Goal: Ask a question

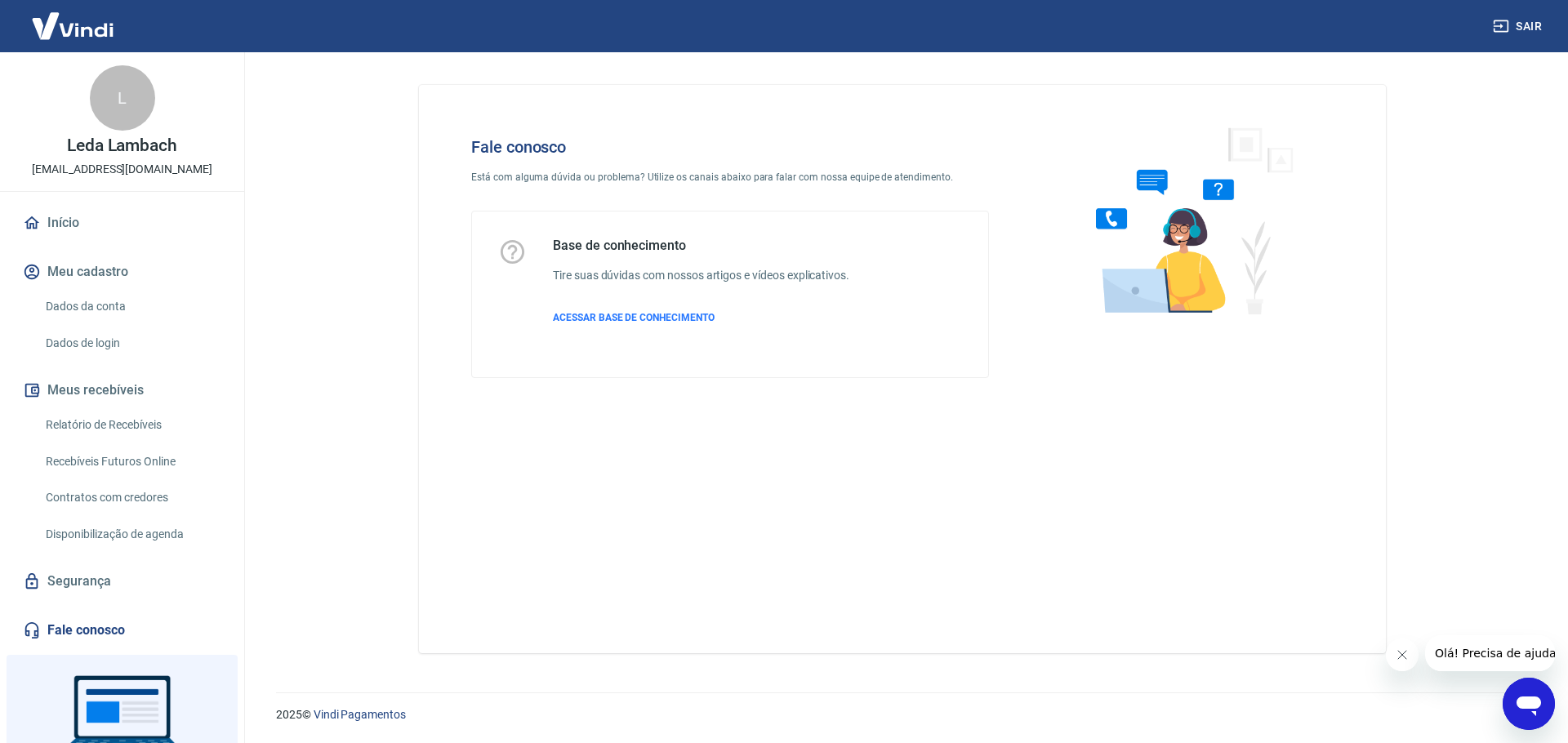
click at [1532, 696] on icon "Abrir janela de mensagens" at bounding box center [1529, 704] width 30 height 30
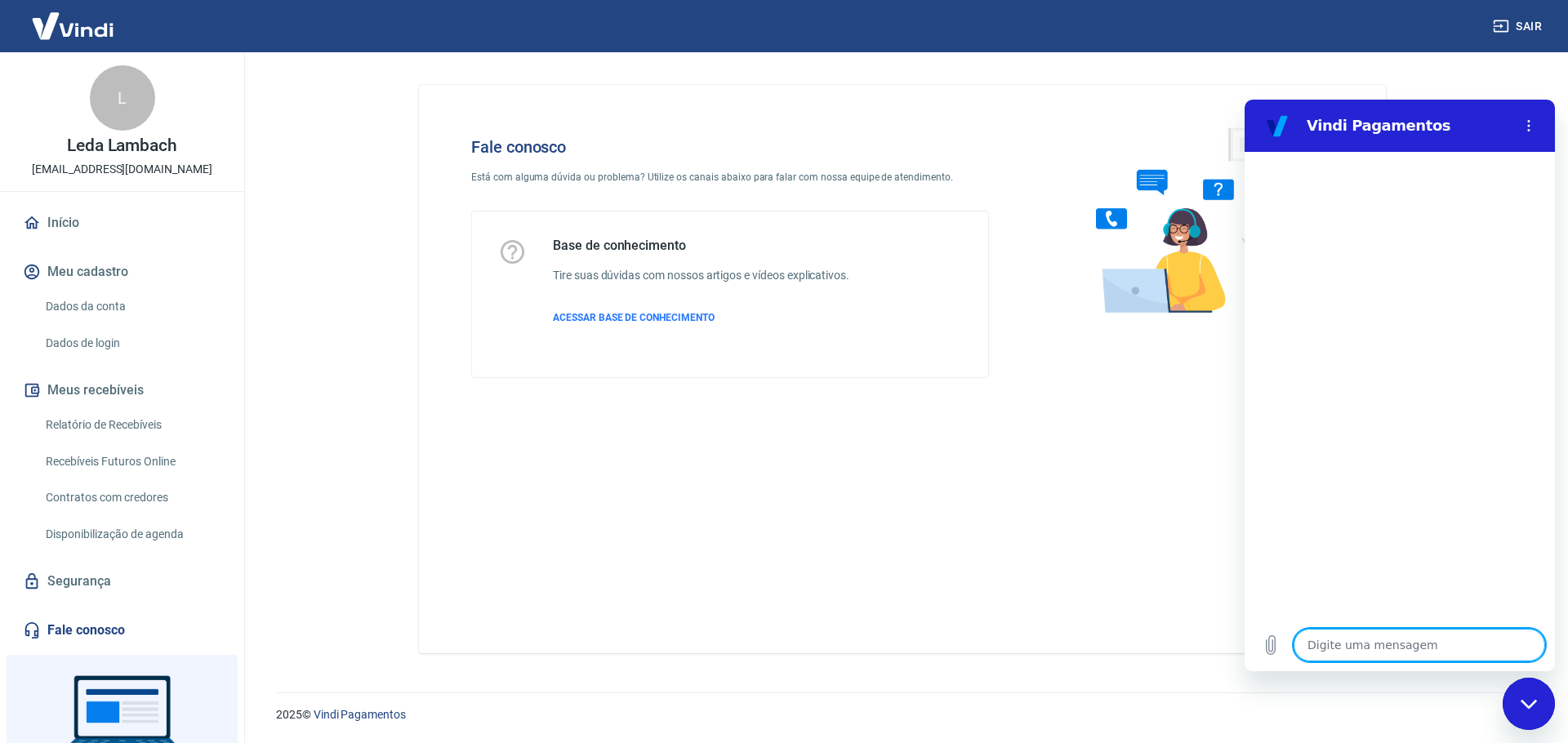
click at [1354, 649] on textarea at bounding box center [1419, 644] width 252 height 32
type textarea "O"
type textarea "x"
type textarea "Oo"
type textarea "x"
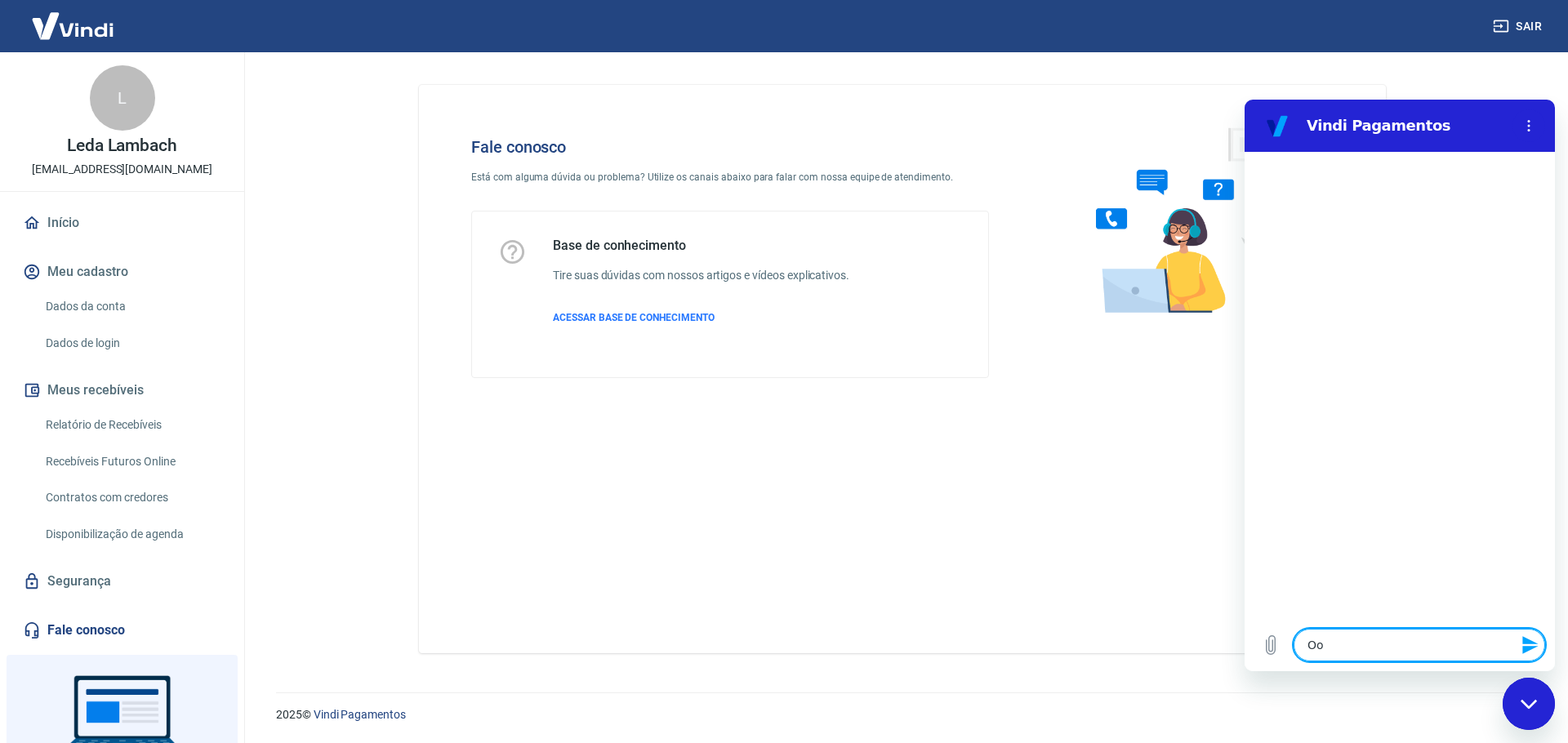
type textarea "Oop"
type textarea "x"
type textarea "Oo"
type textarea "x"
type textarea "O"
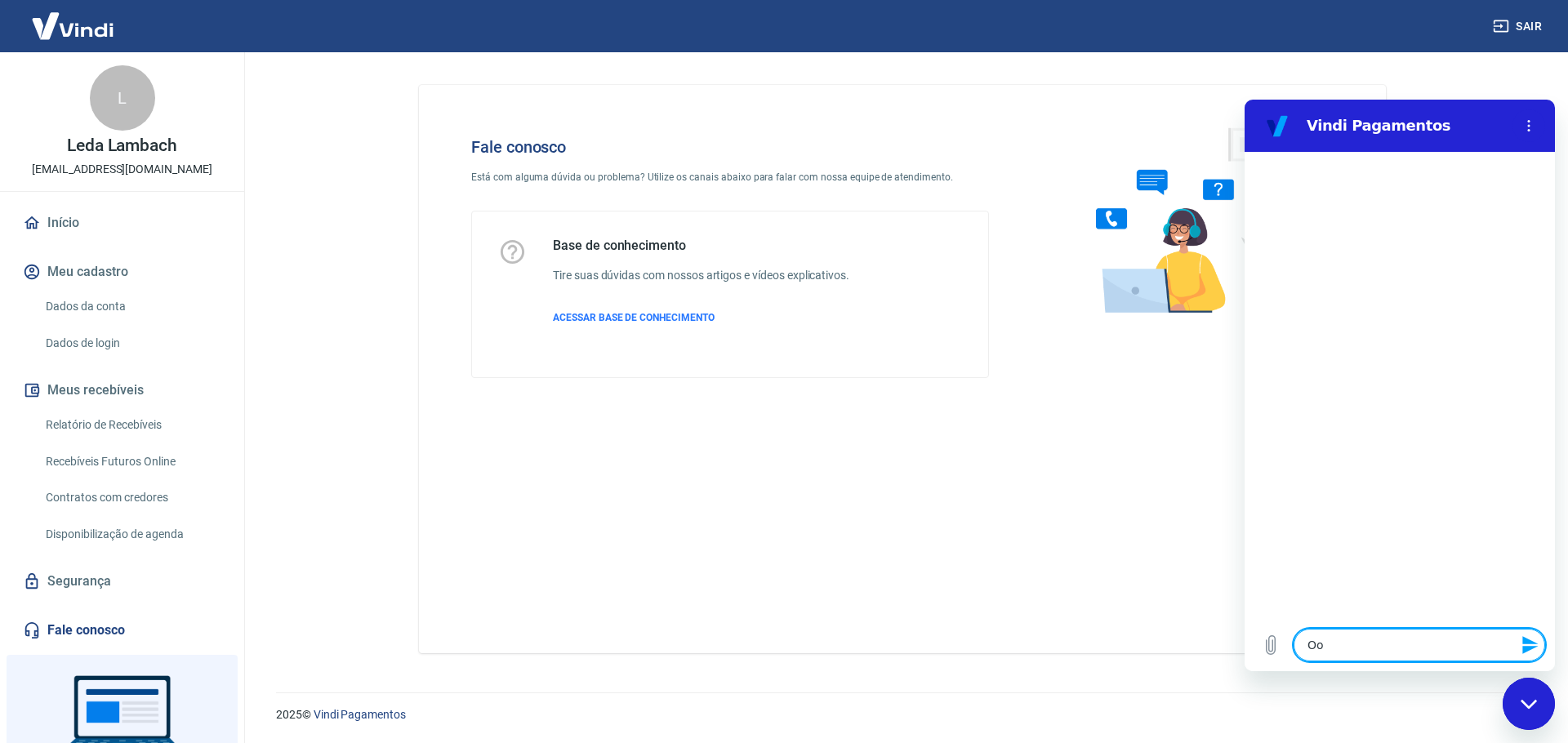
type textarea "x"
type textarea "Ol"
type textarea "x"
type textarea "Olp"
type textarea "x"
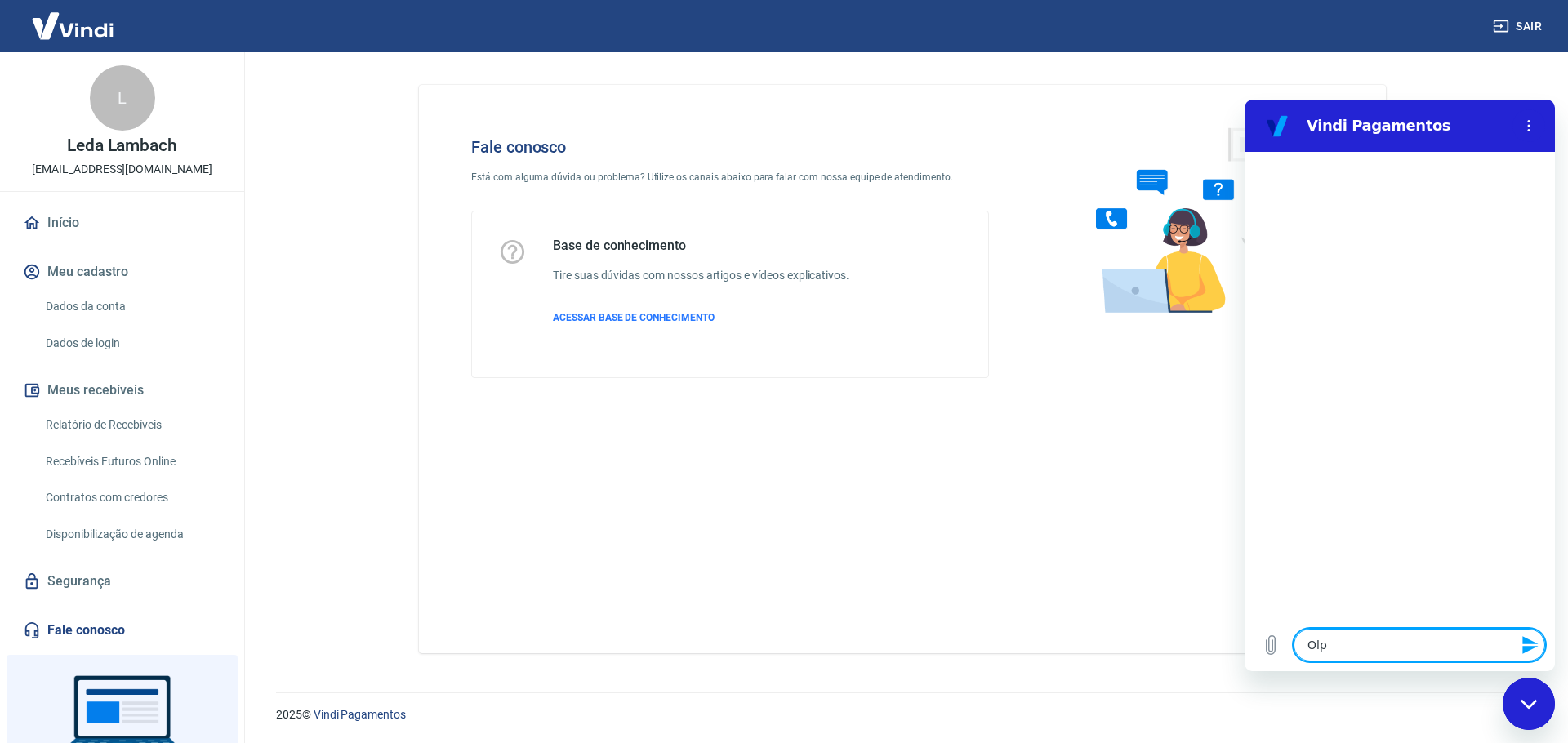
type textarea "Olpa"
type textarea "x"
type textarea "Olpa,"
type textarea "x"
type textarea "Olpa"
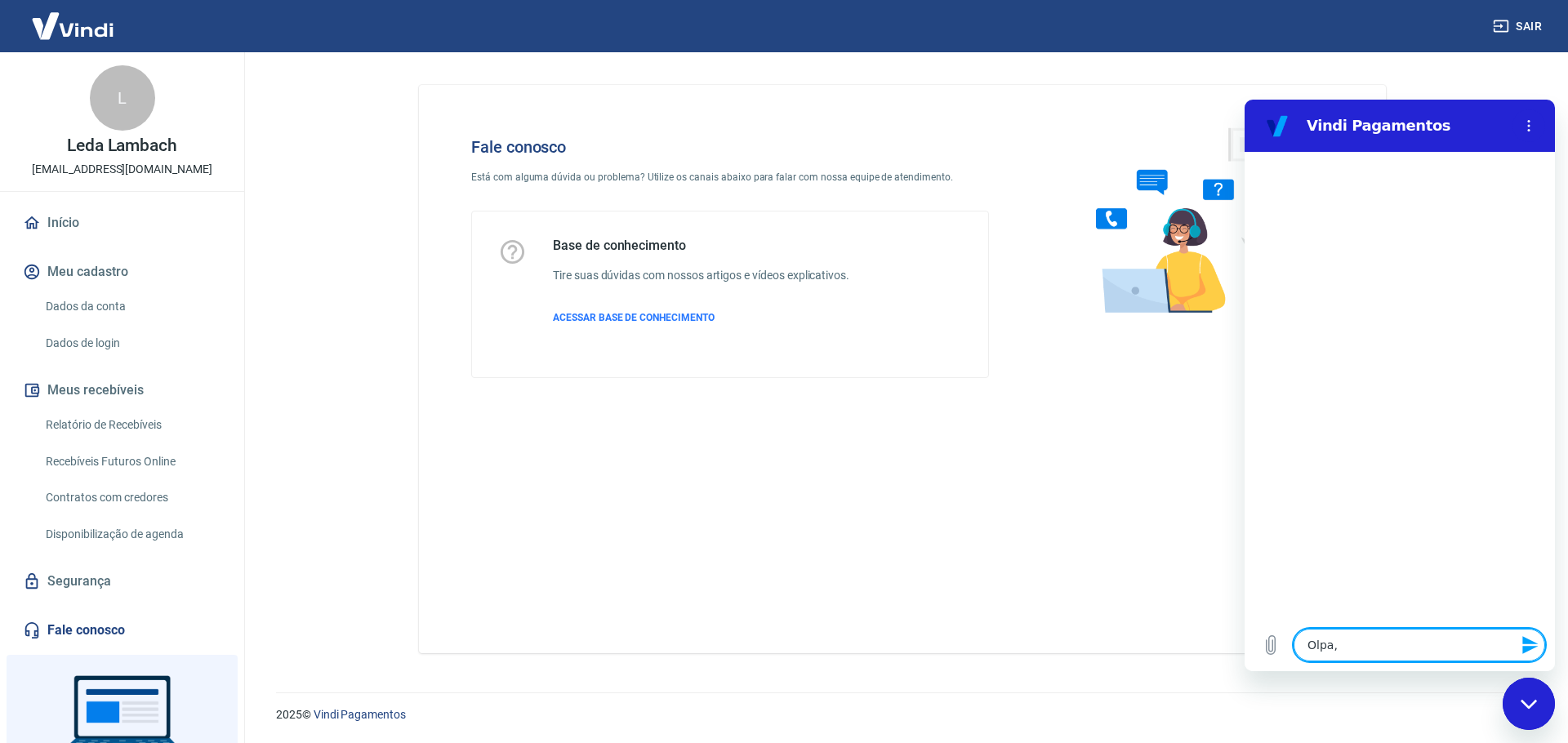
type textarea "x"
type textarea "Olp"
type textarea "x"
type textarea "Ol"
type textarea "x"
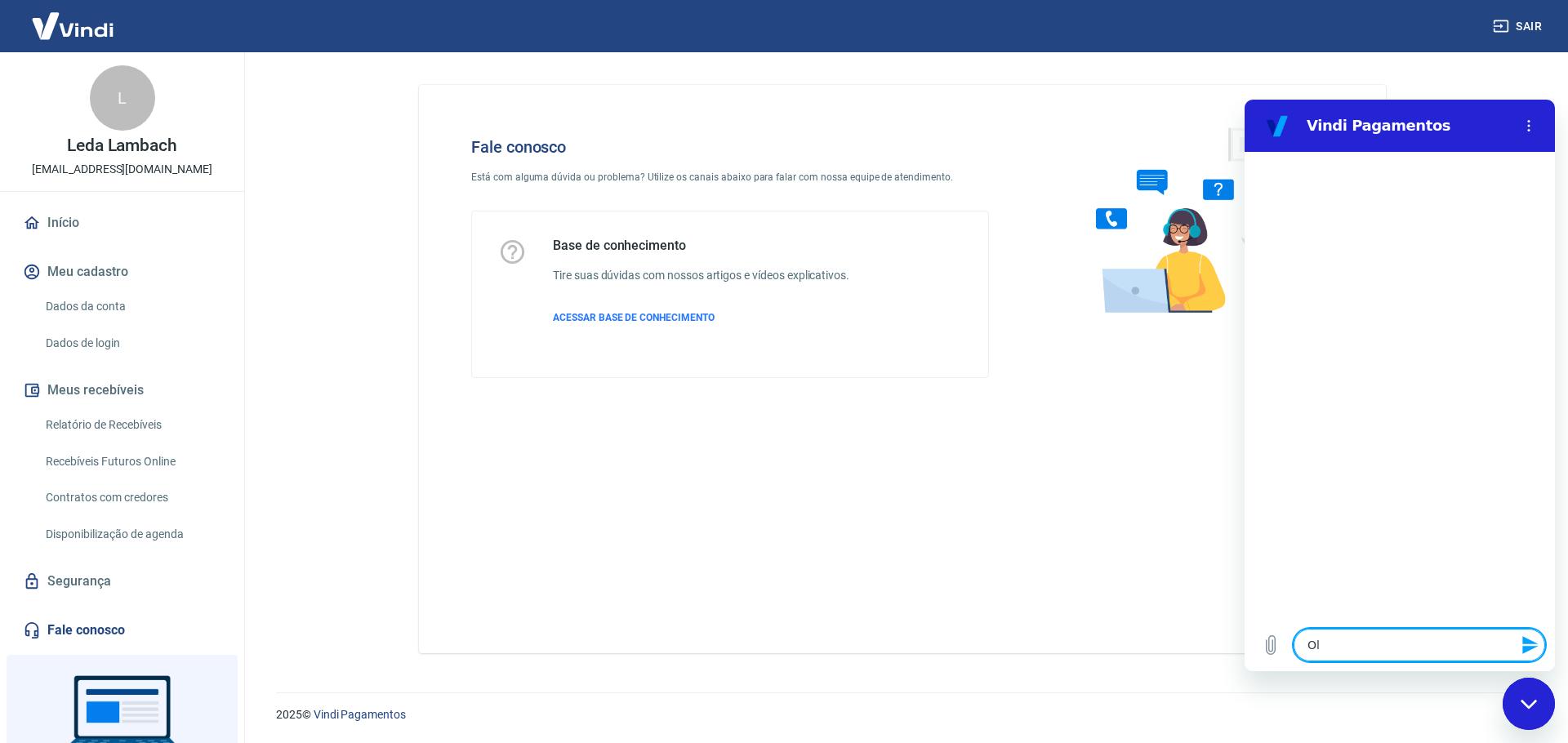
type textarea "Olá"
type textarea "x"
type textarea "Olá,"
type textarea "x"
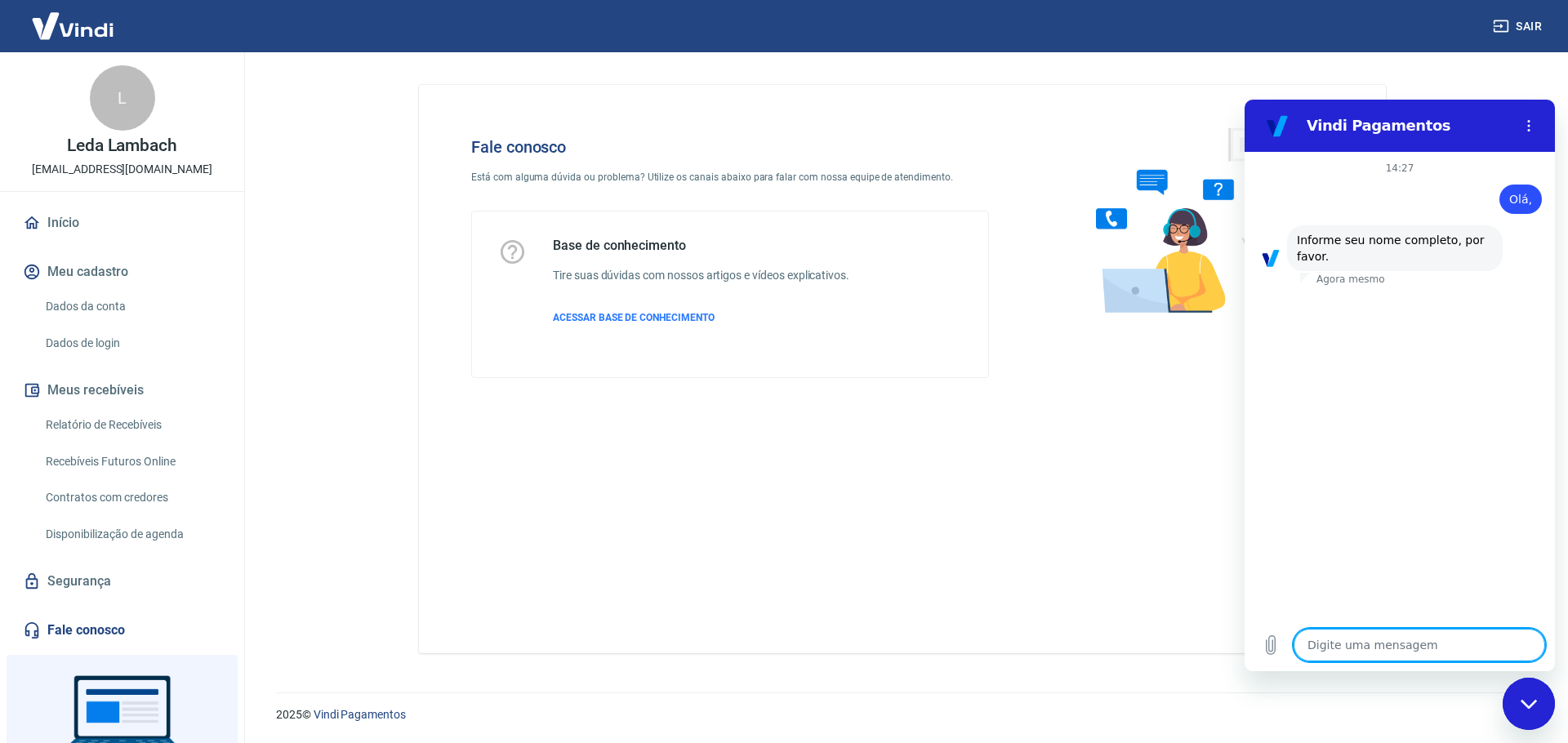
click at [1321, 647] on textarea at bounding box center [1419, 644] width 252 height 32
type textarea "L"
type textarea "x"
type textarea "Le"
type textarea "x"
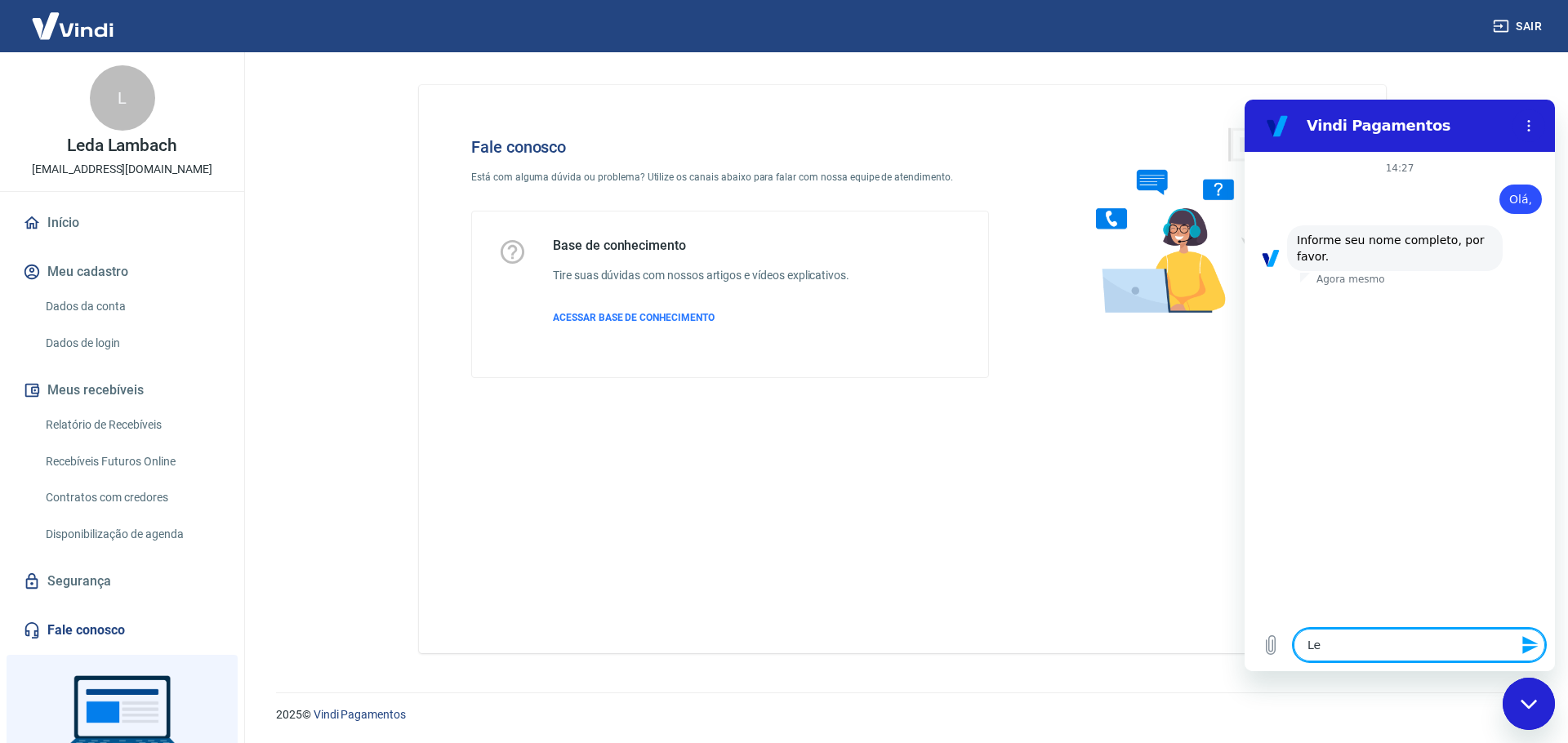
type textarea "Led"
type textarea "x"
type textarea "Leda"
type textarea "x"
type textarea "Leda"
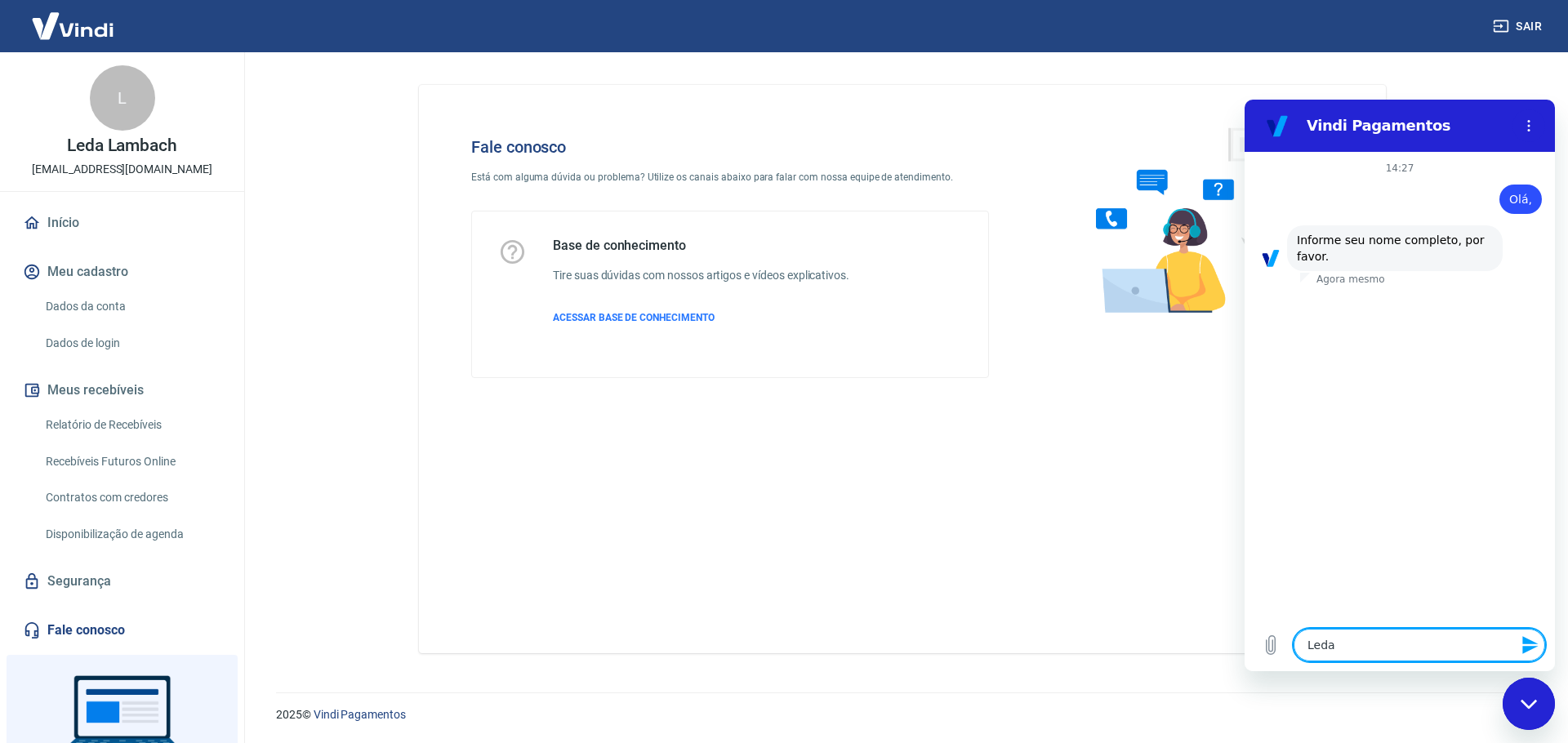
type textarea "x"
type textarea "Leda L"
type textarea "x"
type textarea "Leda La"
type textarea "x"
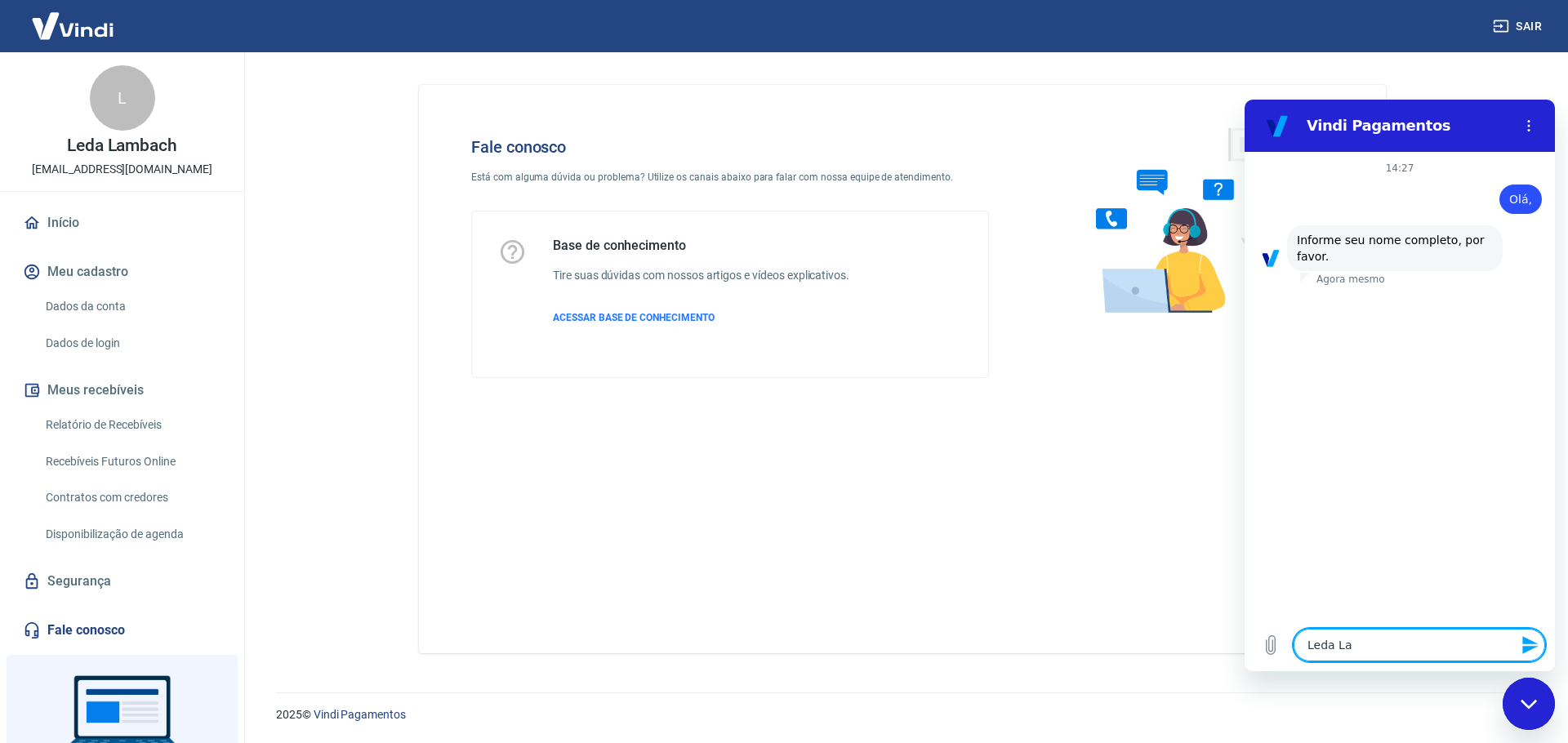
type textarea "Leda Lam"
type textarea "x"
type textarea "Leda Lamn"
type textarea "x"
type textarea "Leda Lamna"
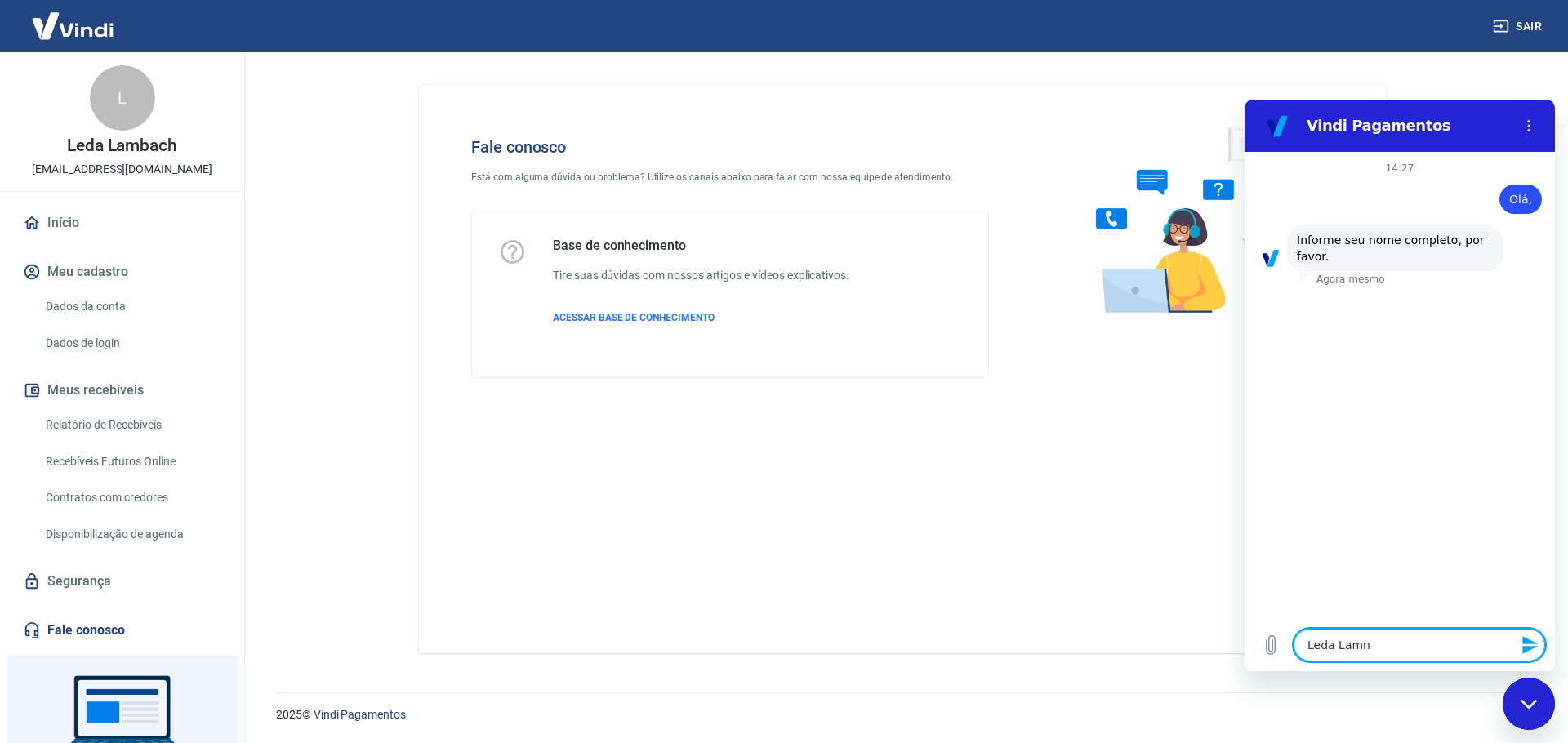
type textarea "x"
type textarea "Leda Lamnac"
type textarea "x"
type textarea "Leda Lamnach"
type textarea "x"
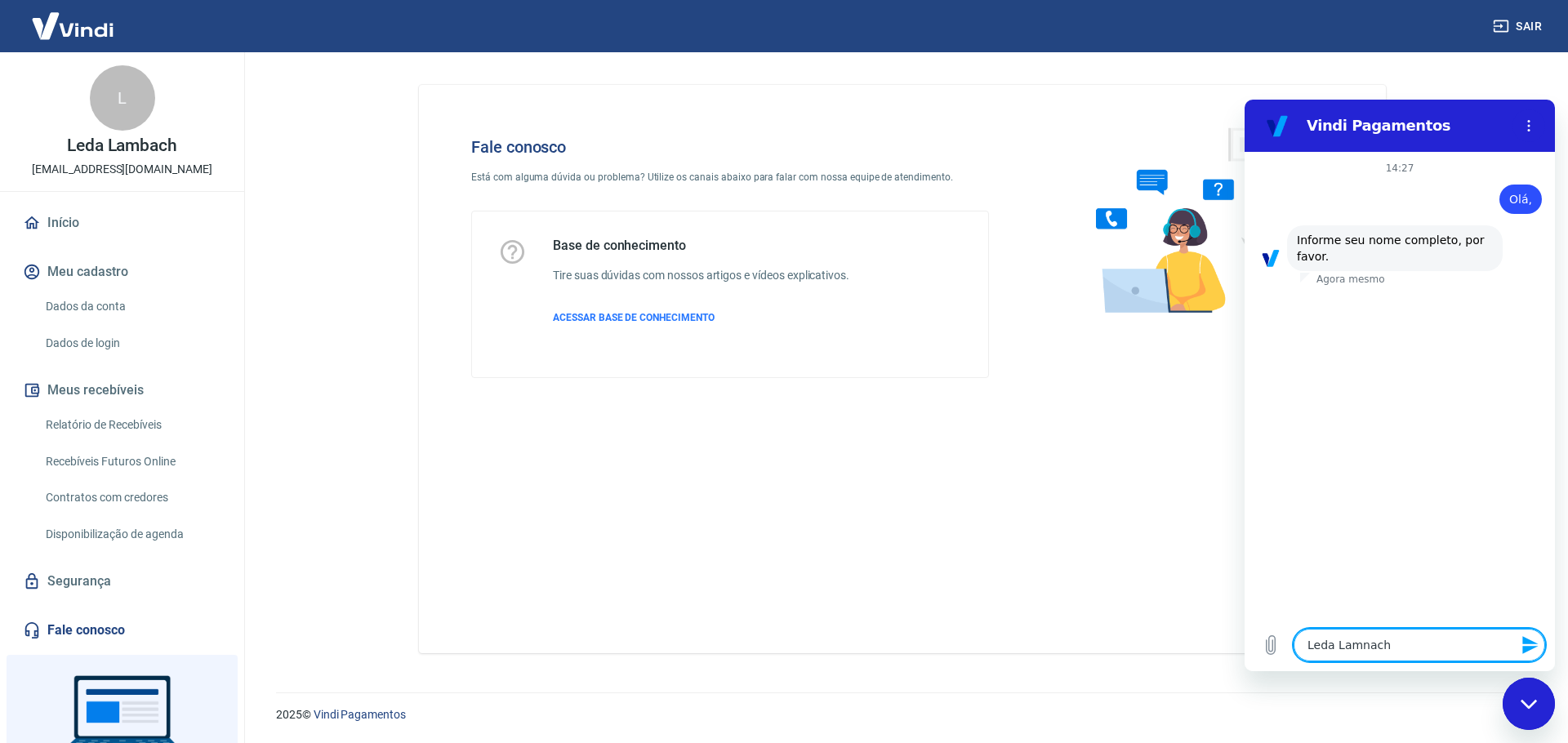
type textarea "Leda Lamnac"
type textarea "x"
type textarea "Leda Lamna"
type textarea "x"
type textarea "Leda Lamn"
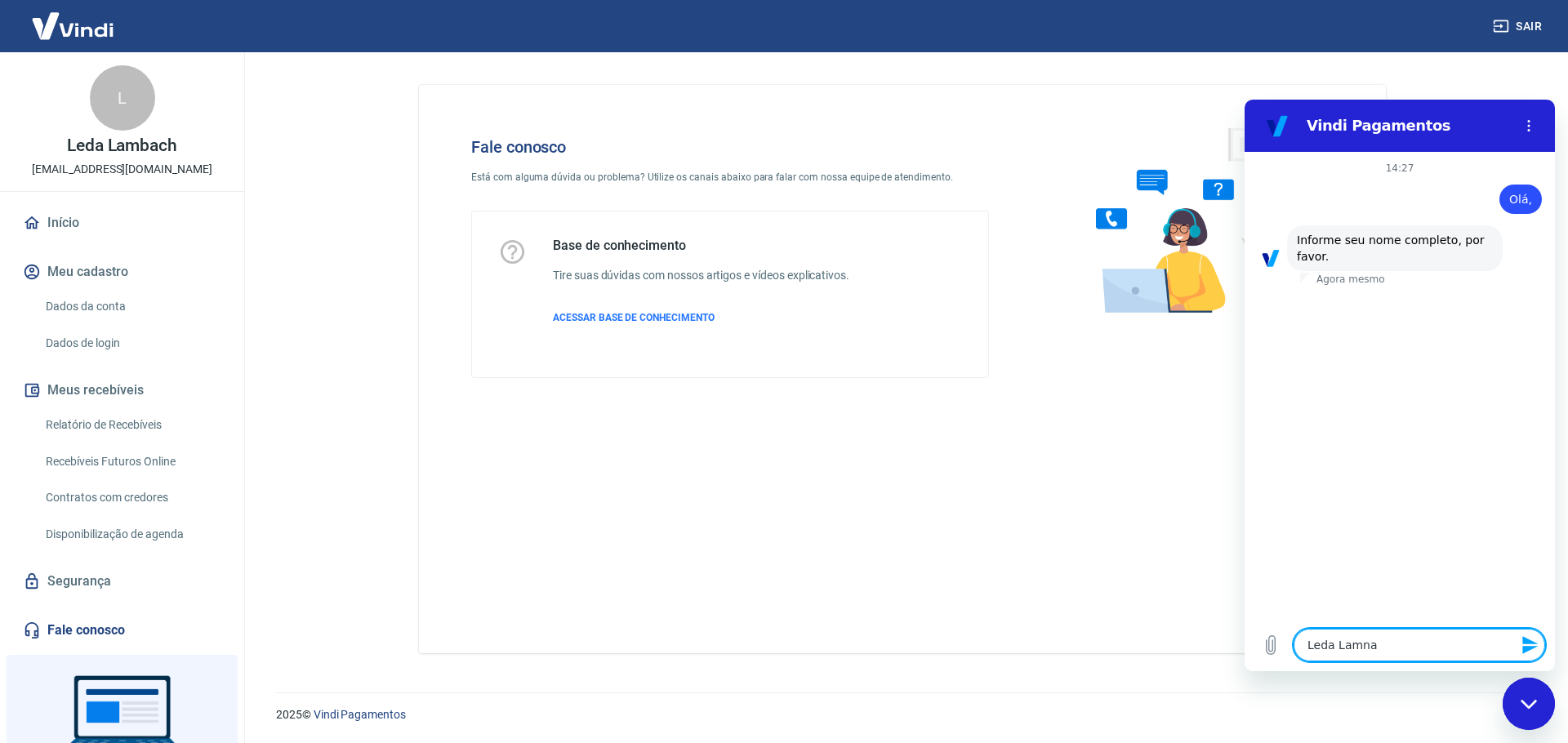
type textarea "x"
type textarea "Leda Lam"
type textarea "x"
type textarea "Leda Lamb"
type textarea "x"
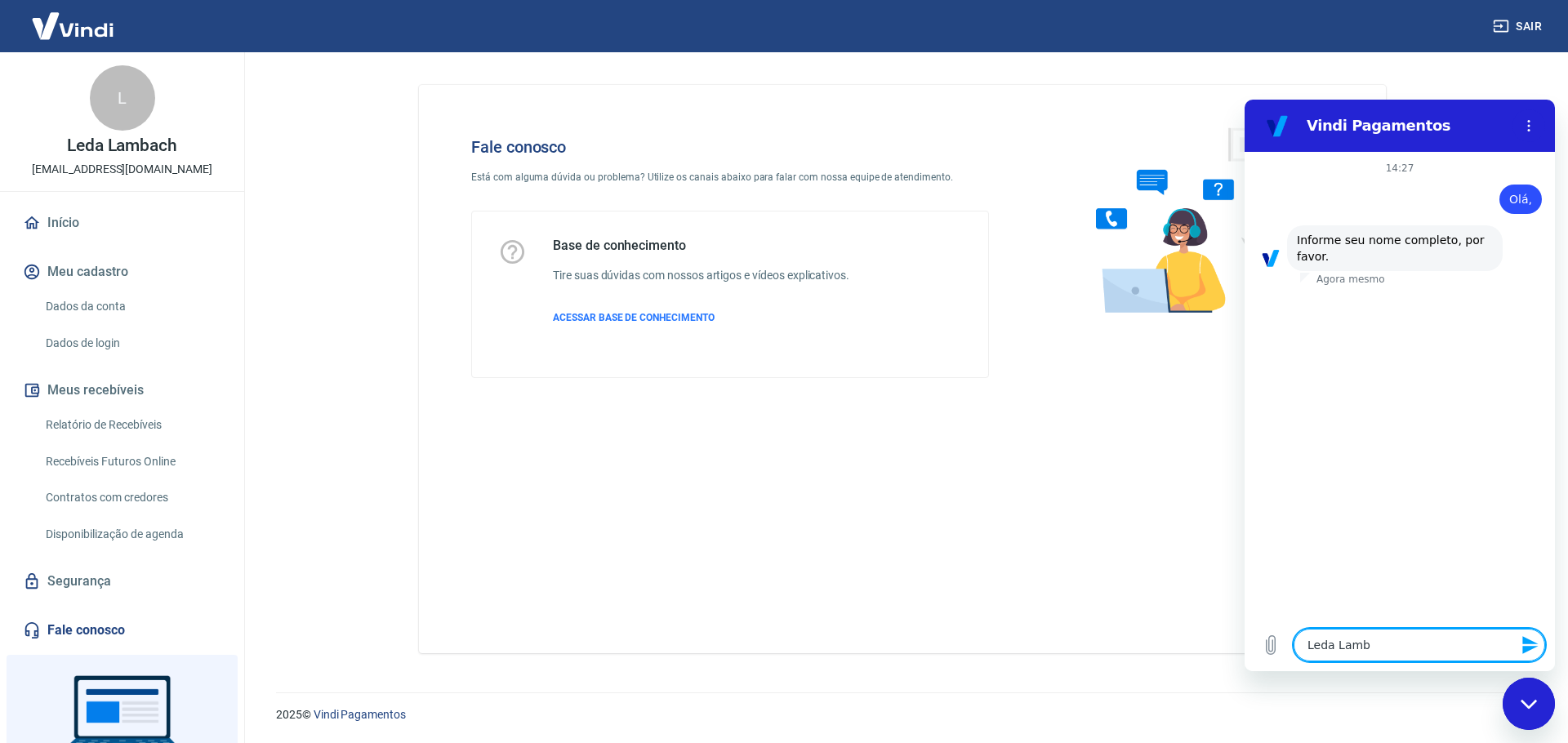
type textarea "Leda Lamba"
type textarea "x"
type textarea "Leda Lambac"
type textarea "x"
type textarea "Leda Lambach"
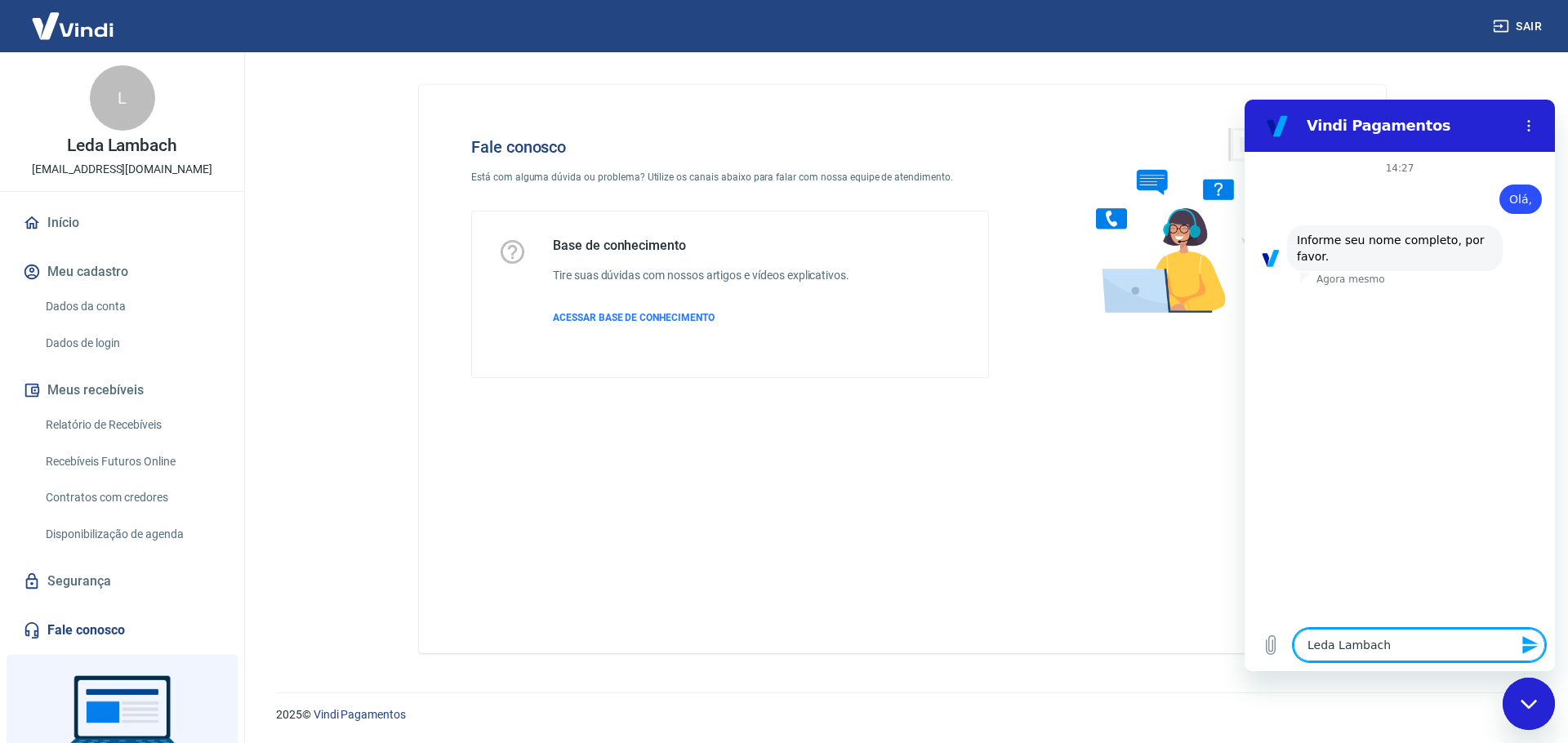
type textarea "x"
type textarea "Leda Lambach"
click at [1529, 646] on icon "Enviar mensagem" at bounding box center [1530, 645] width 19 height 19
type textarea "x"
type textarea "0"
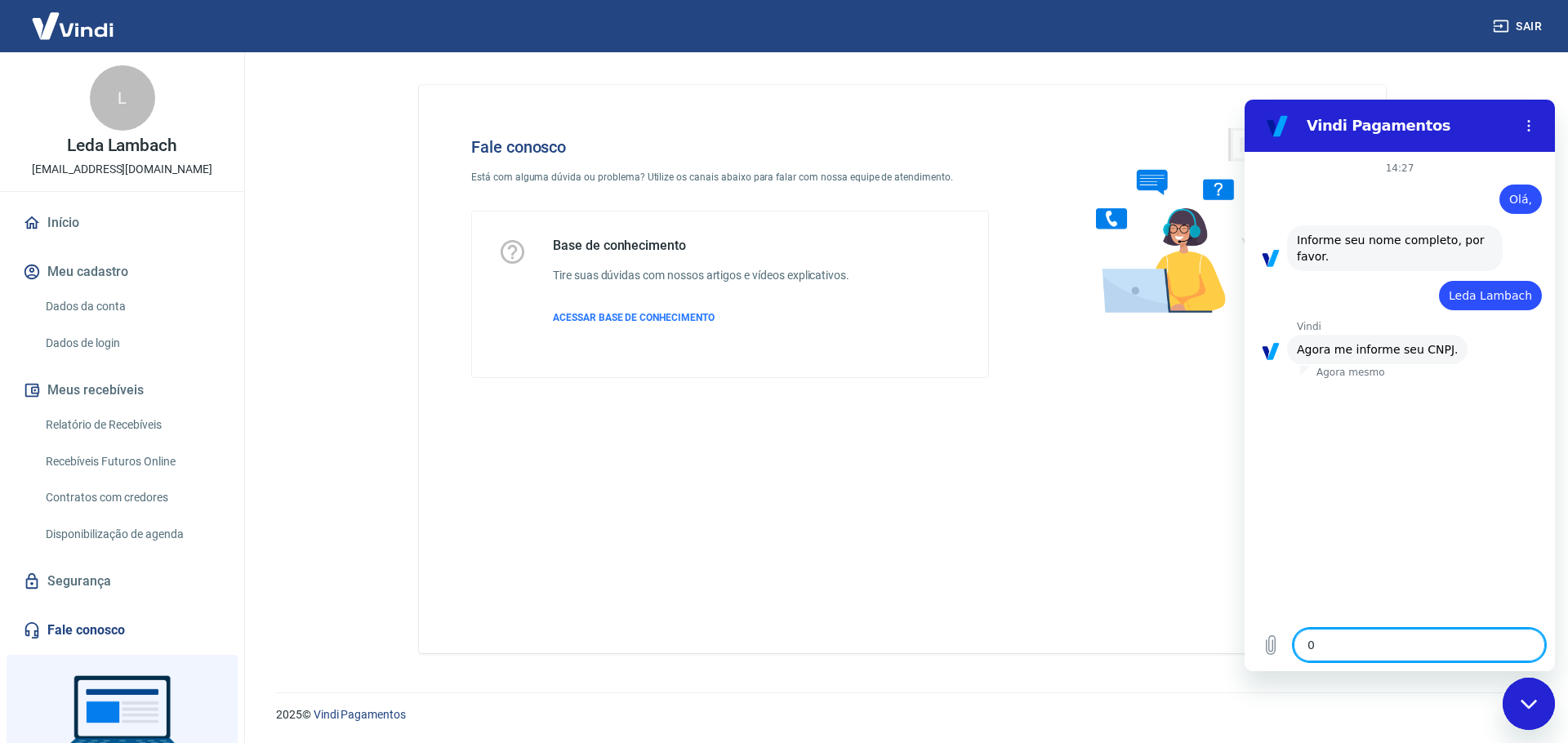
type textarea "x"
type textarea "08"
type textarea "x"
type textarea "086"
type textarea "x"
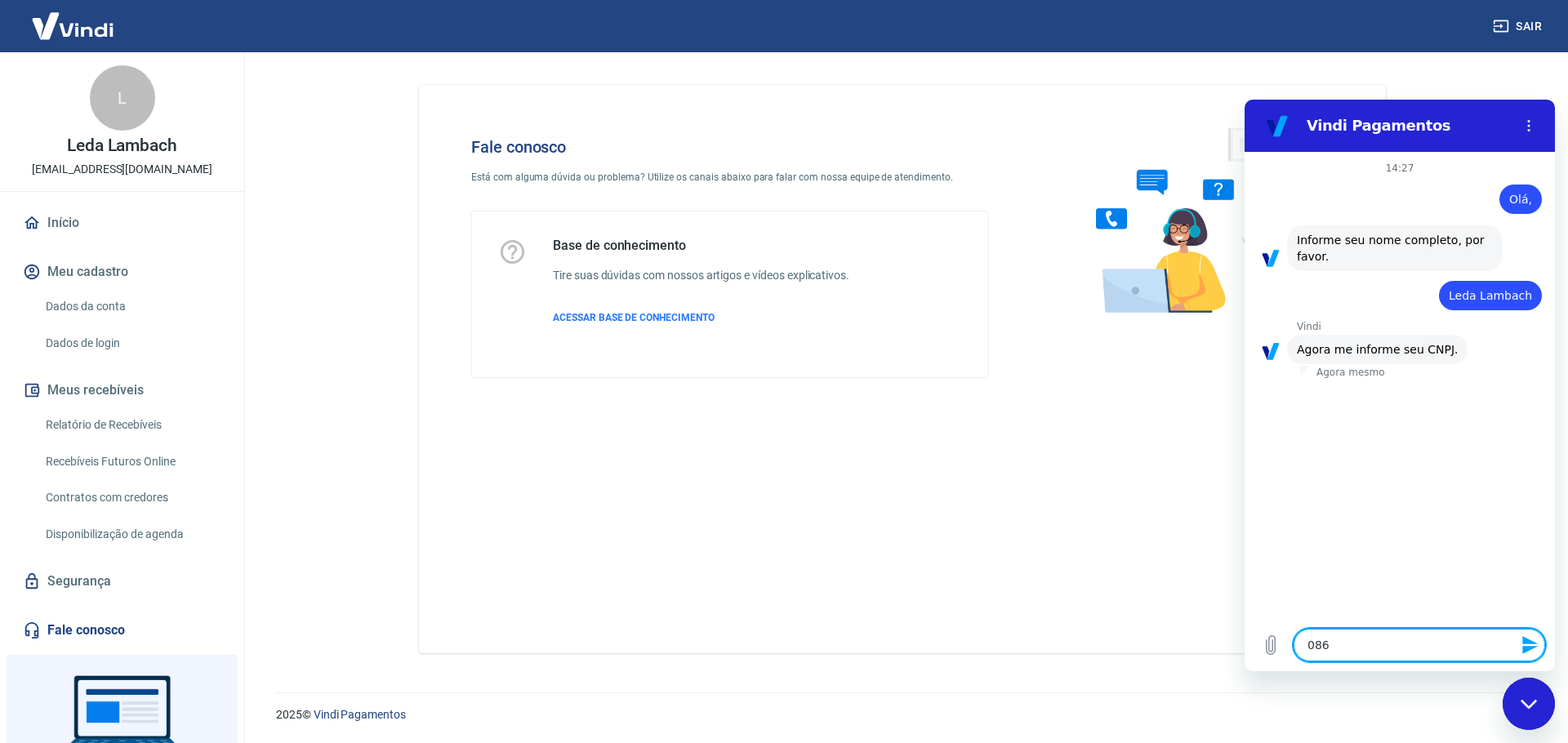
type textarea "0861"
type textarea "x"
type textarea "08610"
type textarea "x"
type textarea "086108"
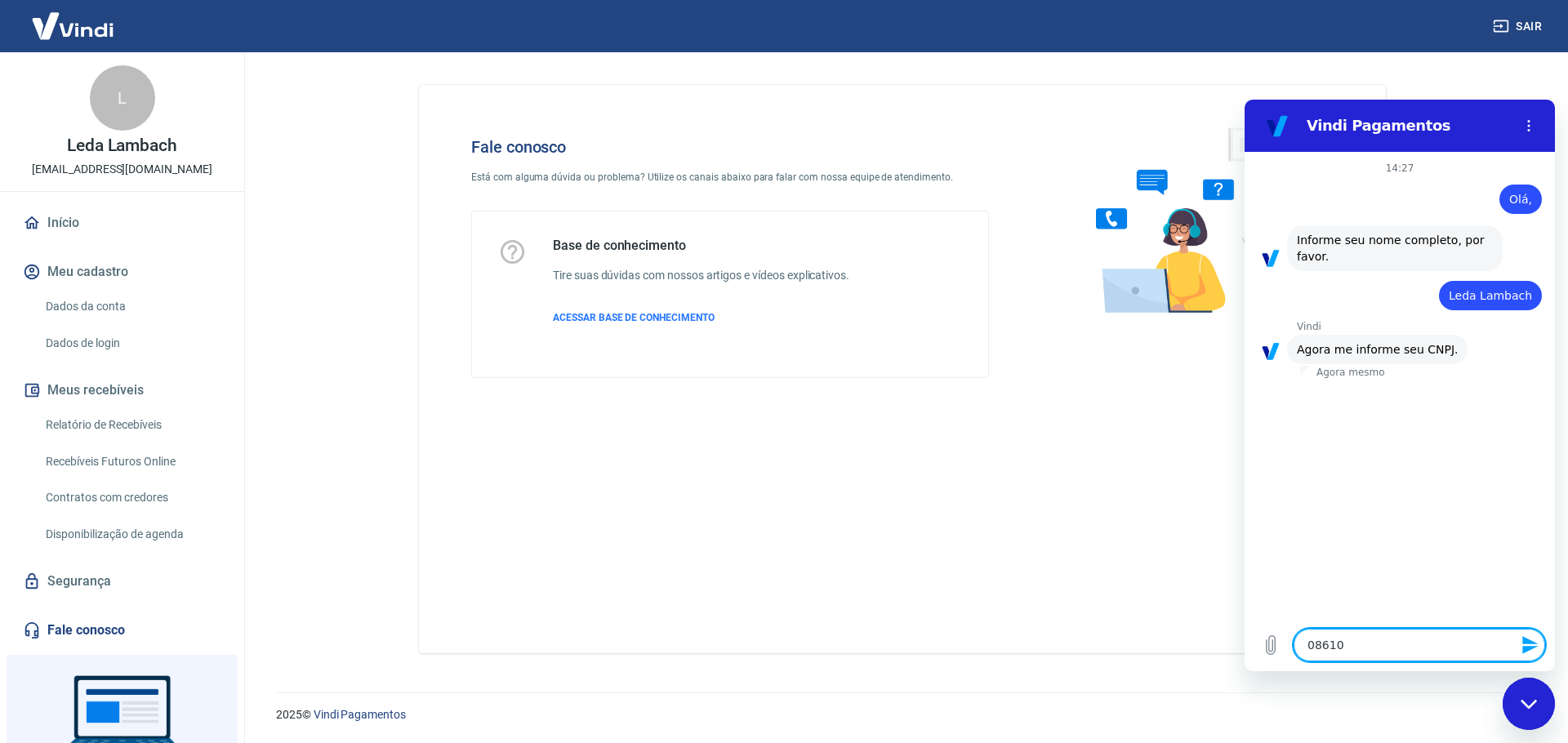
type textarea "x"
type textarea "0861086"
type textarea "x"
type textarea "08610864"
type textarea "x"
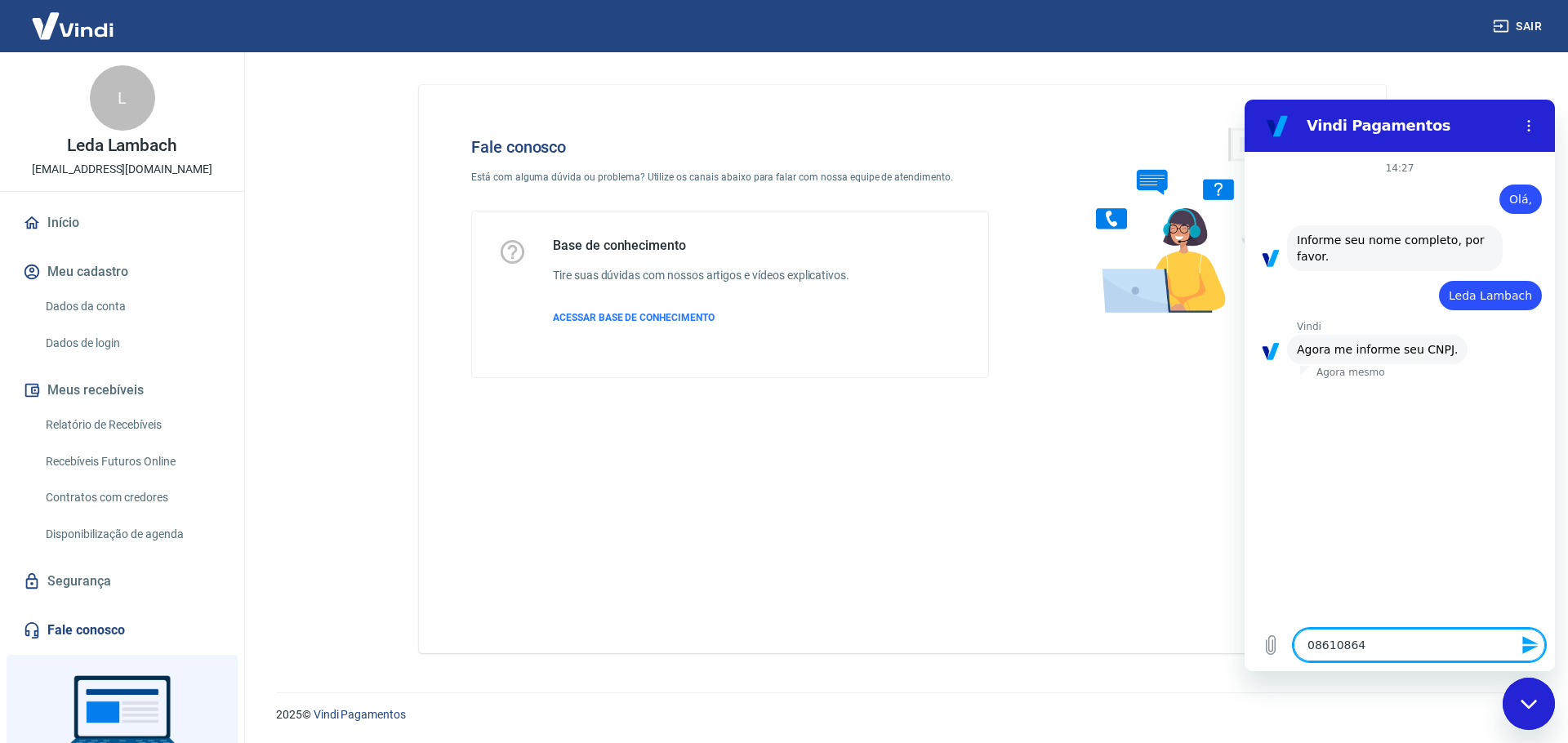
type textarea "086108640"
type textarea "x"
type textarea "0861086400"
type textarea "x"
type textarea "08610864000"
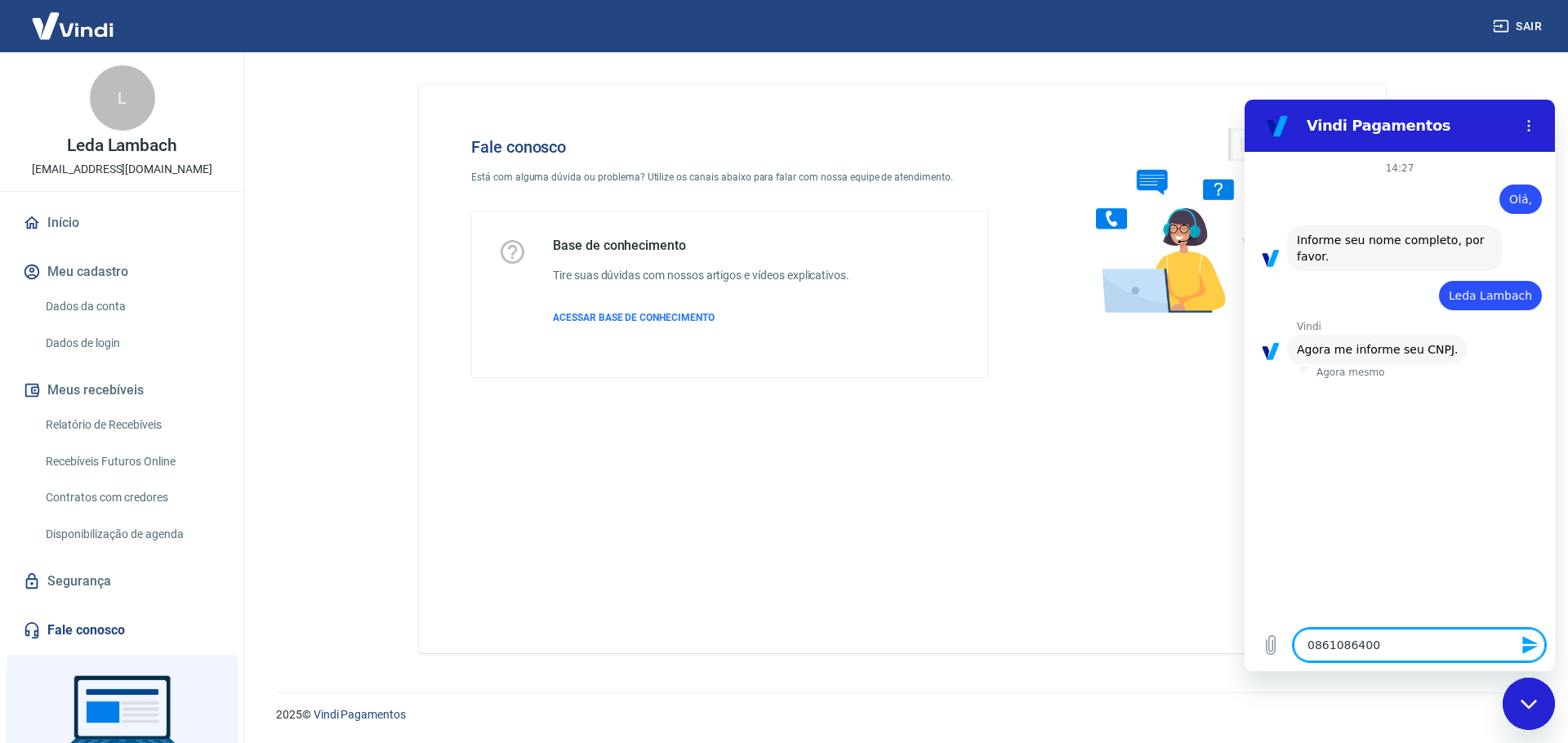
type textarea "x"
type textarea "086108640001"
type textarea "x"
type textarea "086108640001-"
type textarea "x"
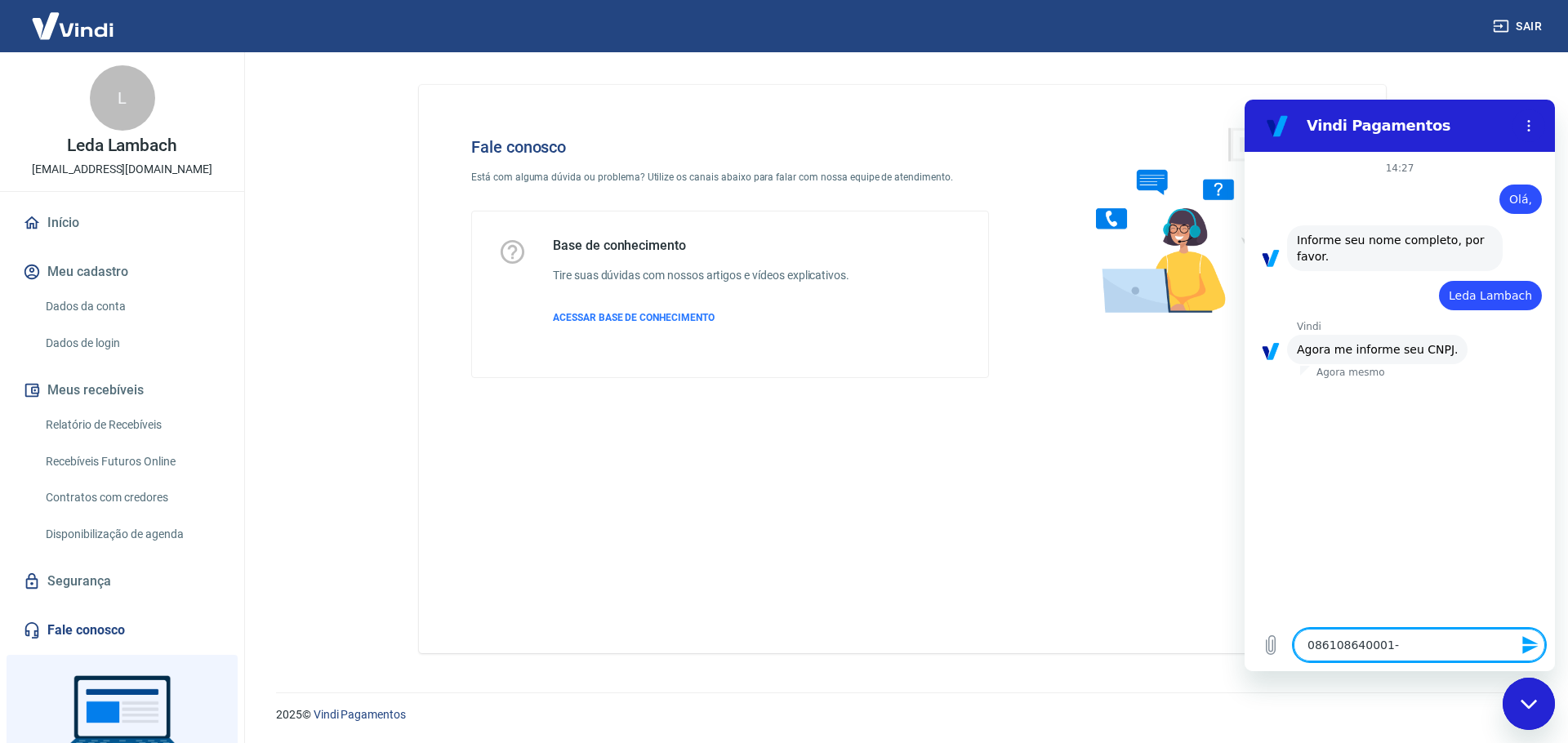
type textarea "086108640001-3"
type textarea "x"
type textarea "086108640001-37"
type textarea "x"
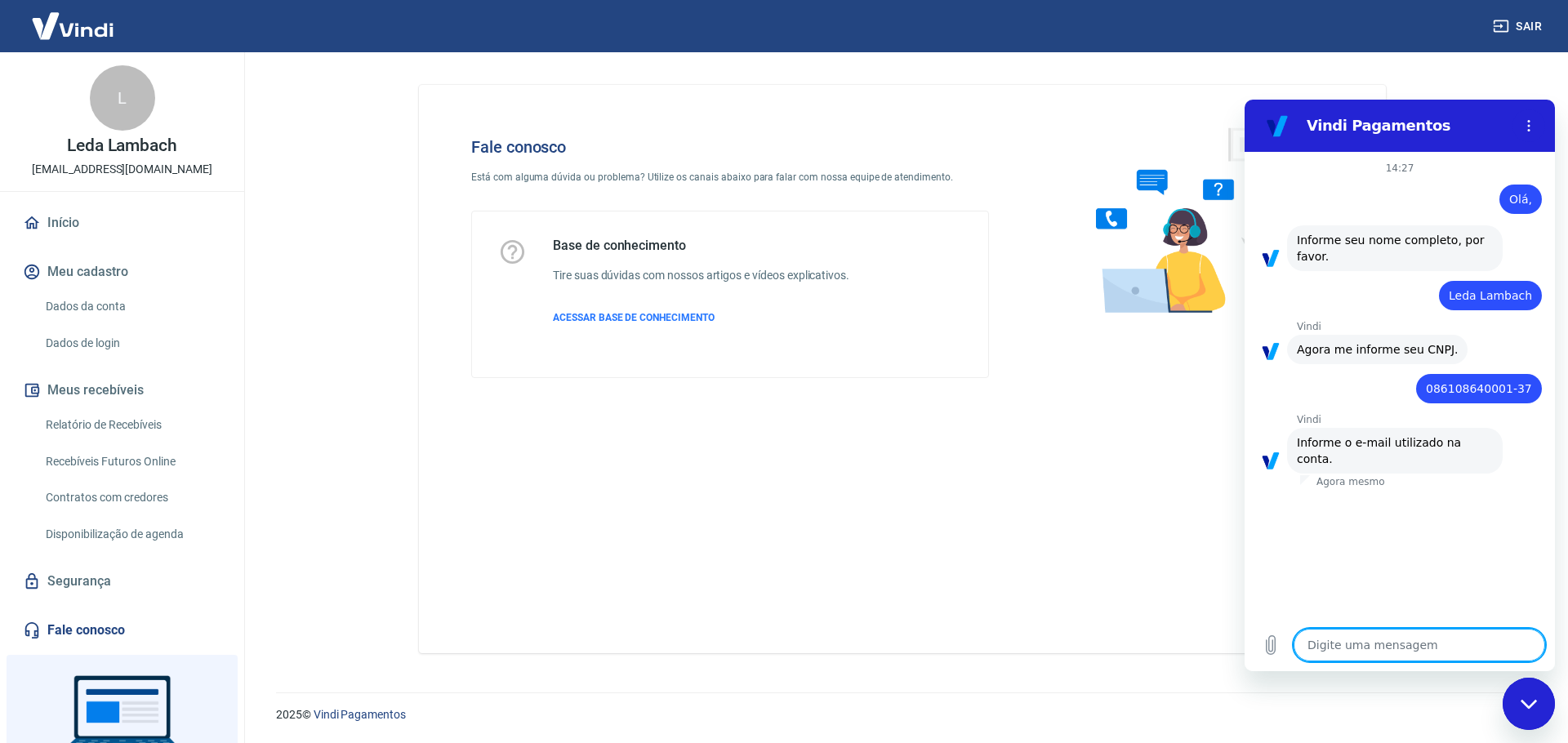
type textarea "d"
type textarea "x"
type textarea "di"
type textarea "x"
type textarea "dir"
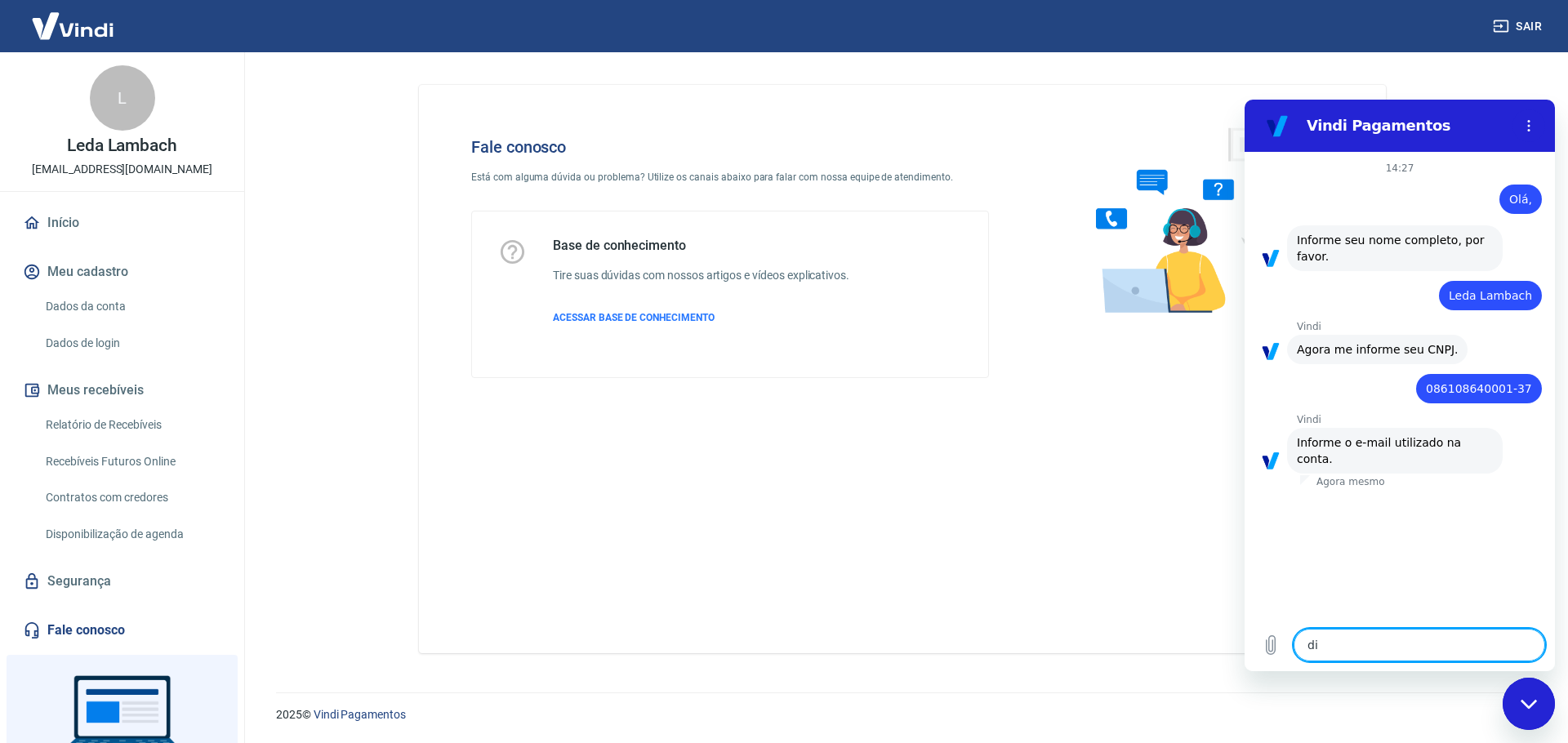
type textarea "x"
type textarea "dirc"
type textarea "x"
type textarea "dirce"
type textarea "x"
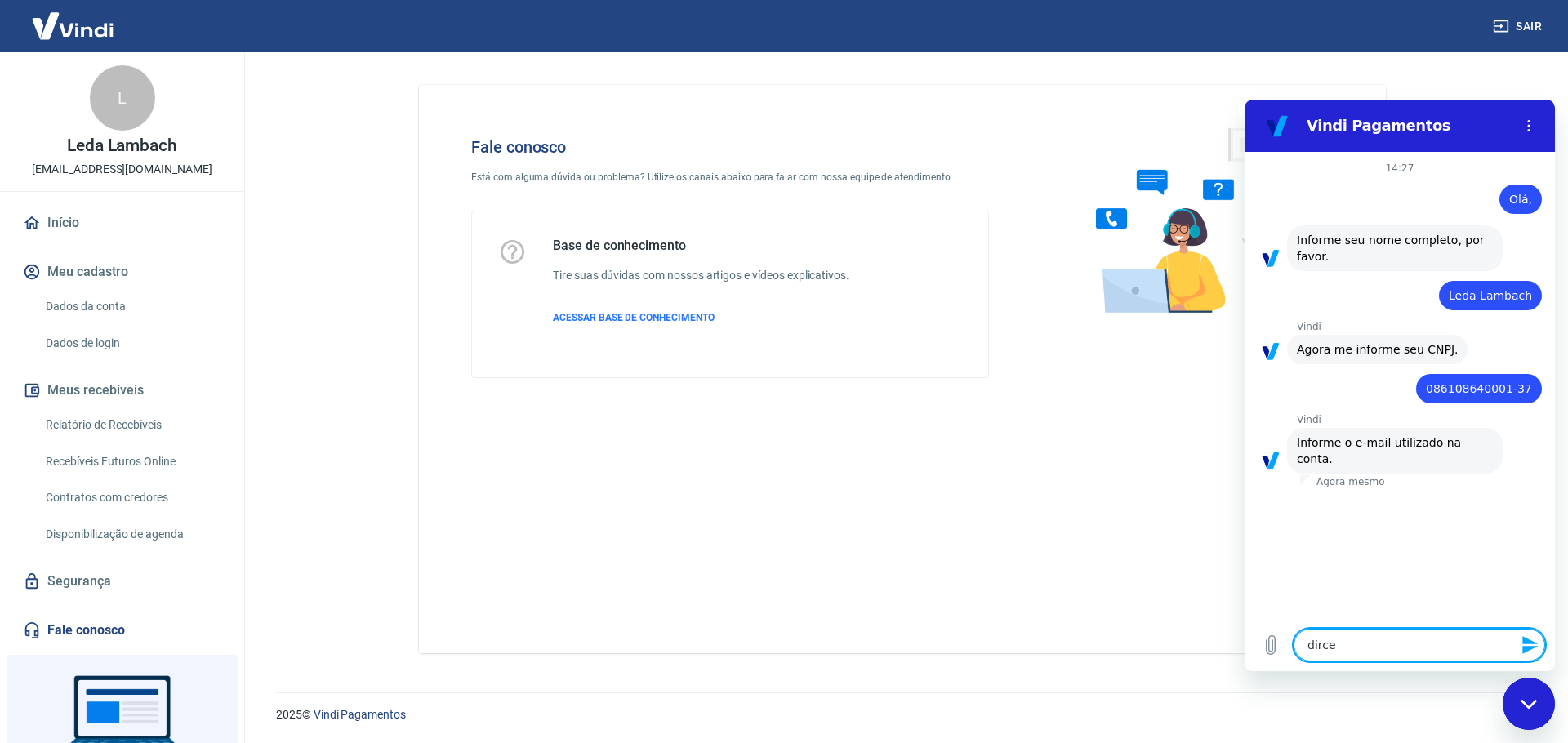
type textarea "dirceu"
type textarea "x"
type textarea "dirceu."
type textarea "x"
type textarea "dirceu.c"
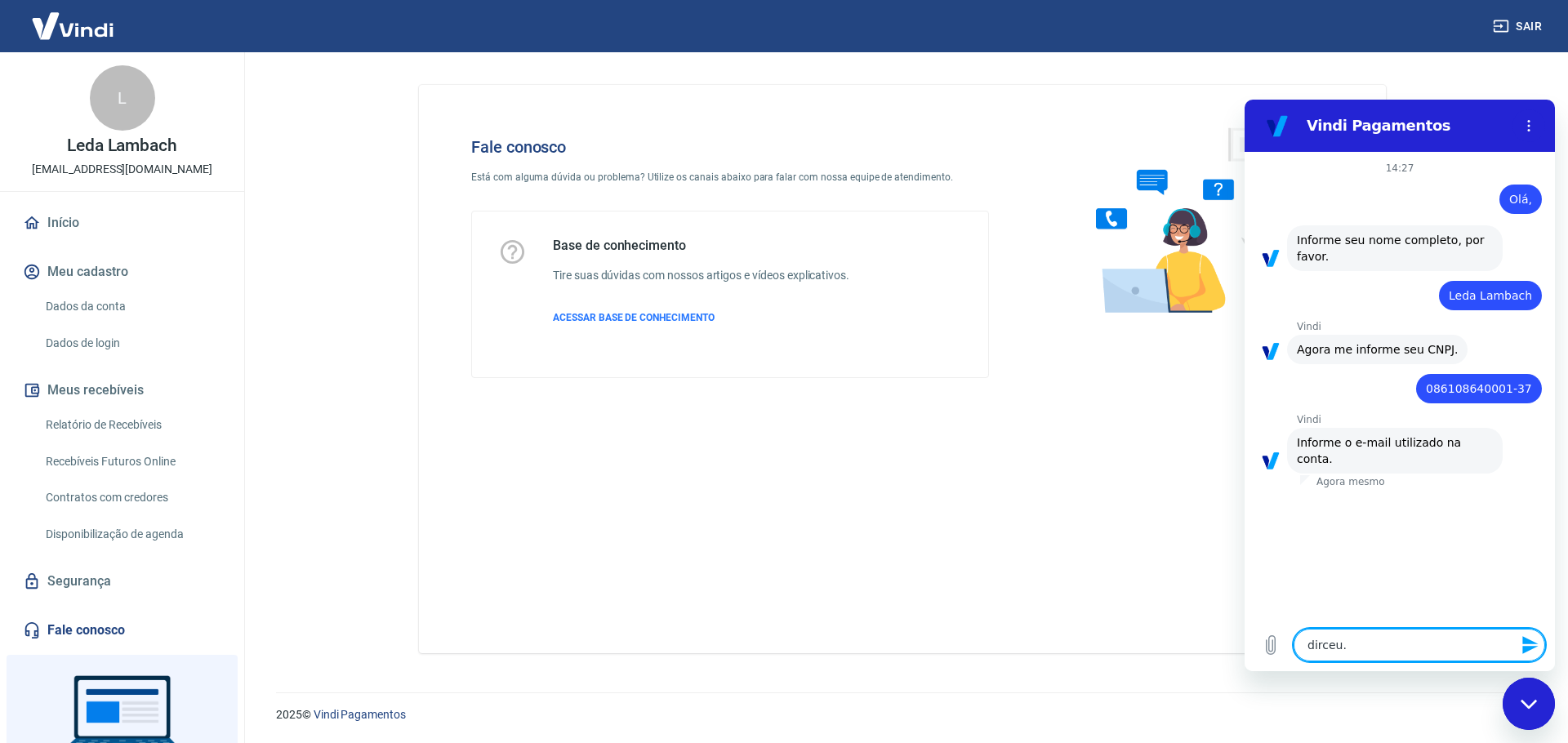
type textarea "x"
type textarea "[DOMAIN_NAME]"
type textarea "x"
type textarea "[DOMAIN_NAME]"
type textarea "x"
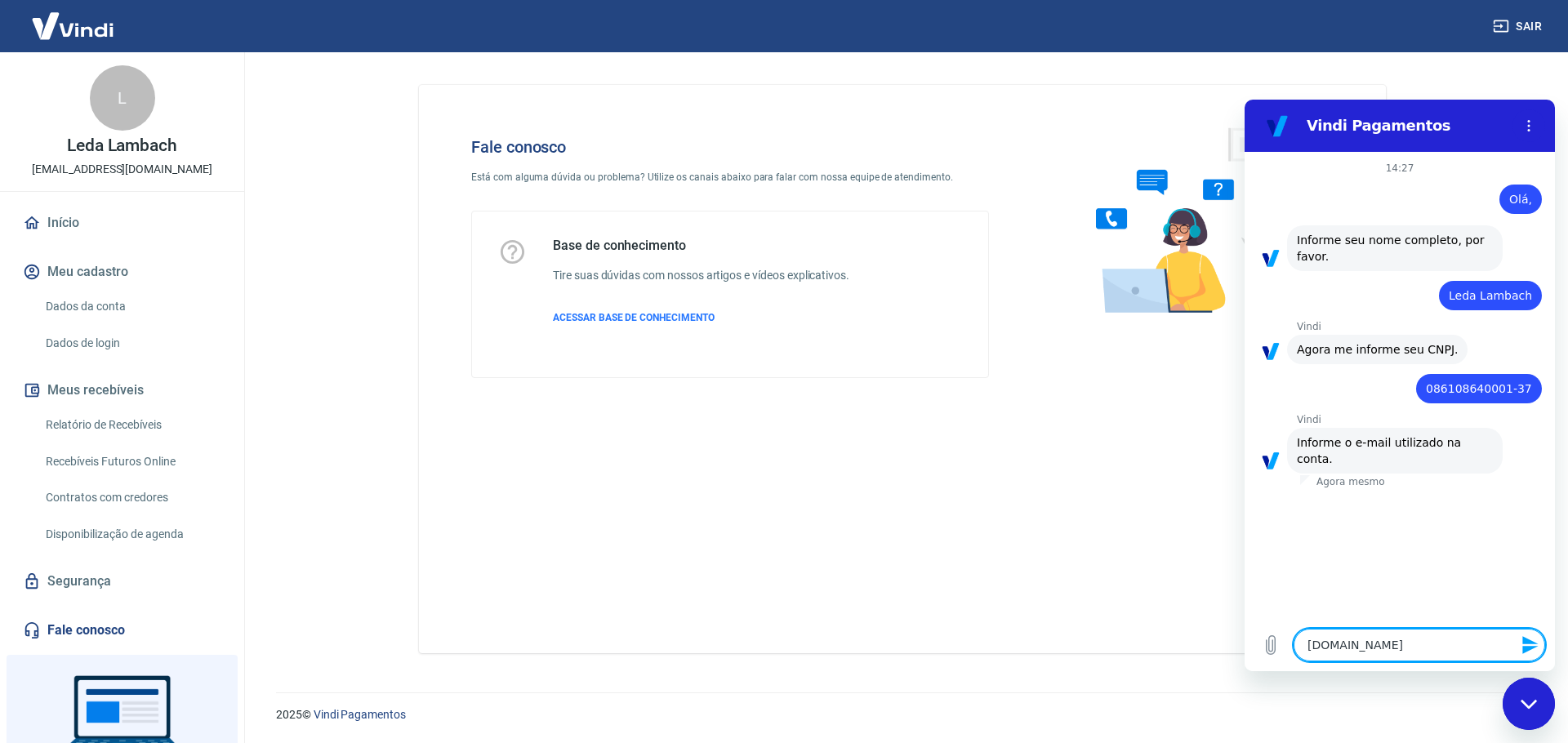
type textarea "dirceu.card"
type textarea "x"
type textarea "dirceu.cardo"
type textarea "x"
type textarea "dirceu.cardos"
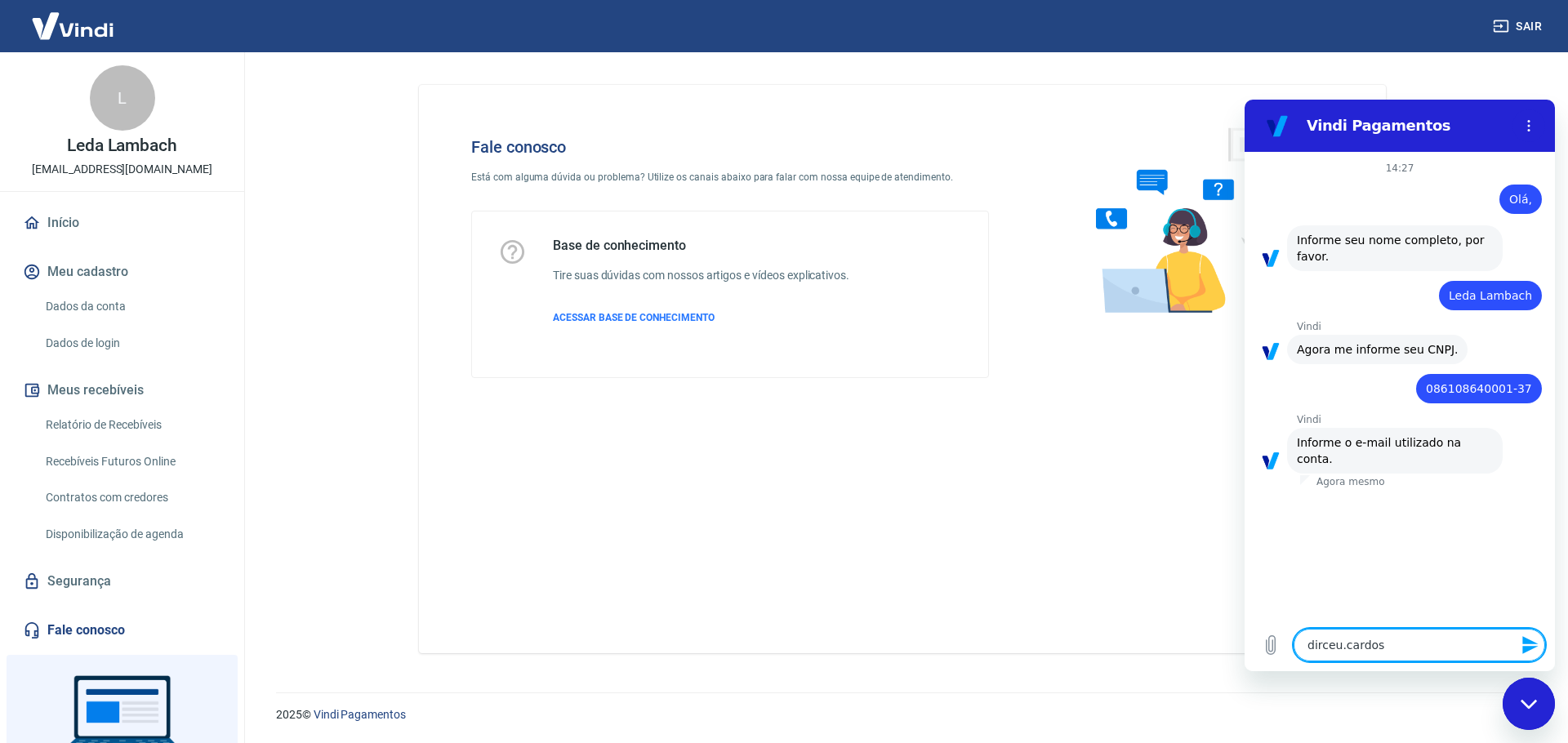
type textarea "x"
type textarea "dirceu.cardoso"
type textarea "x"
type textarea "dirceu.cardoso@"
type textarea "x"
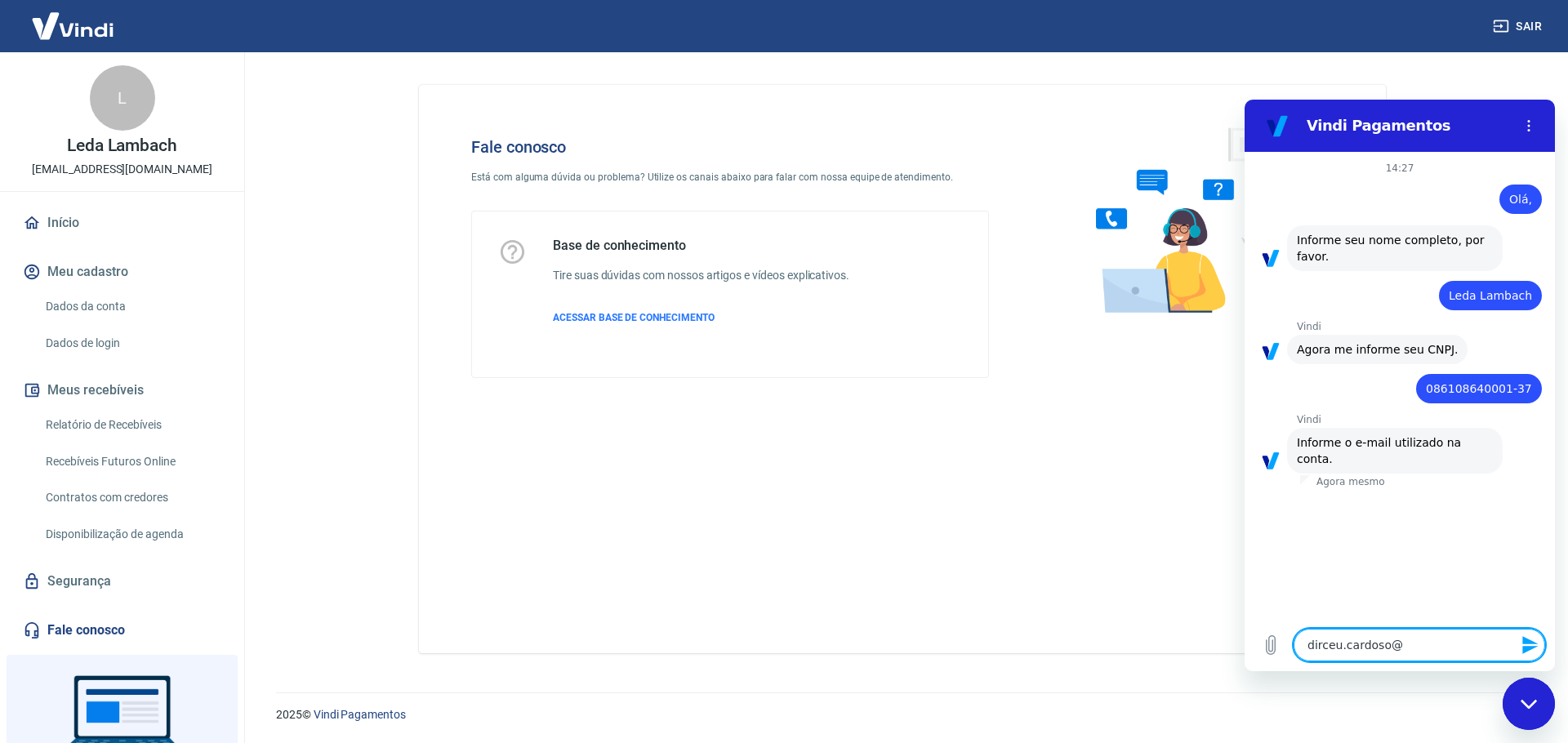
type textarea "dirceu.cardoso@l"
type textarea "x"
type textarea "dirceu.cardoso@lo"
type textarea "x"
type textarea "dirceu.cardoso@loj"
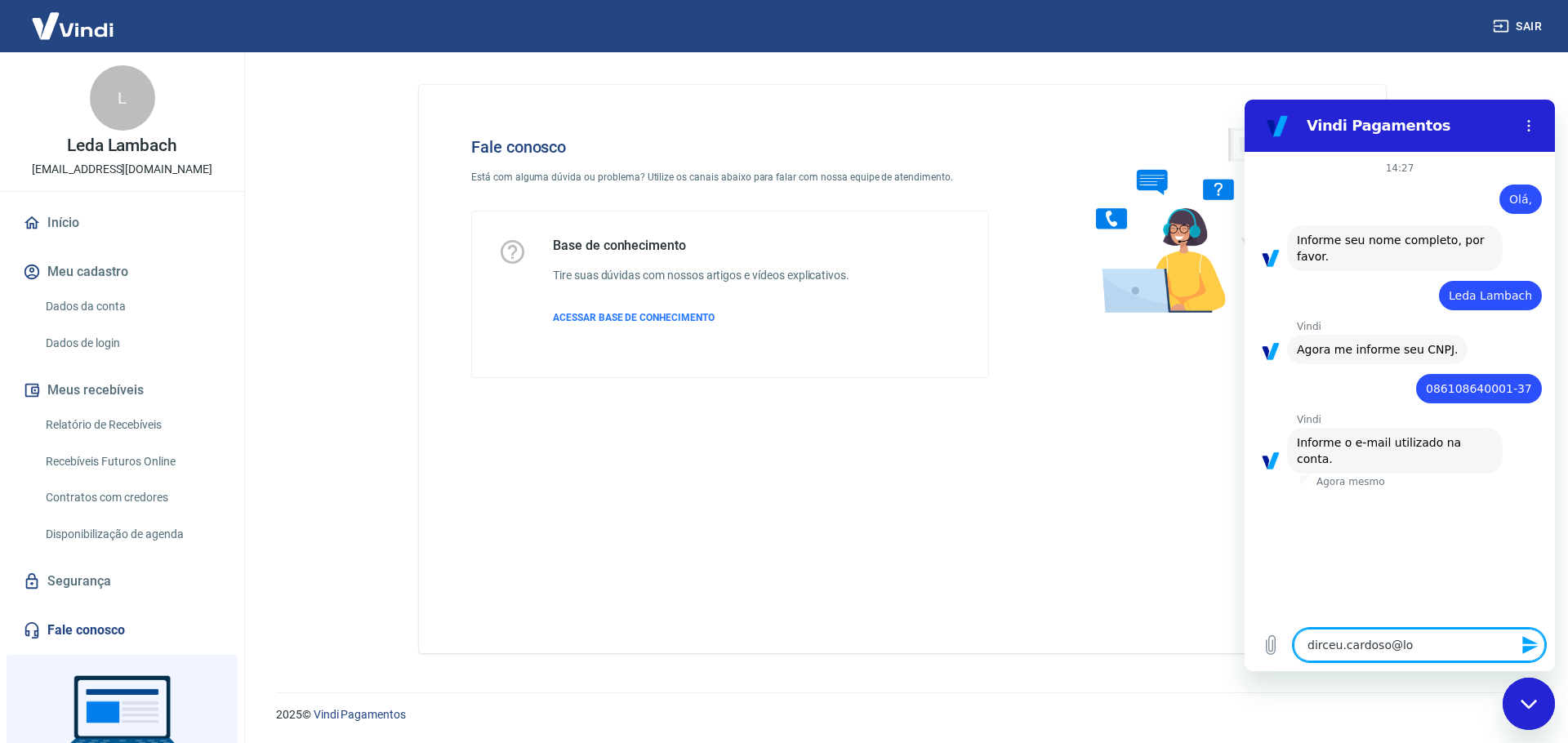
type textarea "x"
type textarea "dirceu.cardoso@loja"
type textarea "x"
type textarea "dirceu.cardoso@lojap"
type textarea "x"
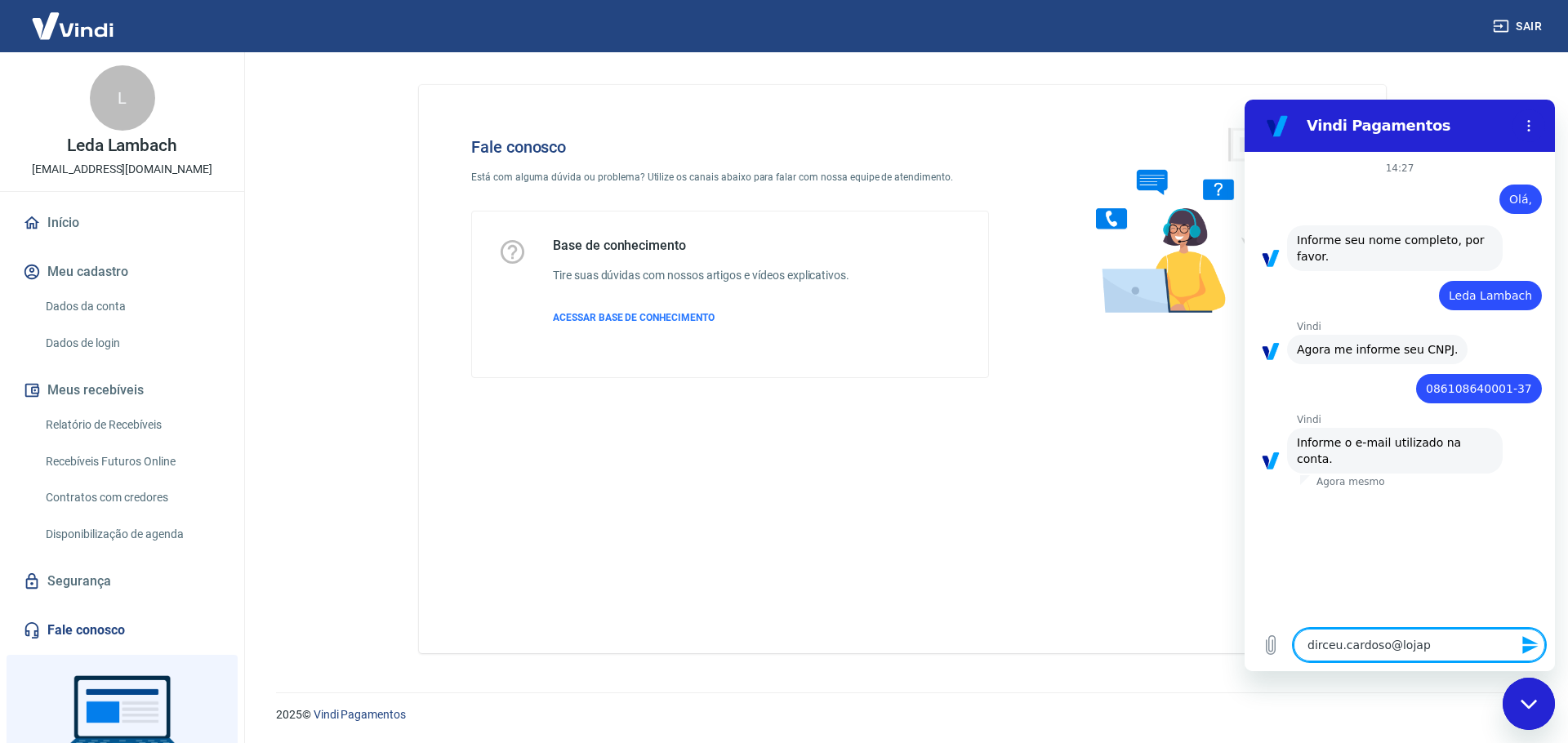
type textarea "dirceu.cardoso@lojapr"
type textarea "x"
type textarea "dirceu.cardoso@lojapri"
type textarea "x"
type textarea "dirceu.cardoso@lojaprim"
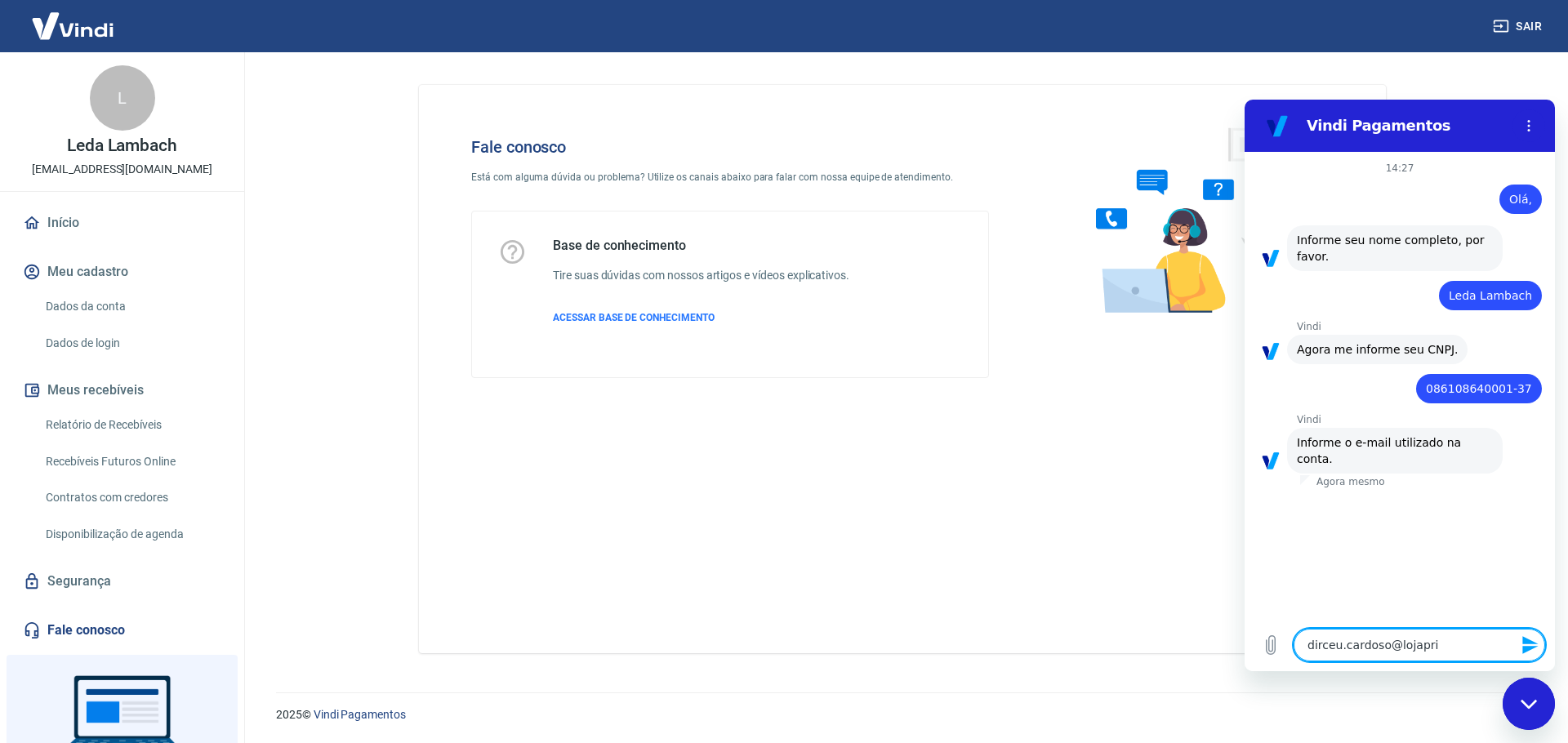
type textarea "x"
type textarea "dirceu.cardoso@lojaprime"
type textarea "x"
type textarea "dirceu.cardoso@lojaprime."
type textarea "x"
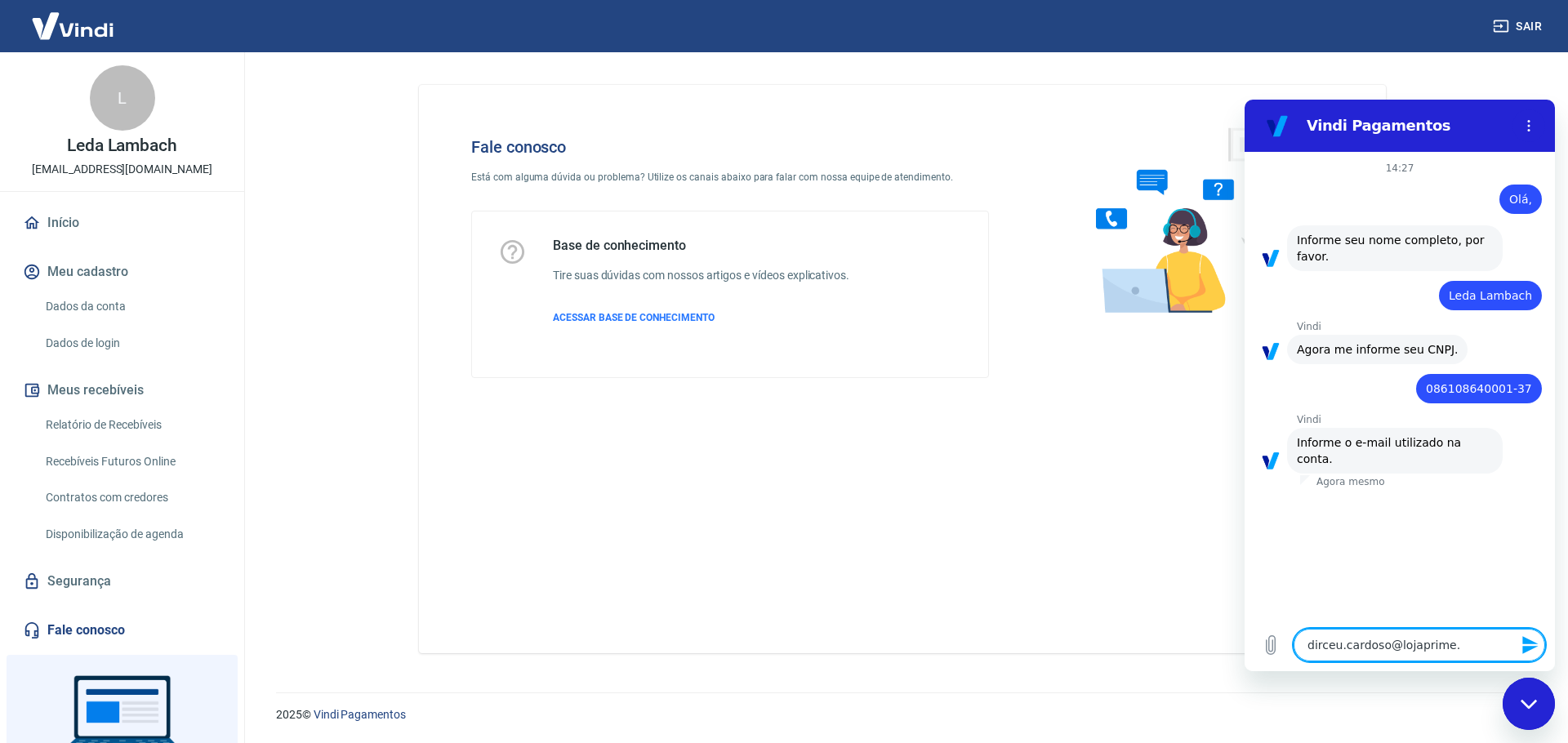
type textarea "dirceu.cardoso@lojaprime.c"
type textarea "x"
type textarea "[EMAIL_ADDRESS][DOMAIN_NAME]"
type textarea "x"
type textarea "[EMAIL_ADDRESS][DOMAIN_NAME]"
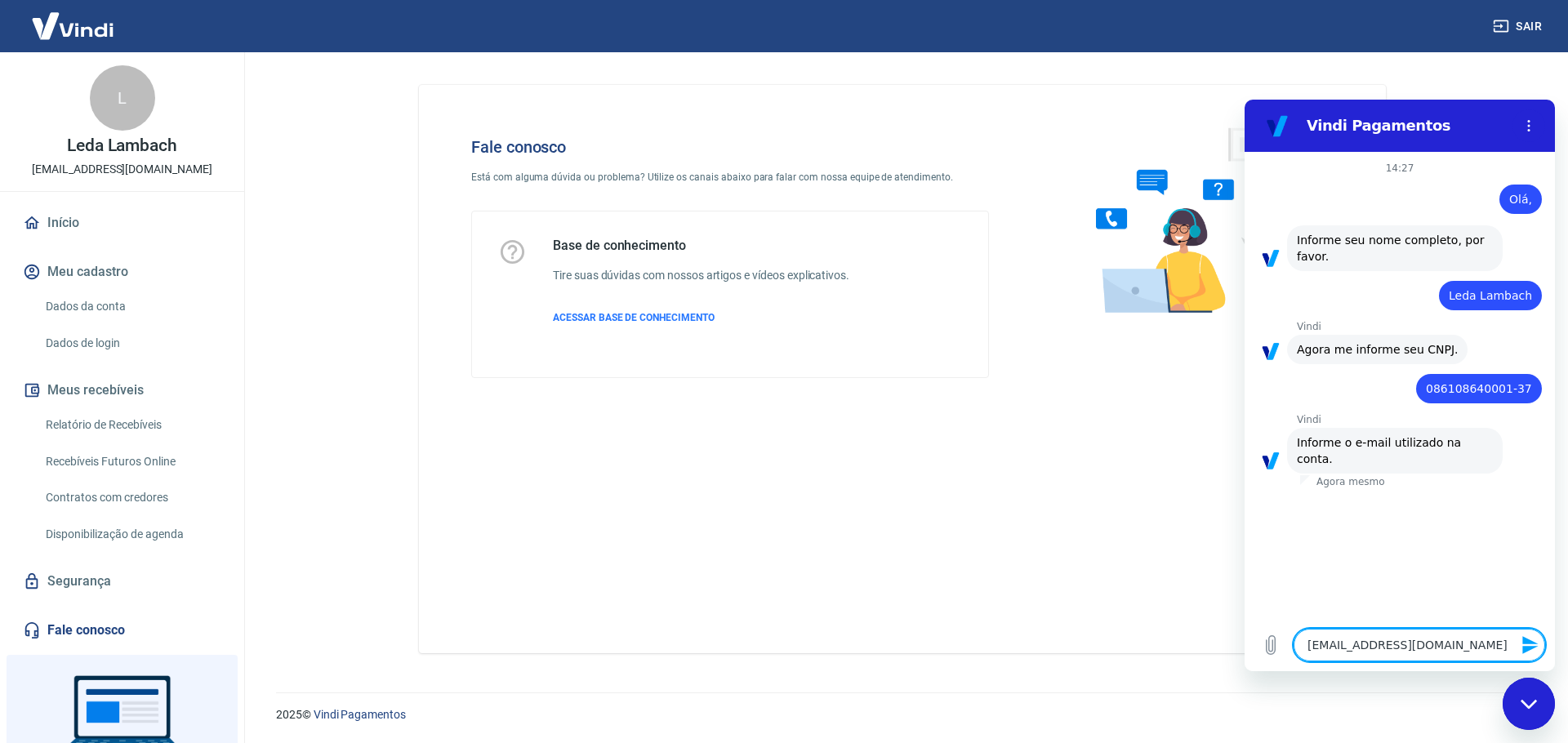
type textarea "x"
type textarea "[EMAIL_ADDRESS][DOMAIN_NAME]."
type textarea "x"
type textarea "dirceu.cardoso@lojaprime.com.b"
type textarea "x"
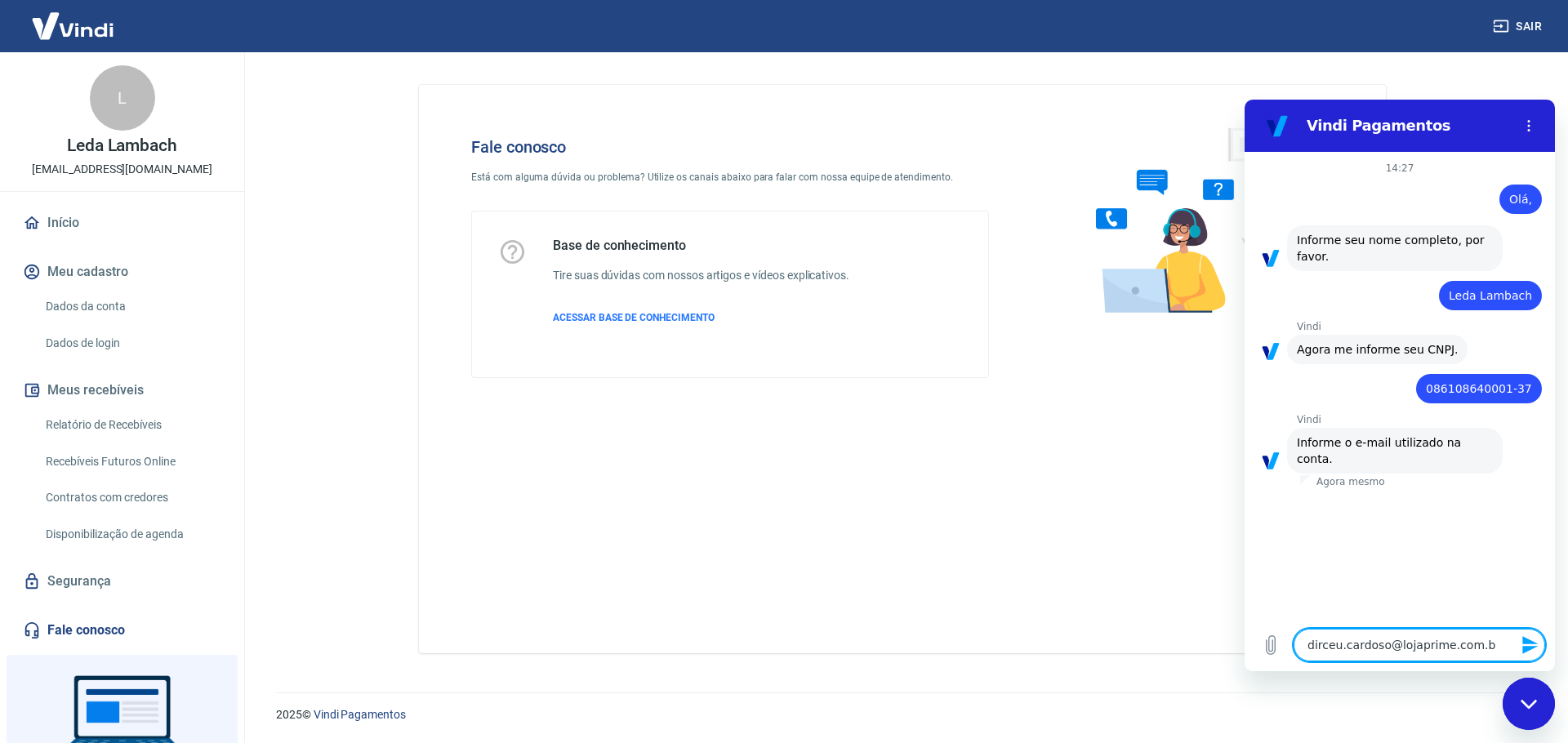
type textarea "[EMAIL_ADDRESS][DOMAIN_NAME]"
type textarea "x"
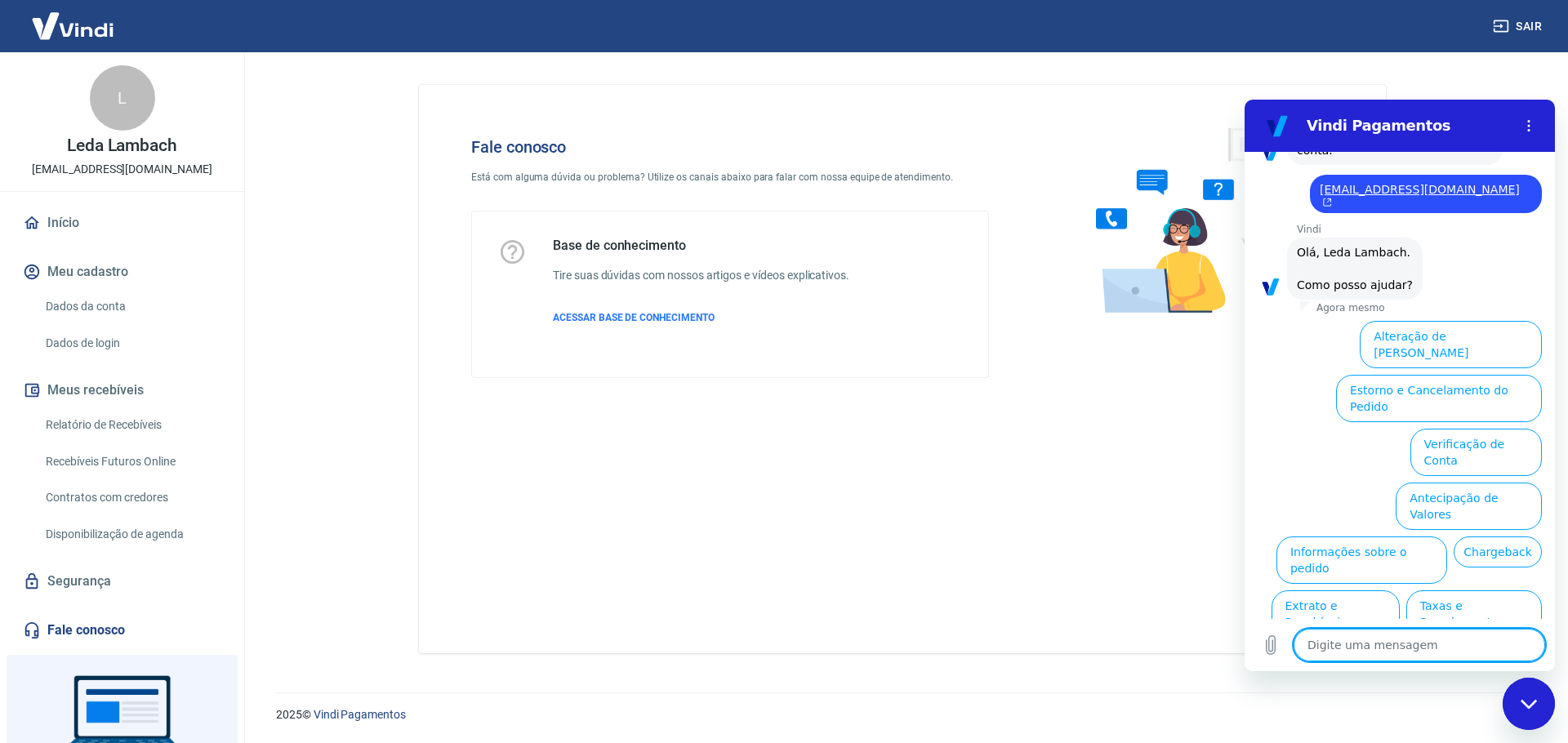
scroll to position [321, 0]
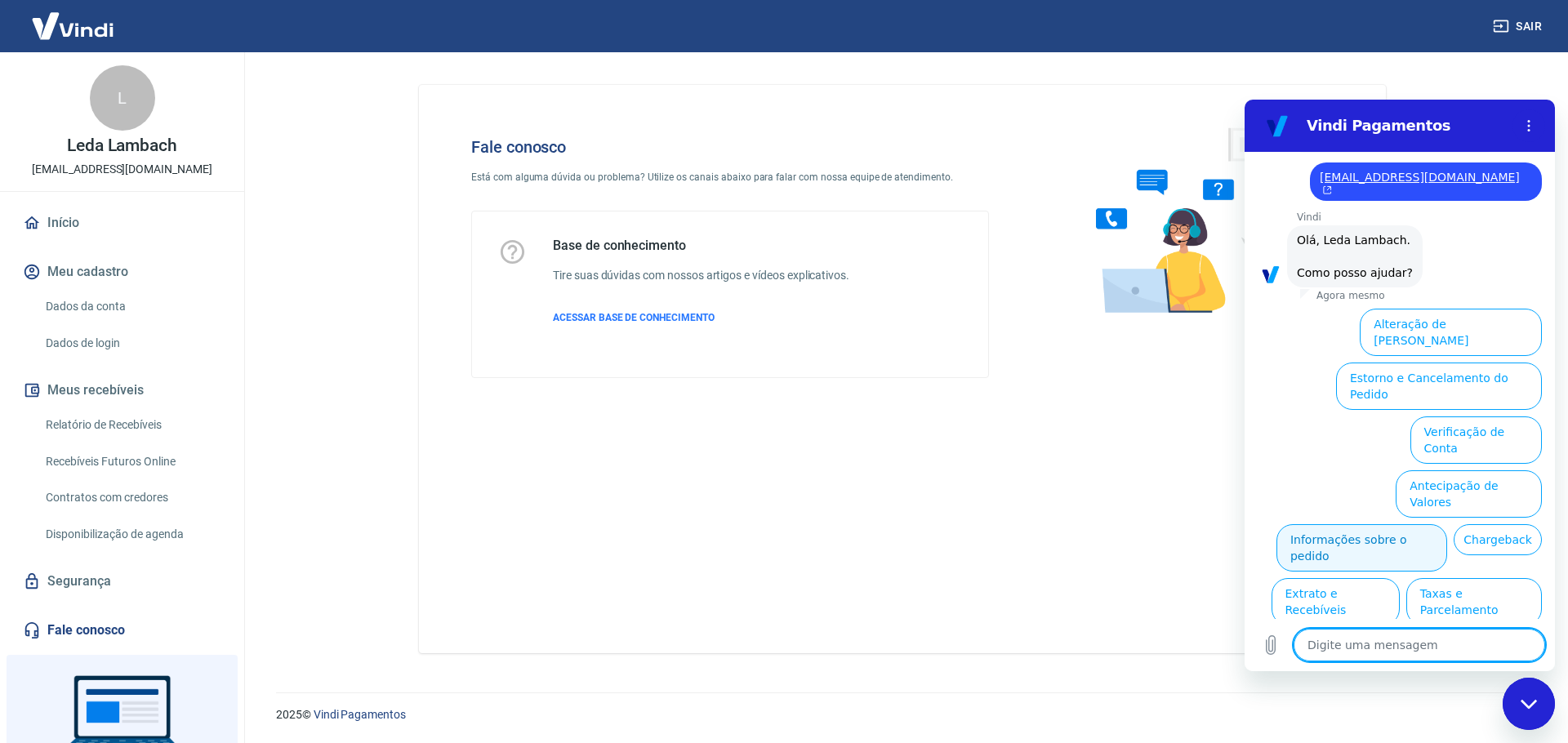
click at [1447, 524] on button "Informações sobre o pedido" at bounding box center [1362, 548] width 171 height 47
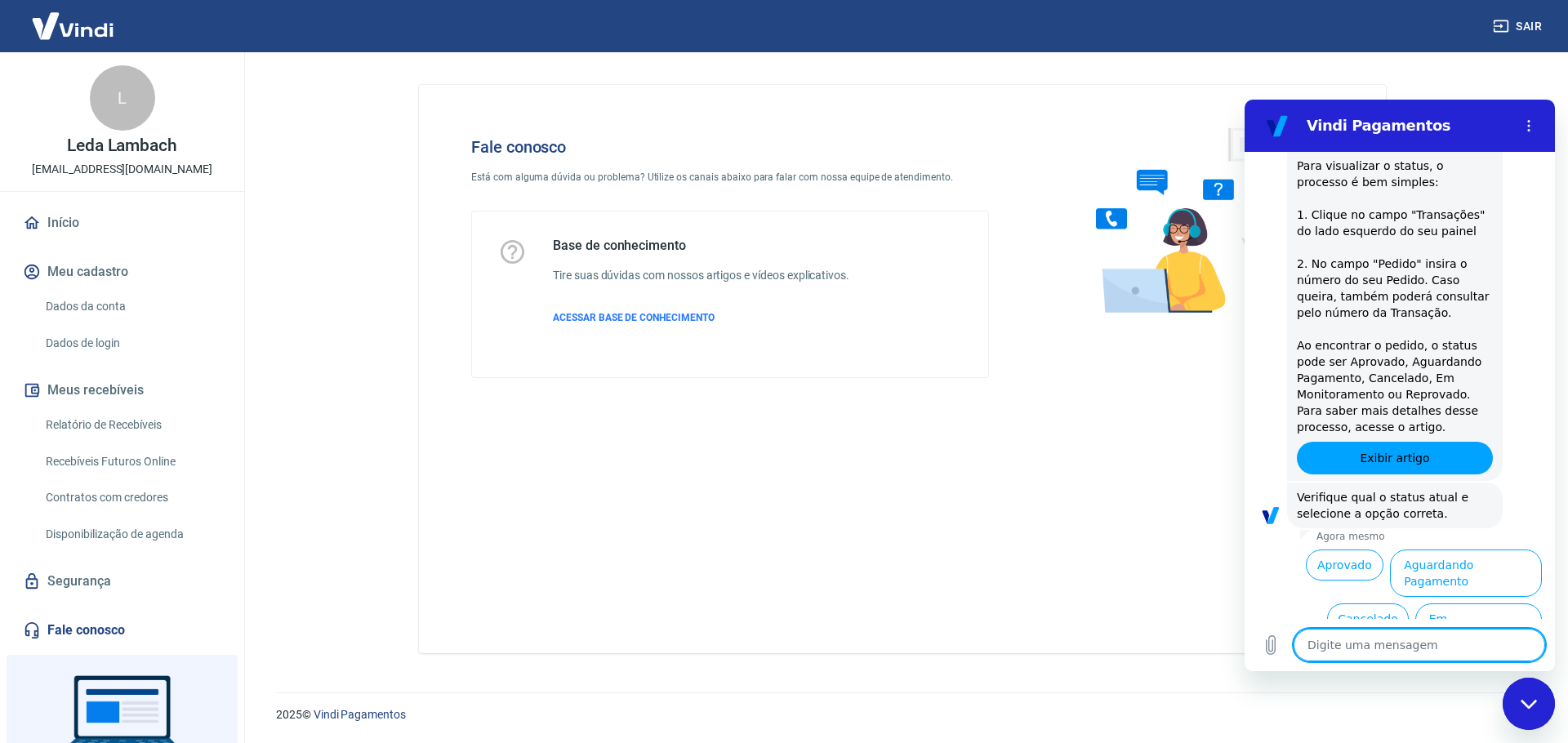
scroll to position [601, 0]
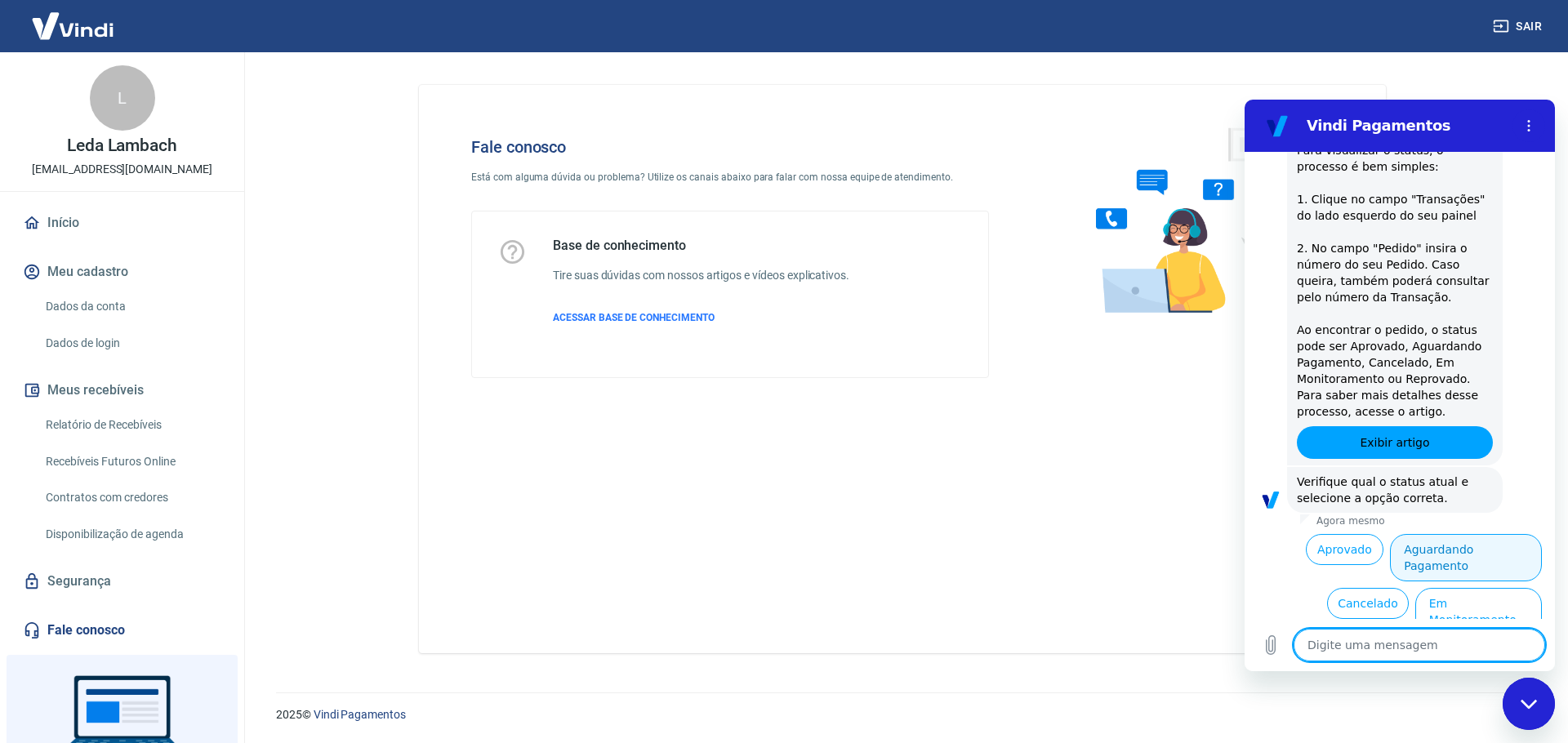
click at [1439, 534] on button "Aguardando Pagamento" at bounding box center [1466, 558] width 152 height 47
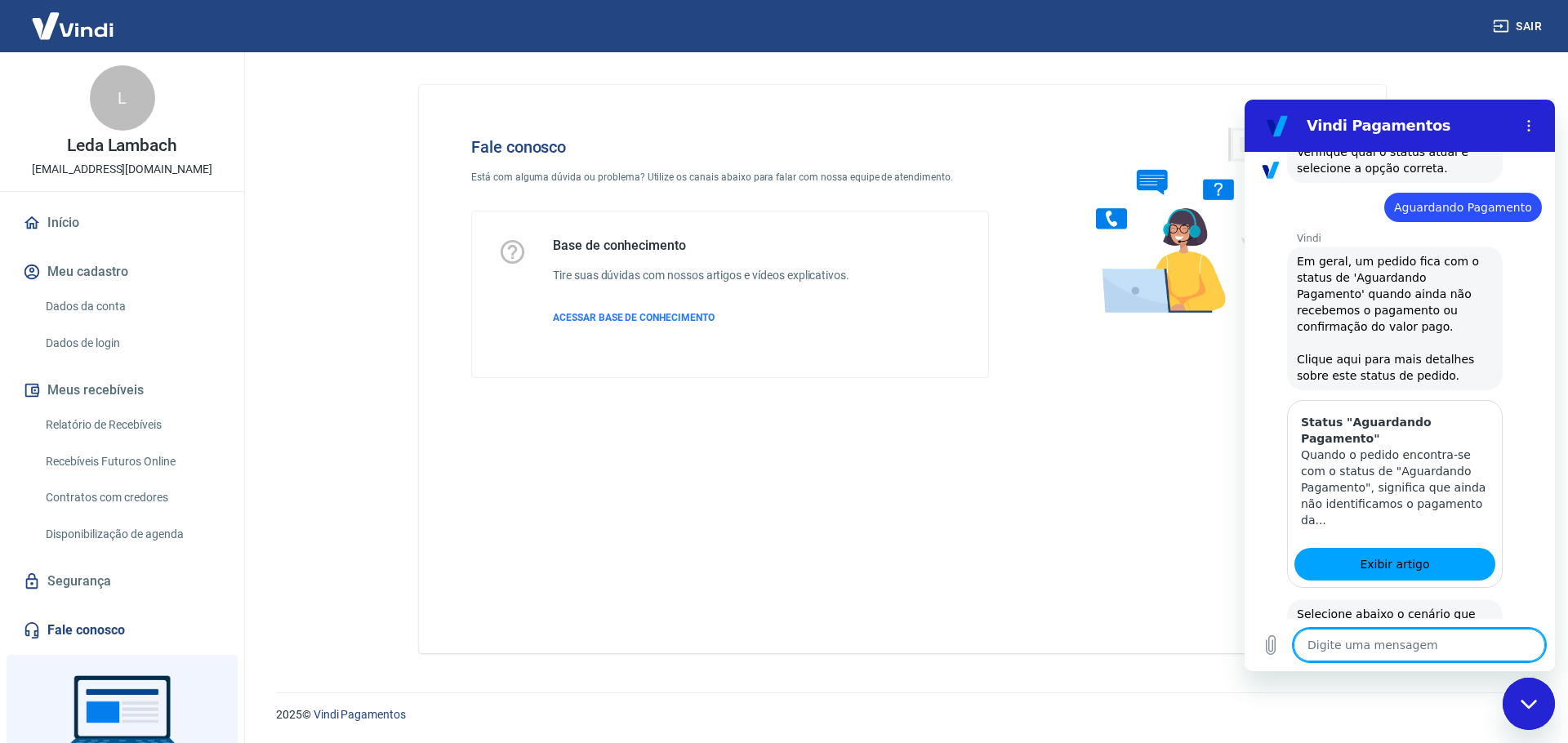
scroll to position [1064, 0]
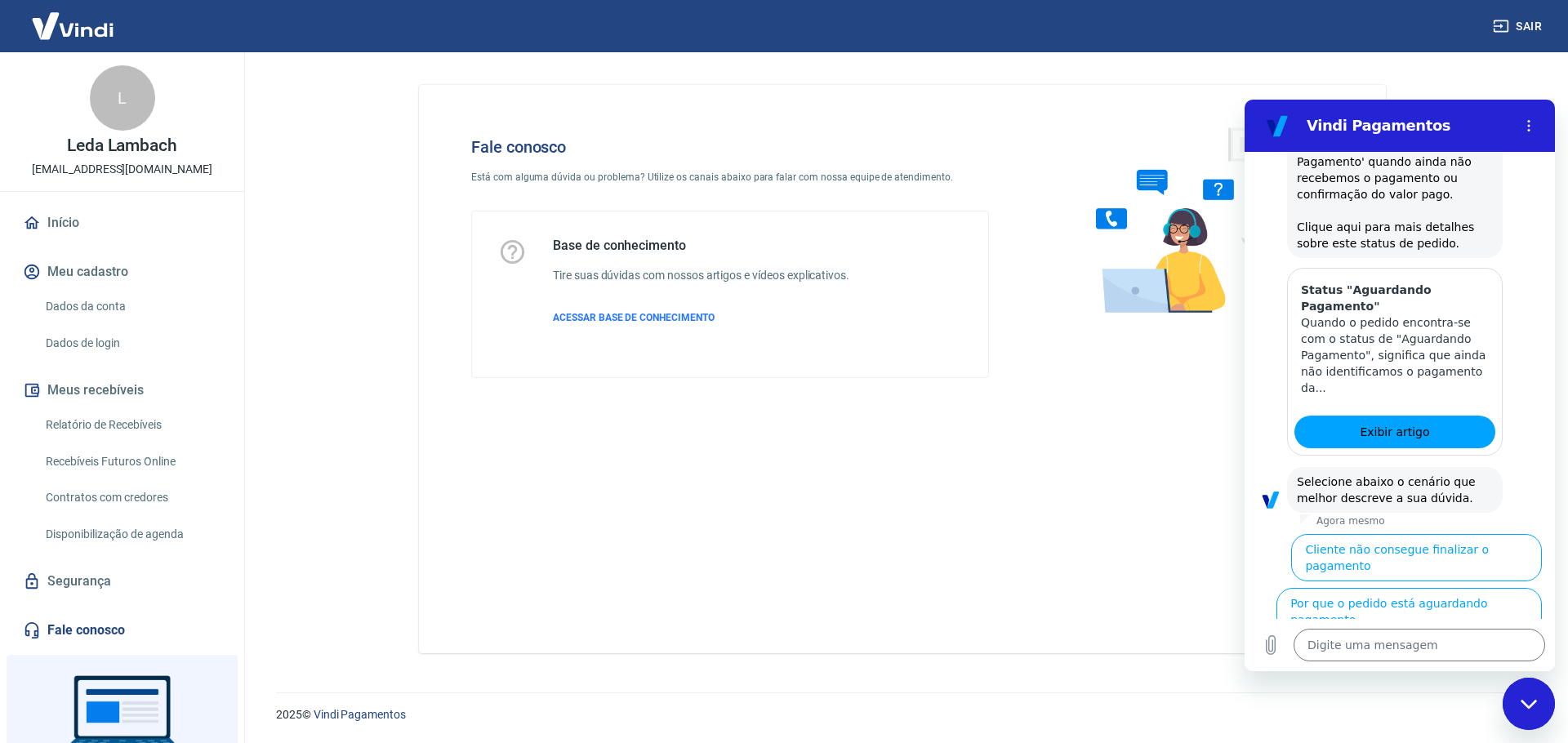
click at [1467, 642] on button "Cliente pagou, mas pedido consta 'Aguardando Pagamento'" at bounding box center [1441, 673] width 200 height 64
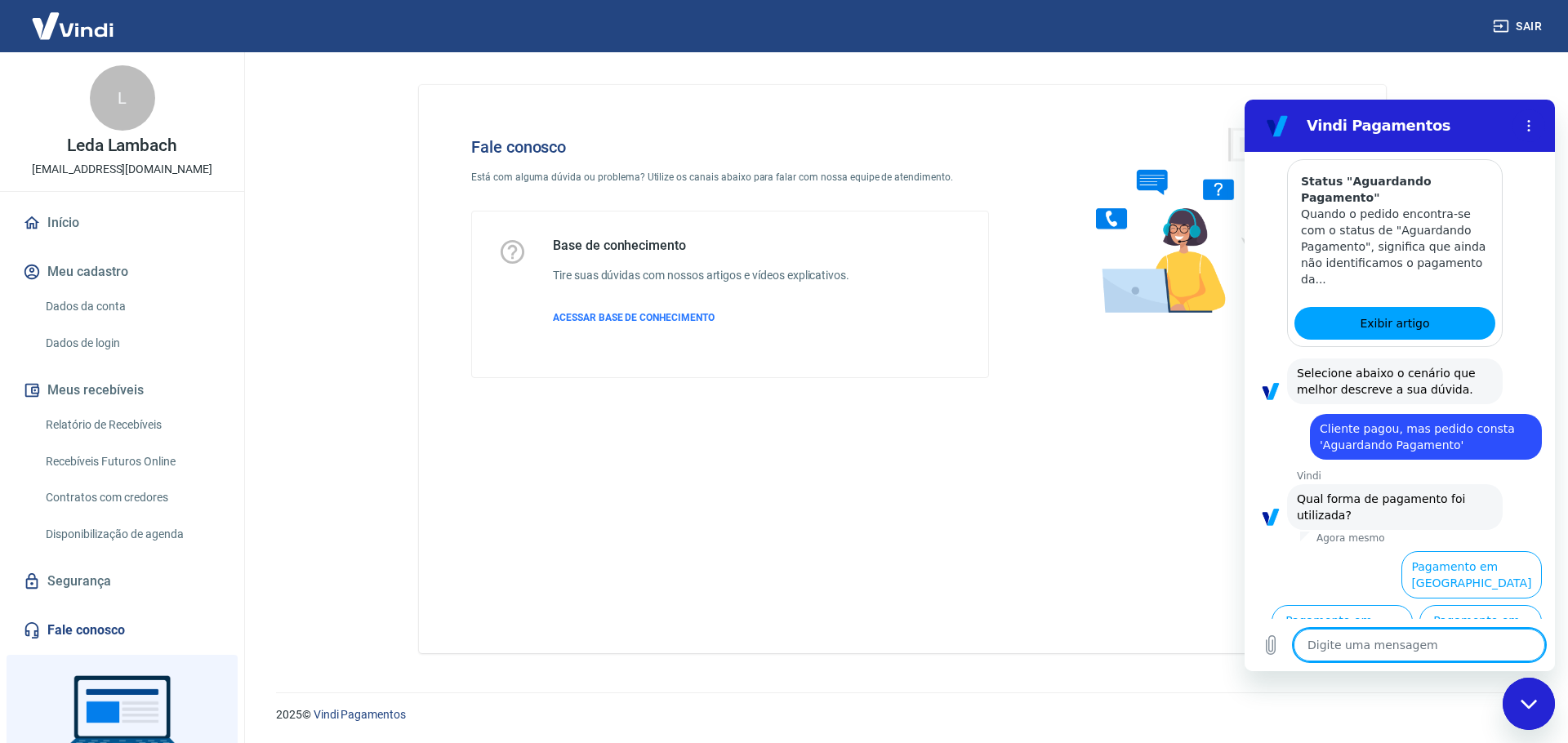
scroll to position [1173, 0]
click at [1413, 604] on button "Pagamento em Cartão" at bounding box center [1342, 628] width 142 height 47
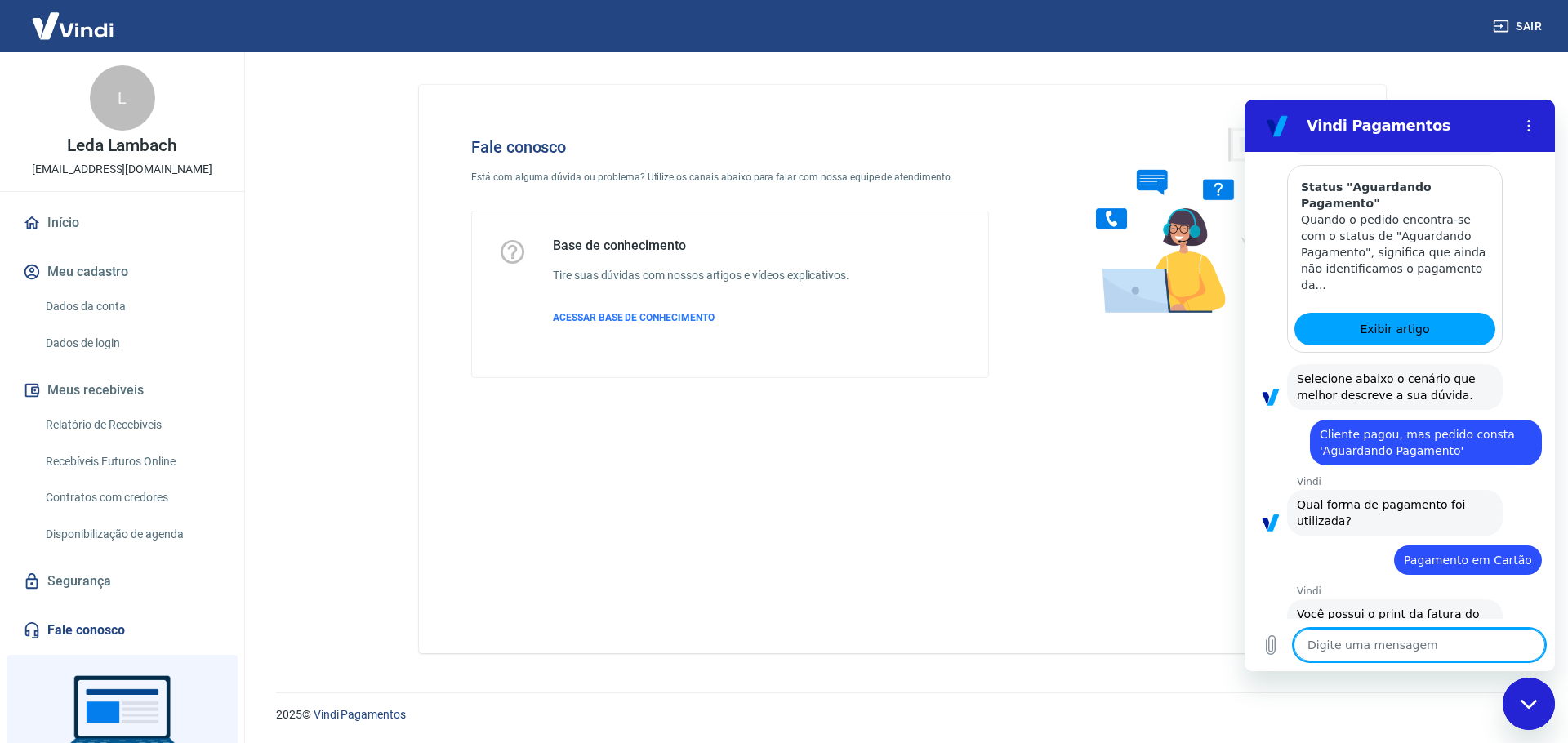
scroll to position [1207, 0]
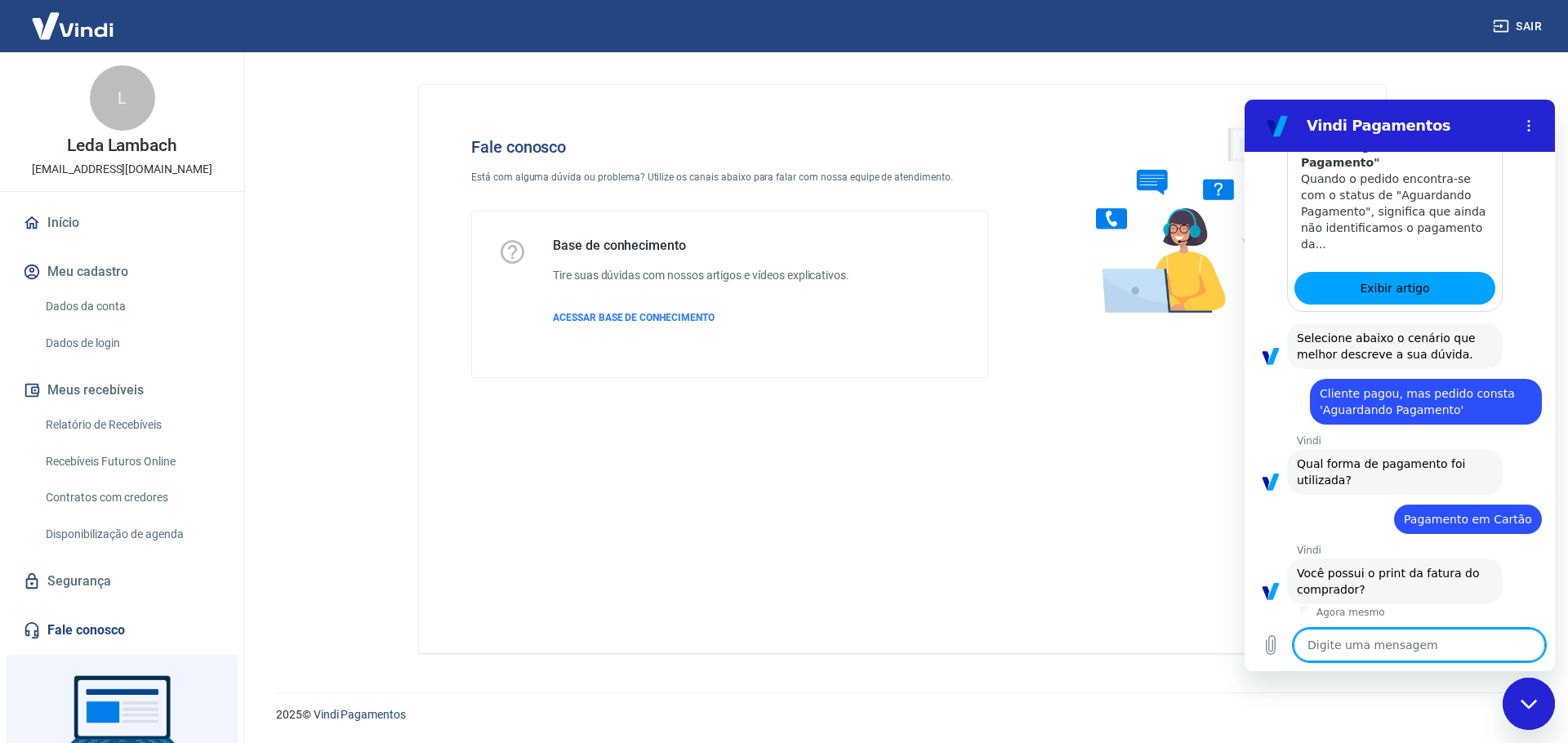
click at [1450, 625] on button "Sim" at bounding box center [1462, 640] width 47 height 31
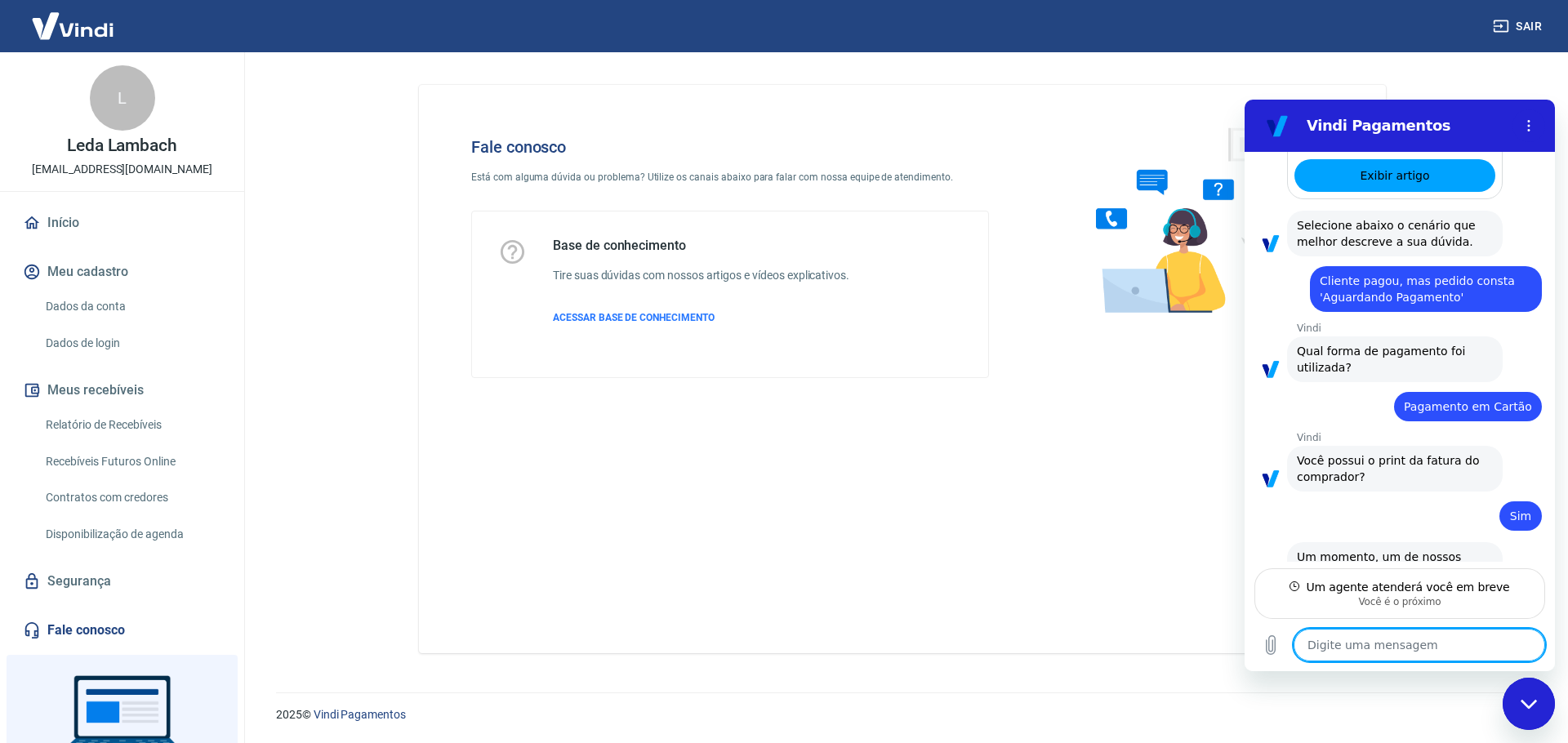
scroll to position [1323, 0]
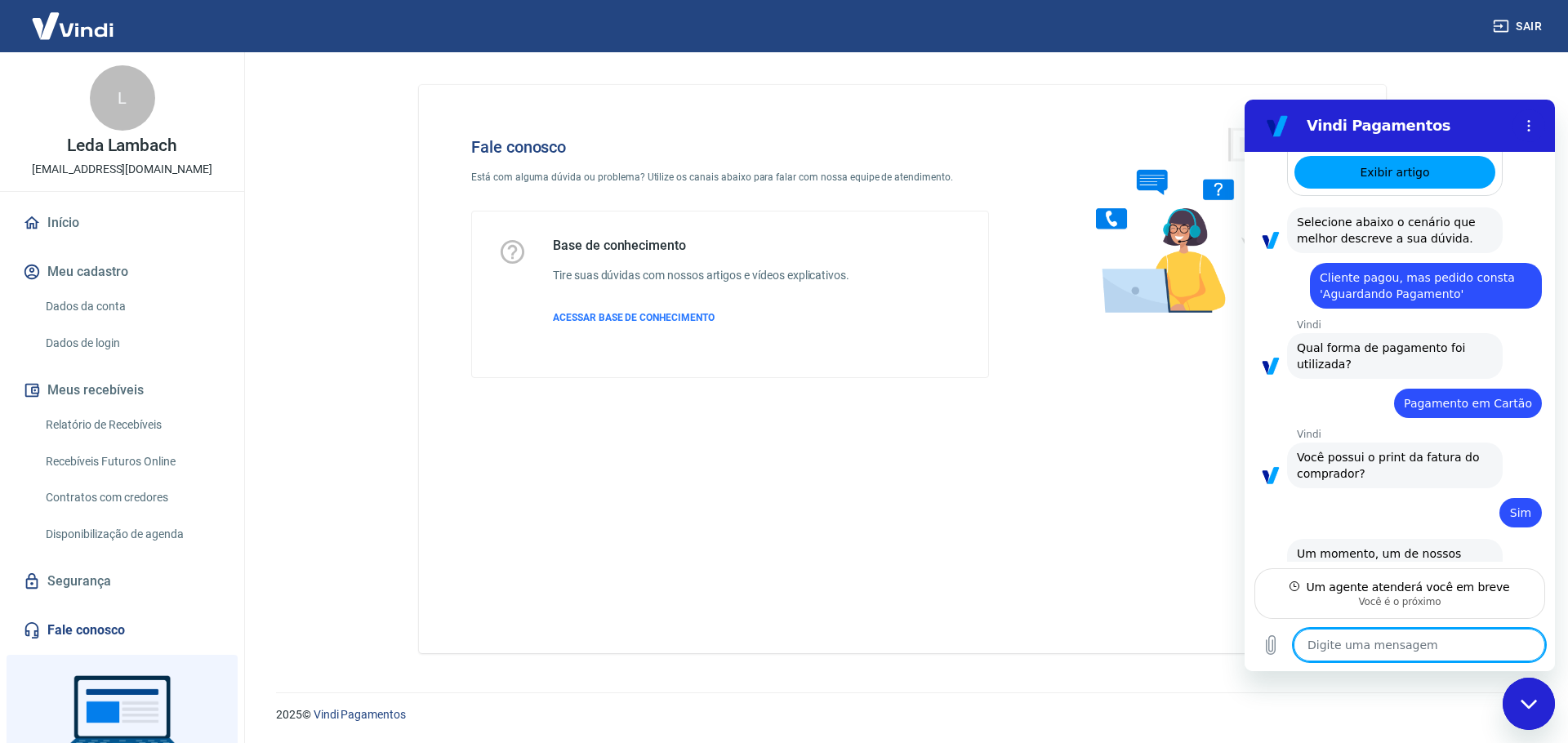
type textarea "x"
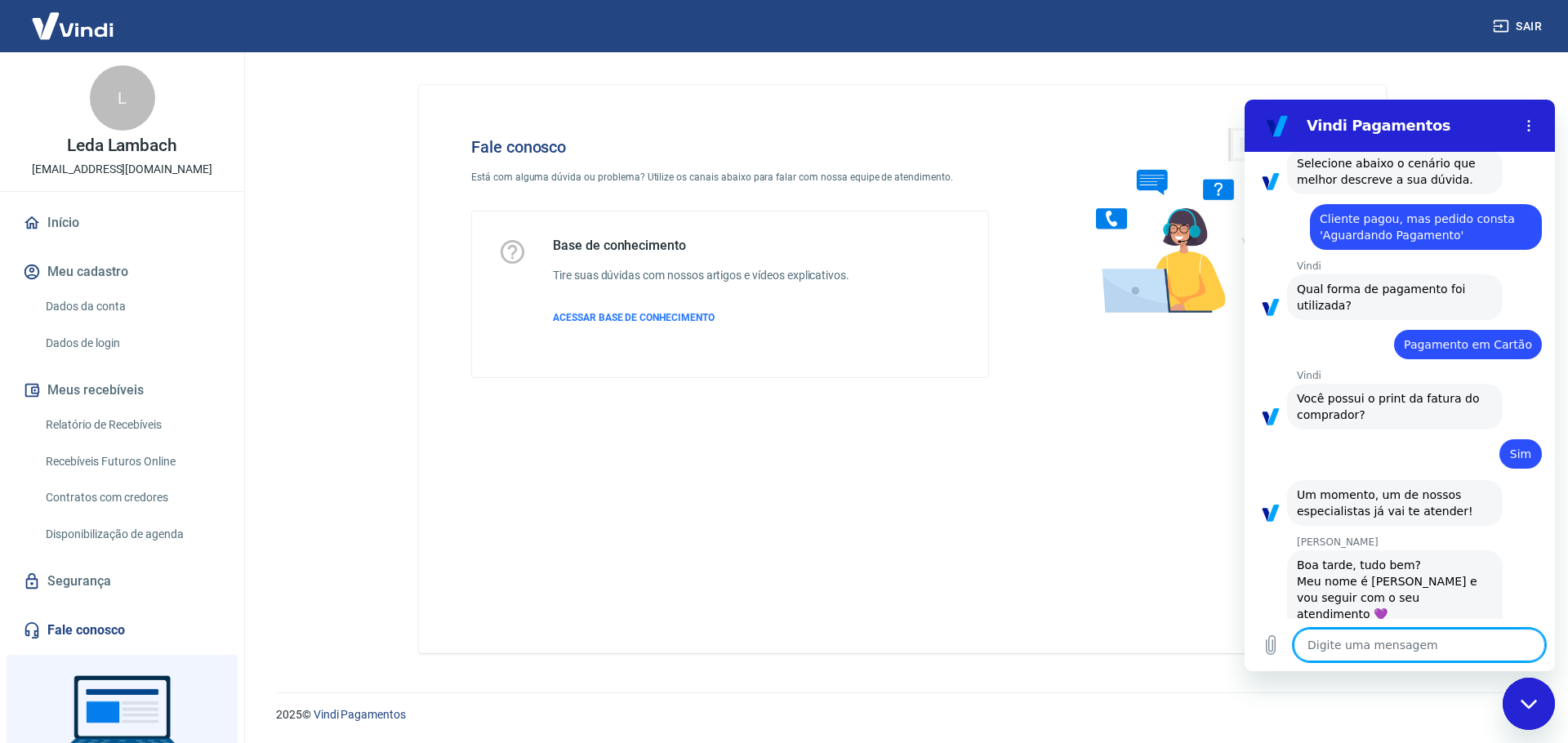
scroll to position [1385, 0]
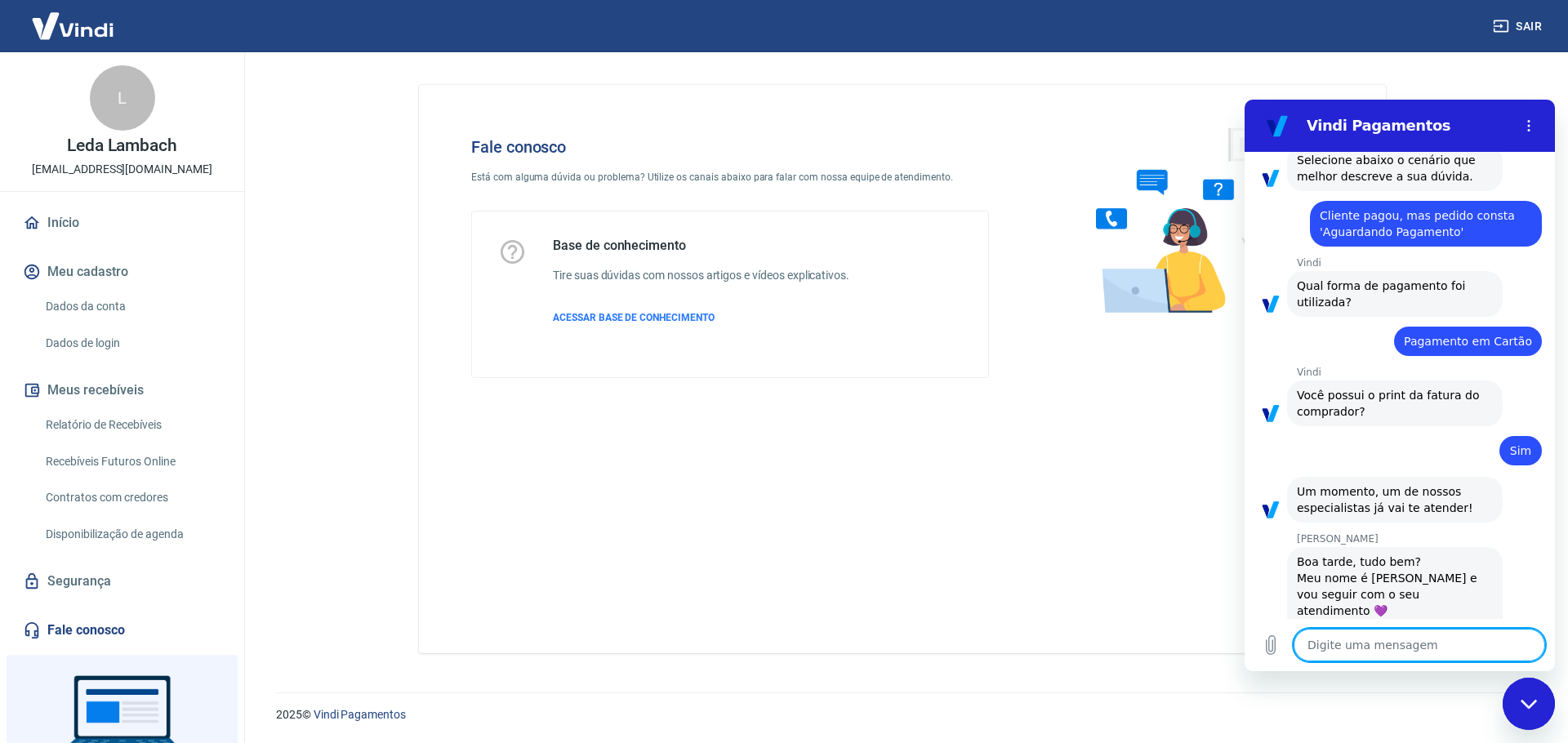
type textarea "o"
type textarea "x"
type textarea "ol"
type textarea "x"
type textarea "olp"
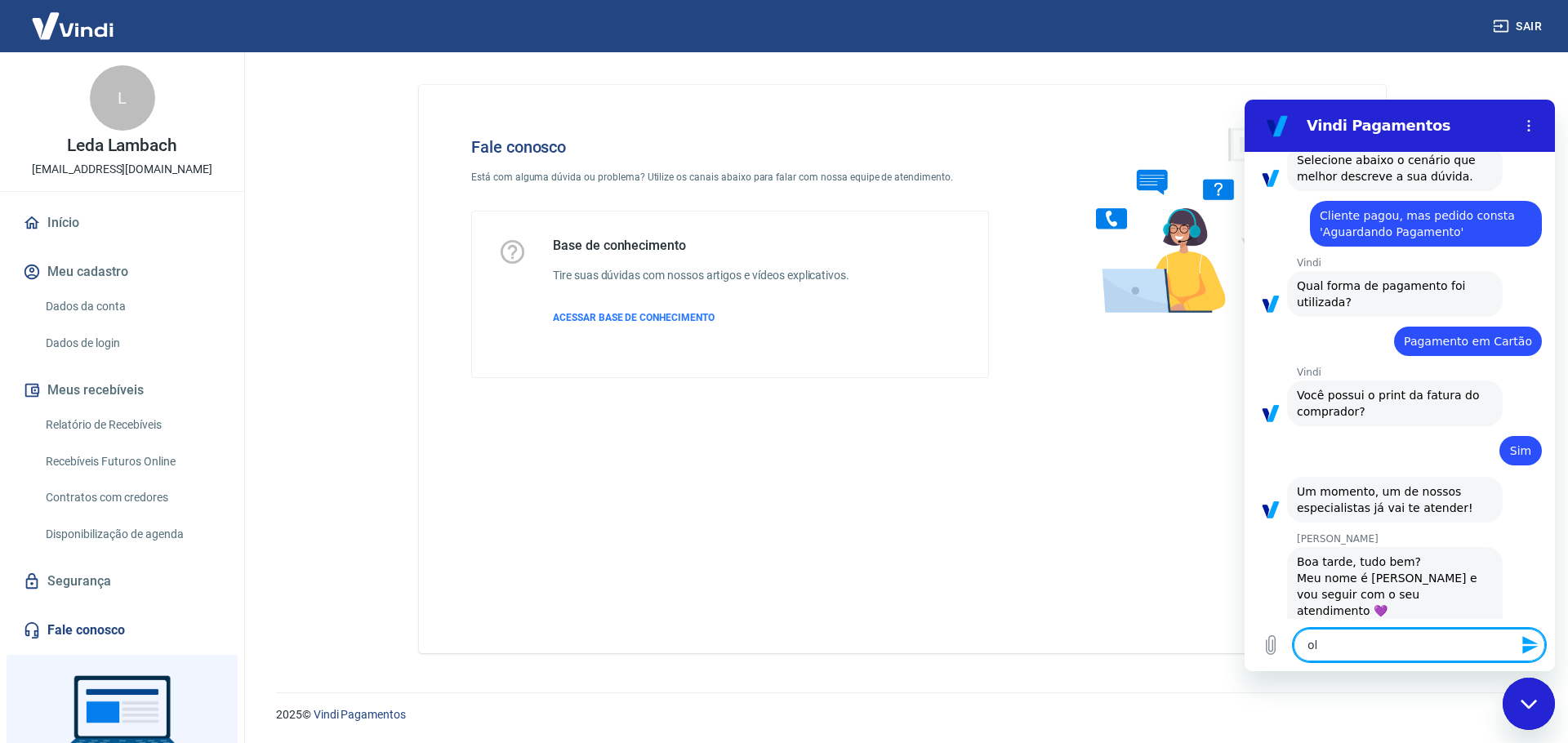
type textarea "x"
type textarea "olpa"
type textarea "x"
type textarea "olp"
type textarea "x"
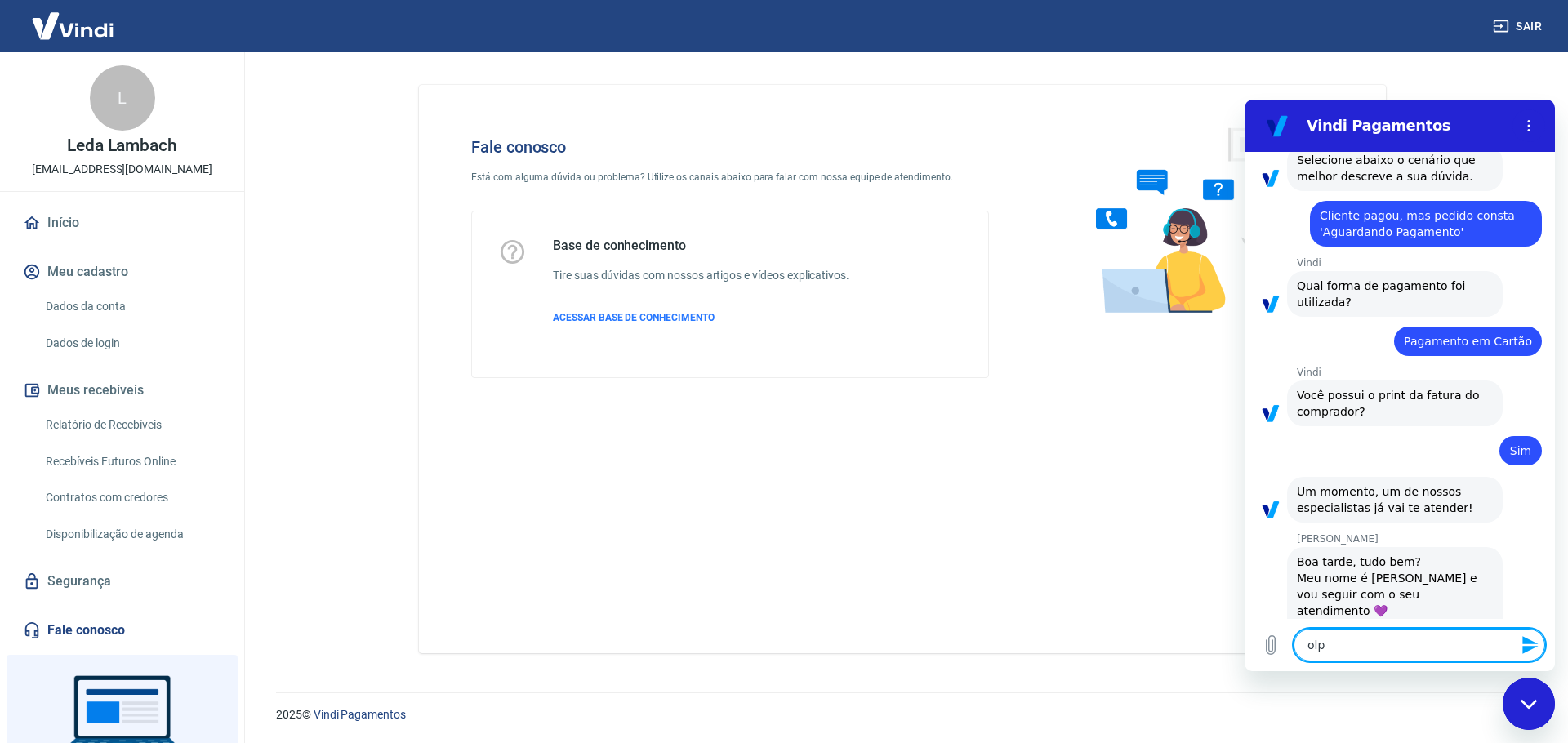
type textarea "ol"
type textarea "x"
type textarea "o"
type textarea "x"
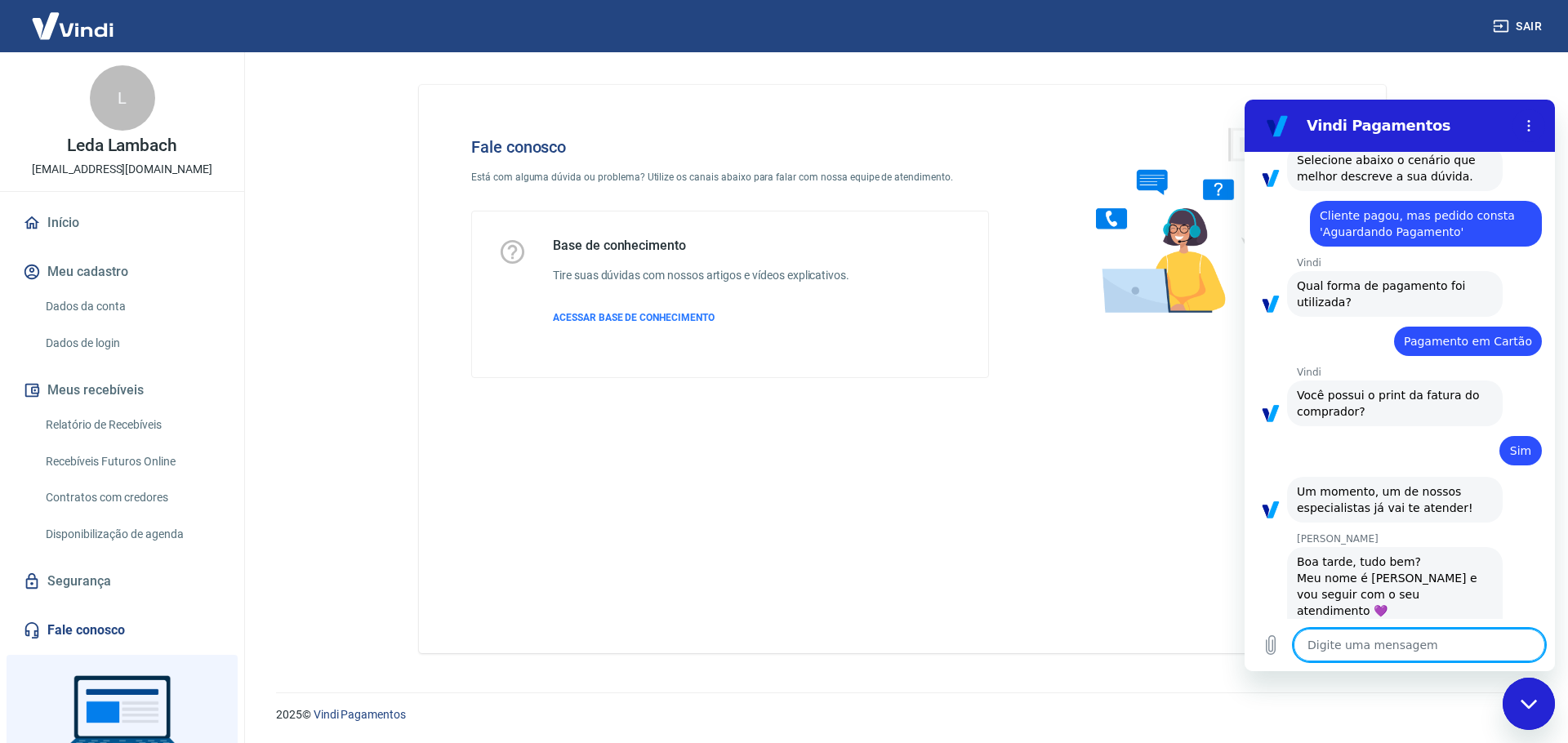
type textarea "o"
type textarea "x"
type textarea "oL"
type textarea "x"
type textarea "oLP"
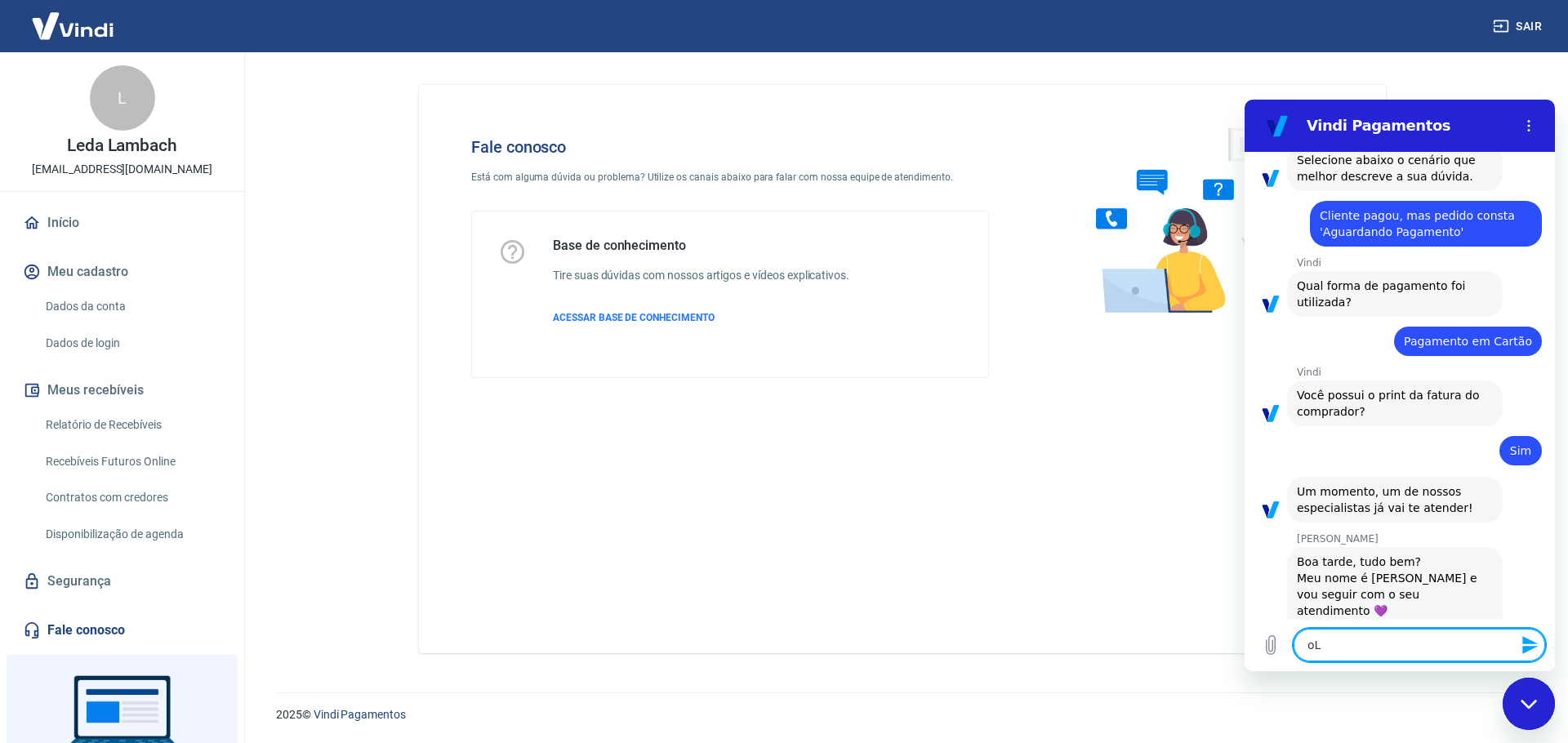
type textarea "x"
type textarea "oLPA"
type textarea "x"
type textarea "oLP"
type textarea "x"
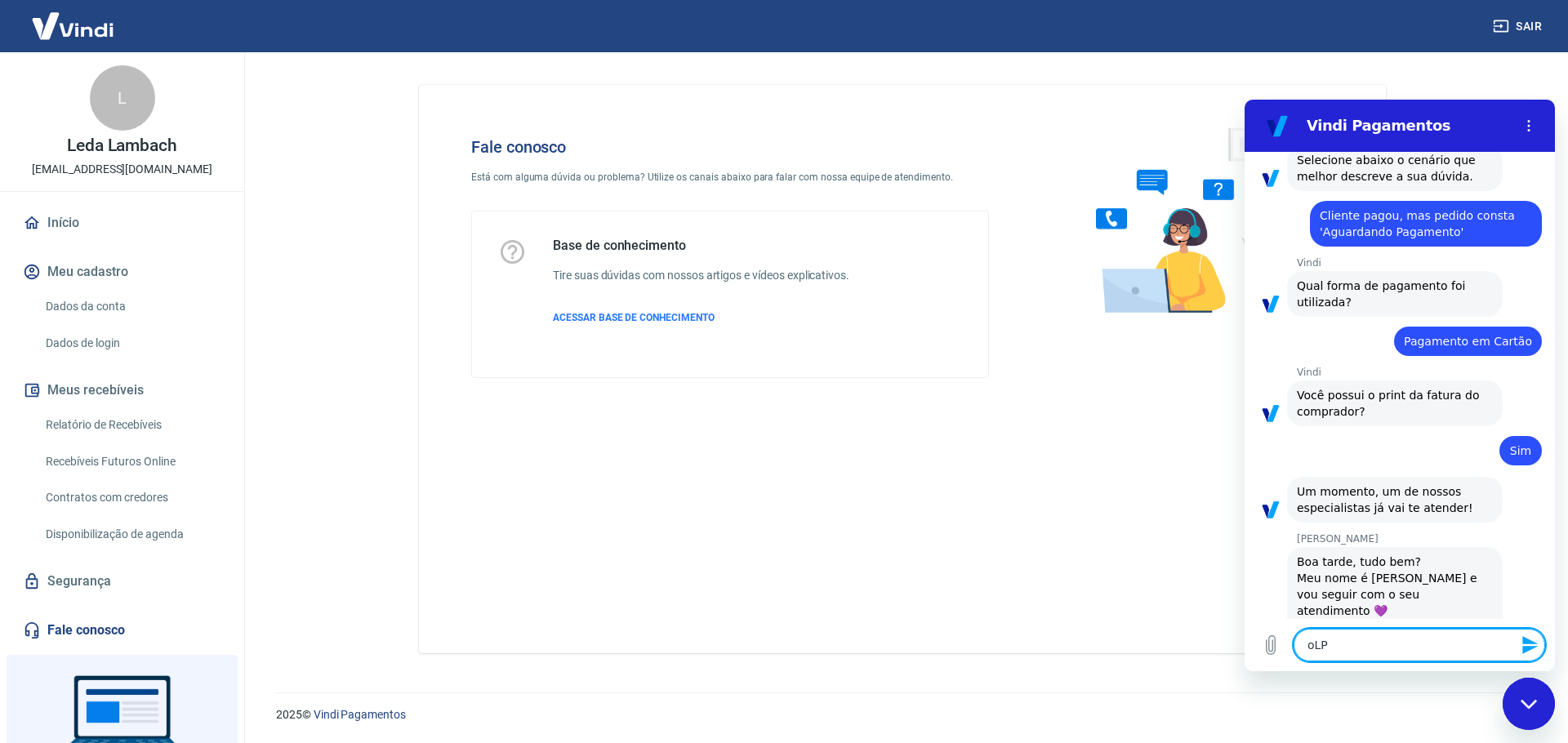
type textarea "oL"
type textarea "x"
type textarea "o"
type textarea "x"
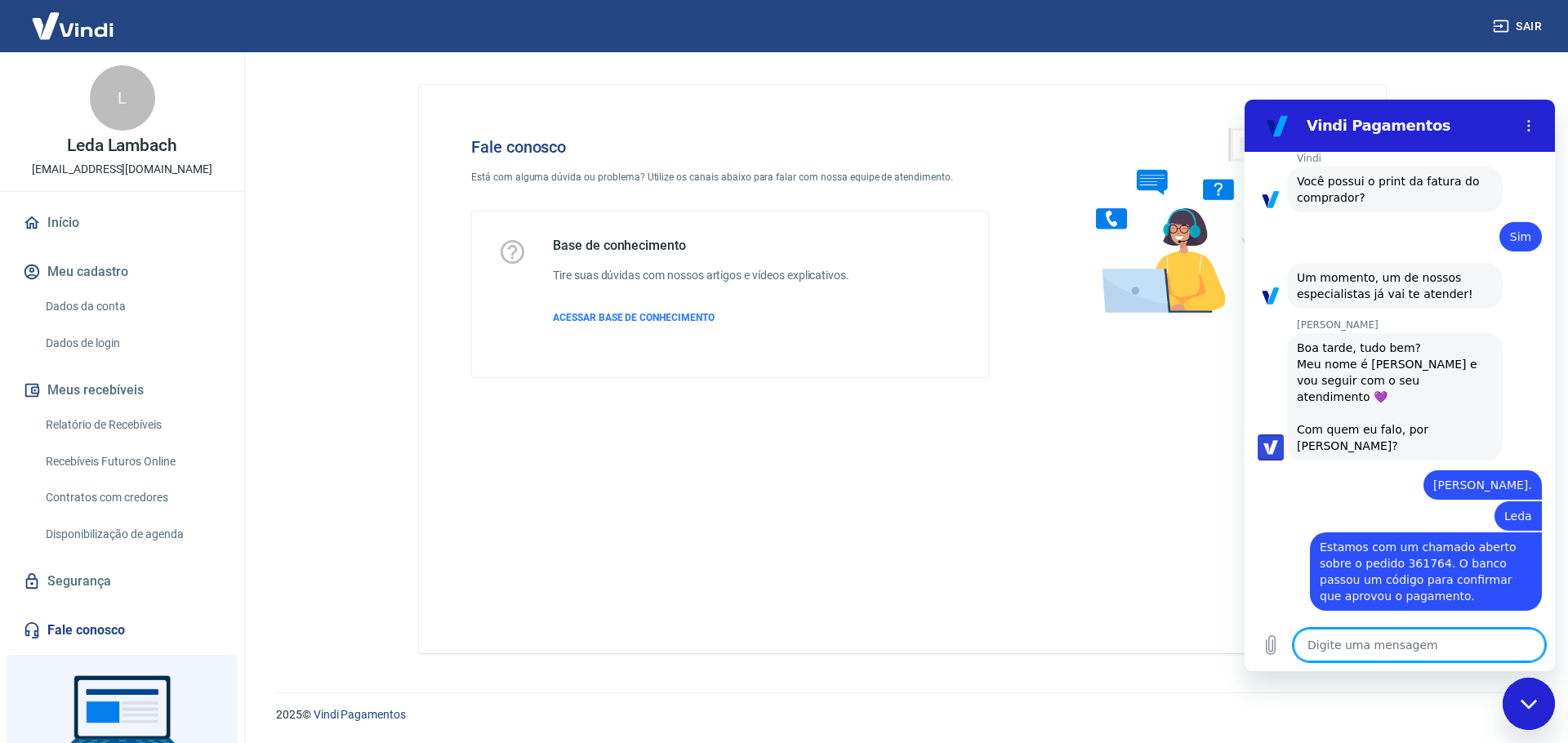
scroll to position [1598, 0]
click at [1333, 635] on textarea at bounding box center [1419, 644] width 252 height 32
paste textarea "CÓDIGO DE AUTORIZAÇÃO 439734 NSU 916779"
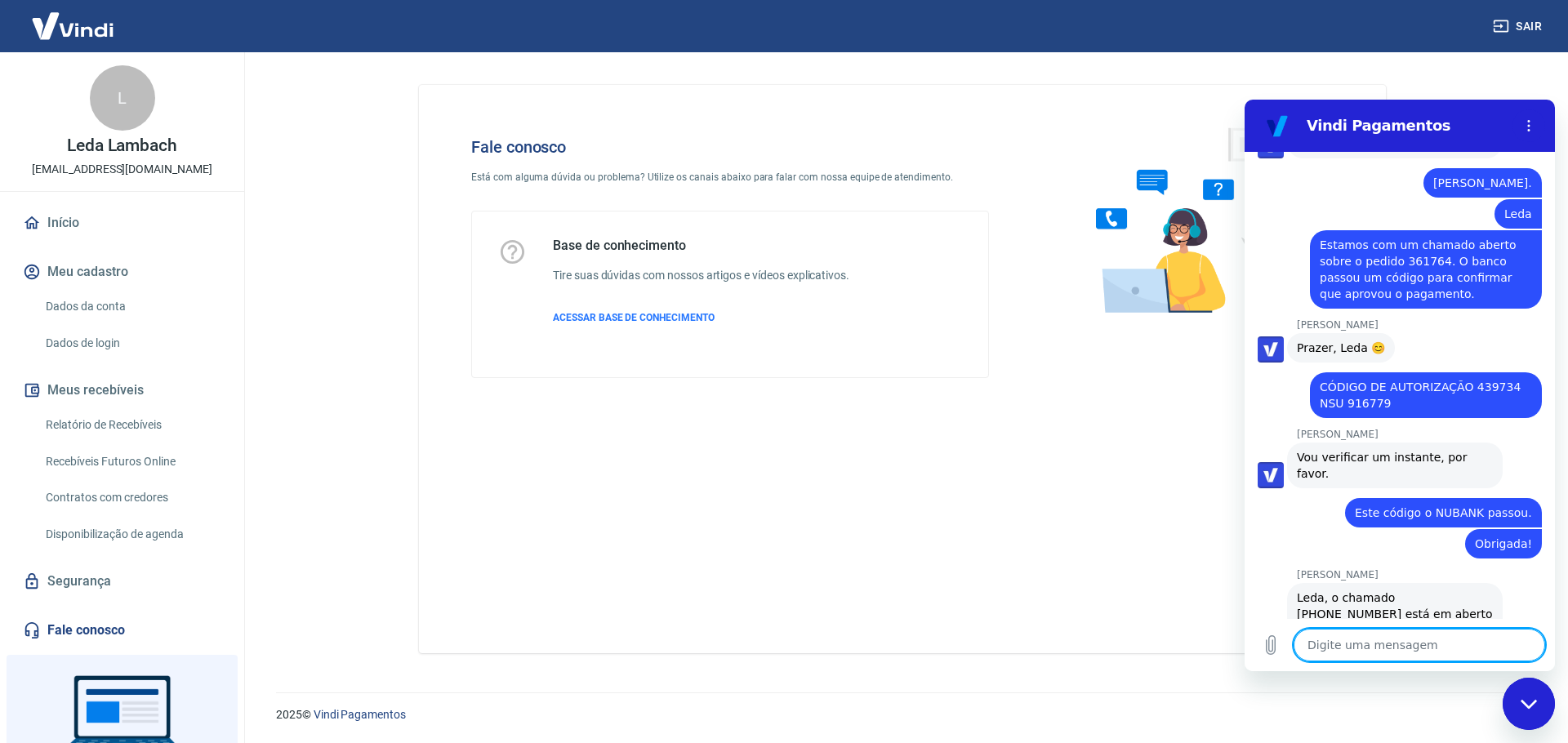
scroll to position [1905, 0]
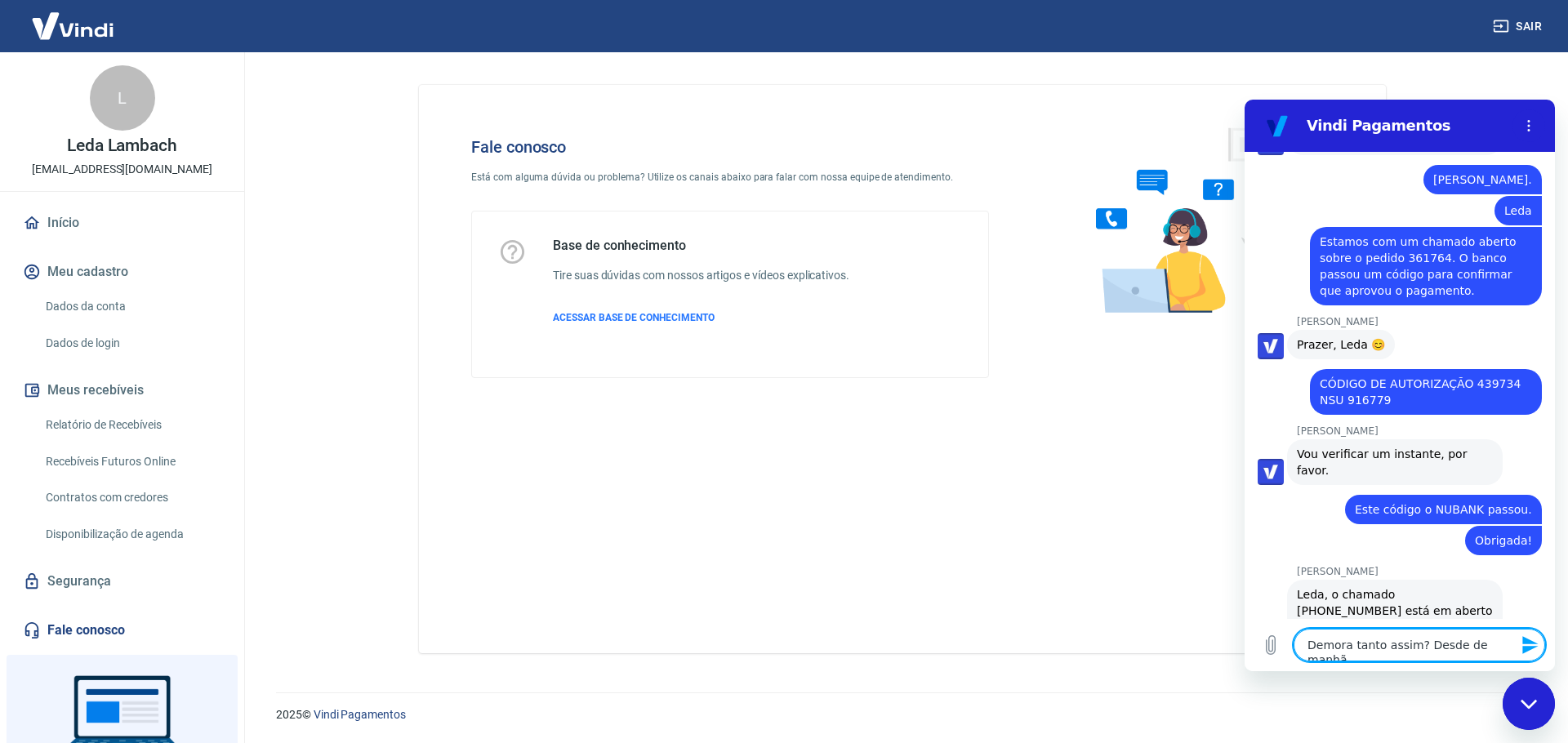
click at [1526, 643] on icon "Enviar mensagem" at bounding box center [1530, 645] width 16 height 18
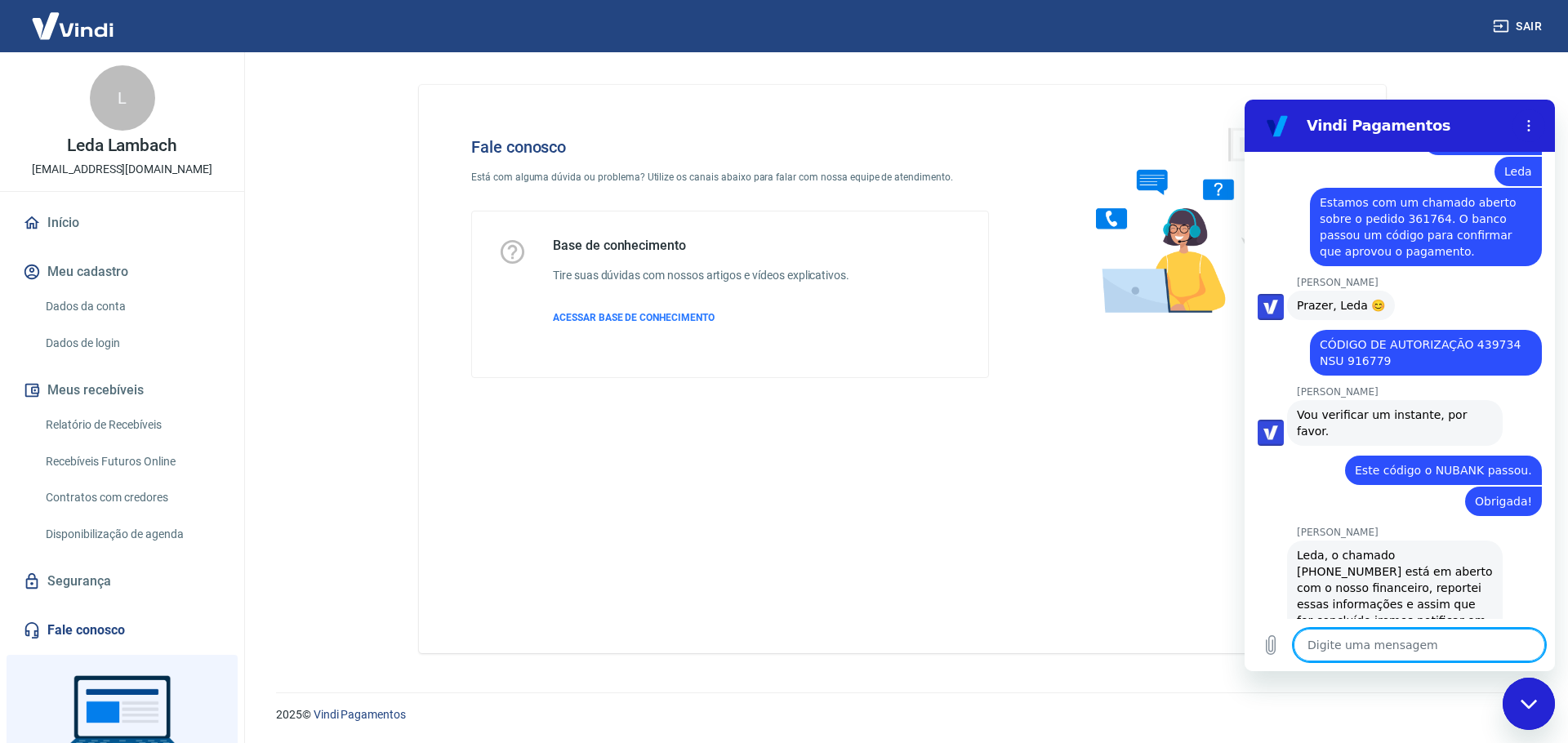
scroll to position [2046, 0]
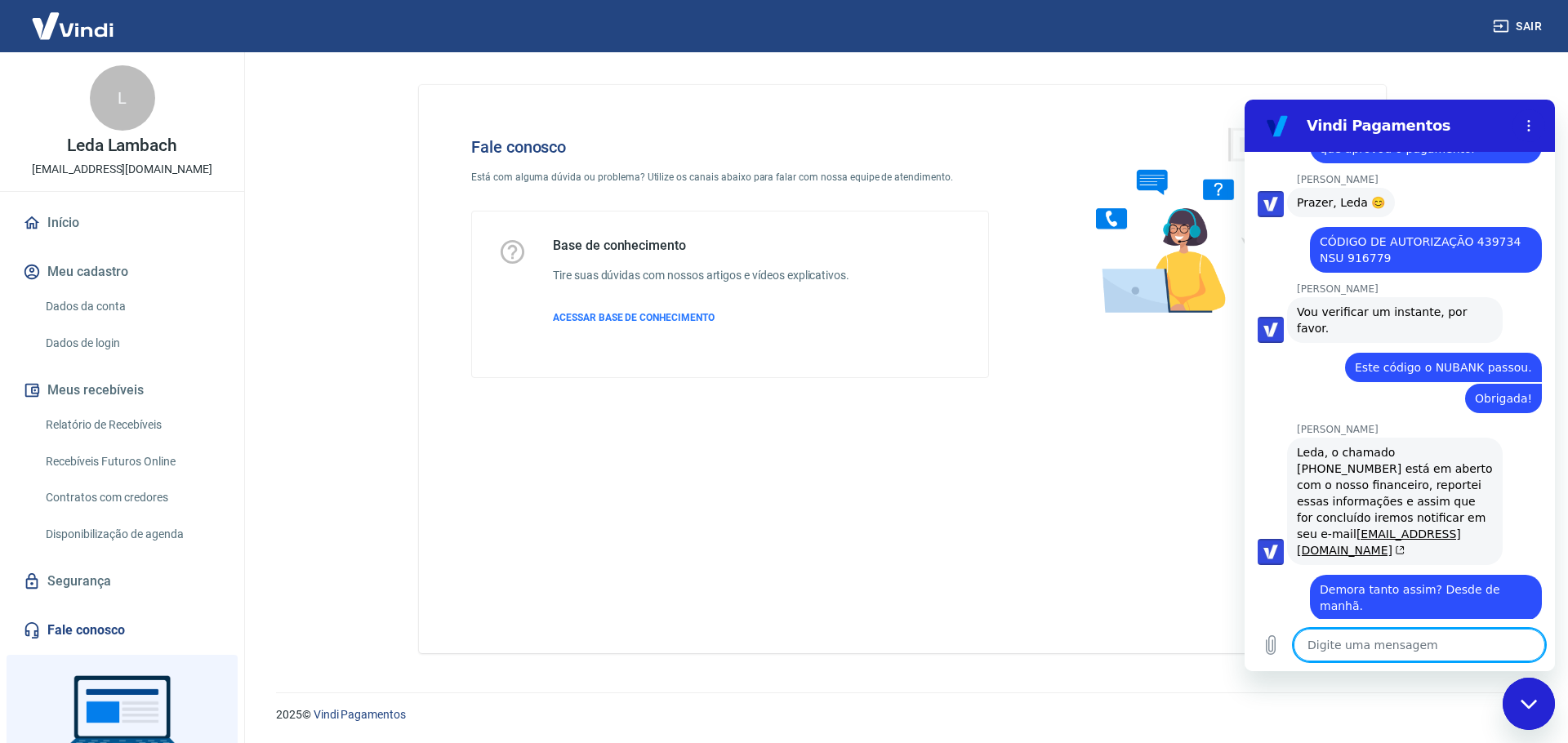
click at [1350, 641] on textarea at bounding box center [1419, 644] width 252 height 32
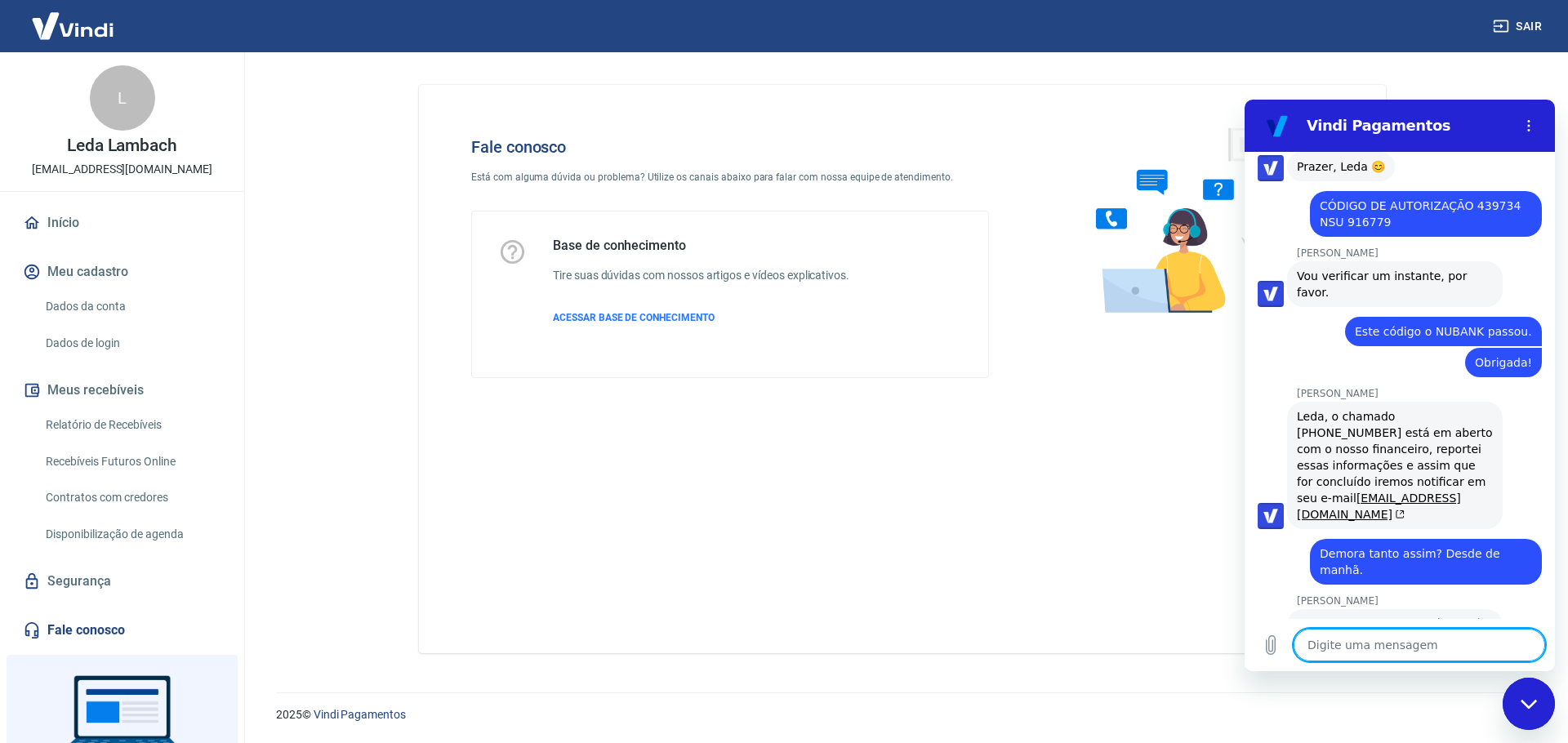
scroll to position [2086, 0]
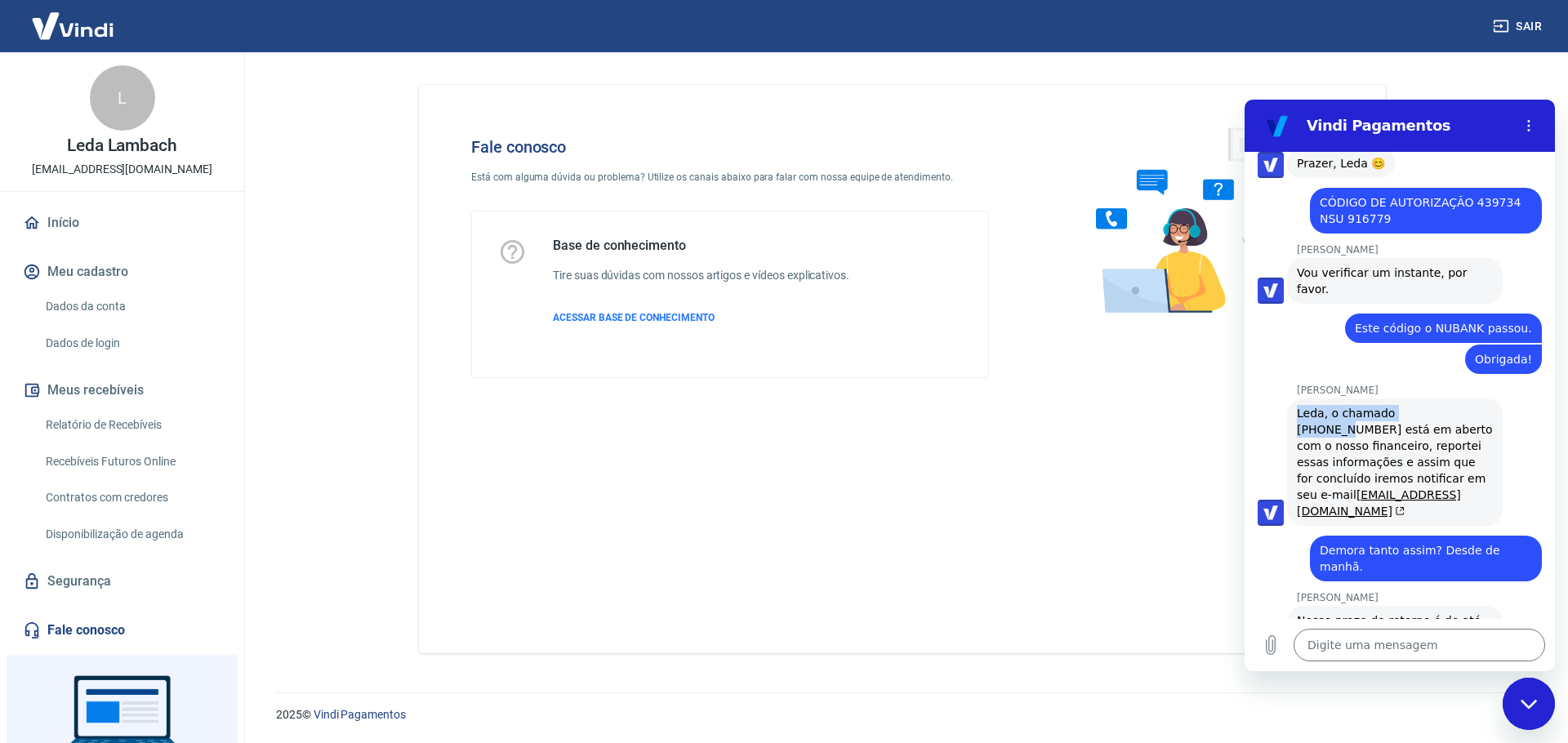
drag, startPoint x: 1296, startPoint y: 321, endPoint x: 1432, endPoint y: 320, distance: 136.0
click at [1432, 399] on div "[PERSON_NAME] diz: [PERSON_NAME], o chamado [PHONE_NUMBER] está em aberto com o…" at bounding box center [1395, 462] width 216 height 128
click at [1502, 397] on div "[PERSON_NAME] diz: [PERSON_NAME], o chamado [PHONE_NUMBER] está em aberto com o…" at bounding box center [1406, 462] width 297 height 129
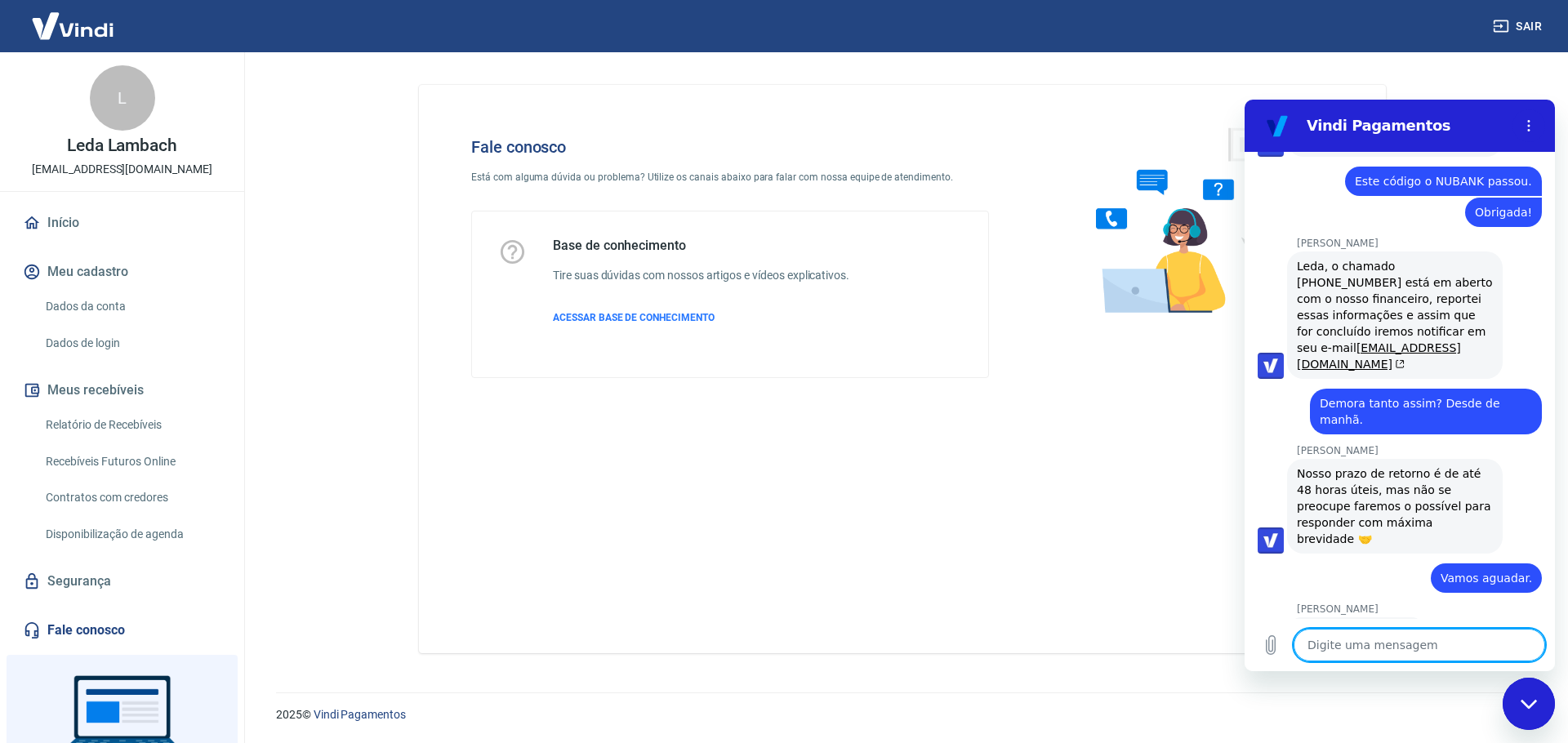
scroll to position [2285, 0]
